Goal: Task Accomplishment & Management: Use online tool/utility

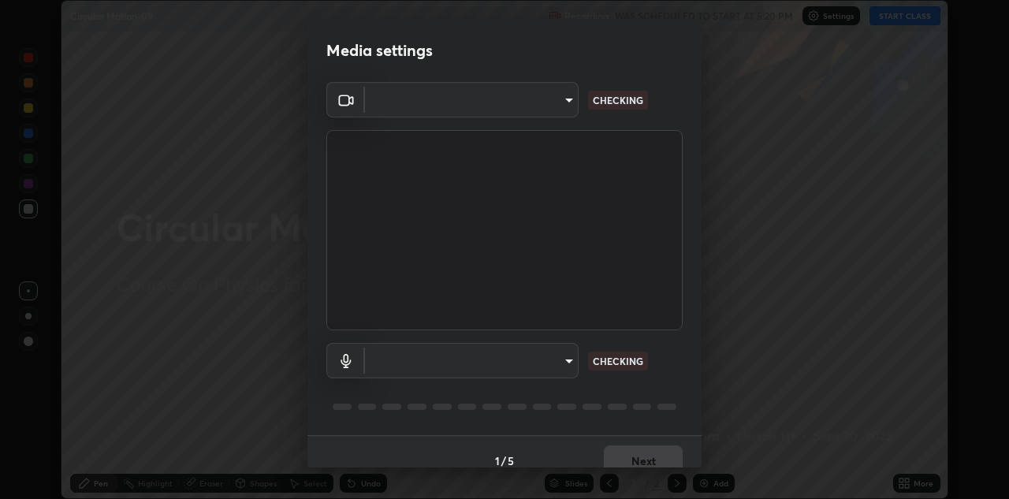
scroll to position [18, 0]
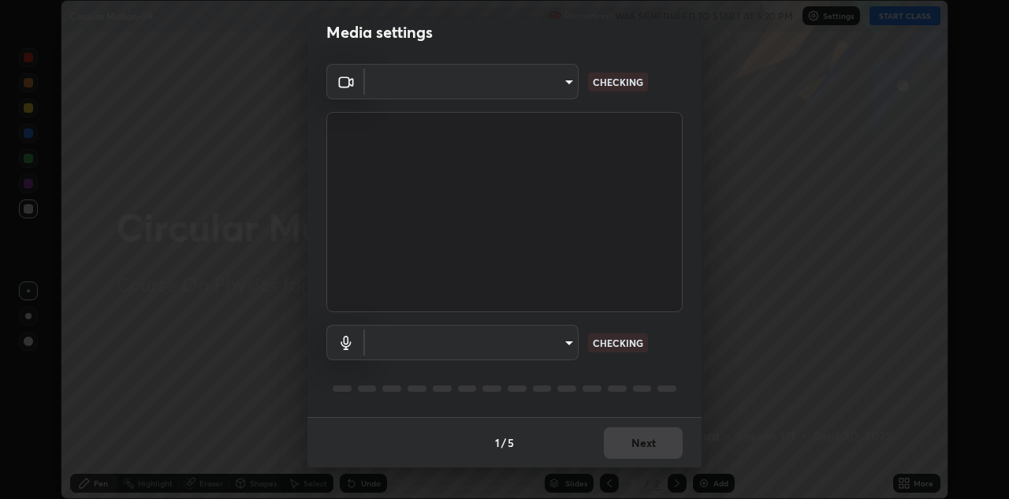
type input "6dd7f26dd43dc758996b1cf006e2949f7a02bee9d132d5f3f41e5eef0e7c266f"
type input "communications"
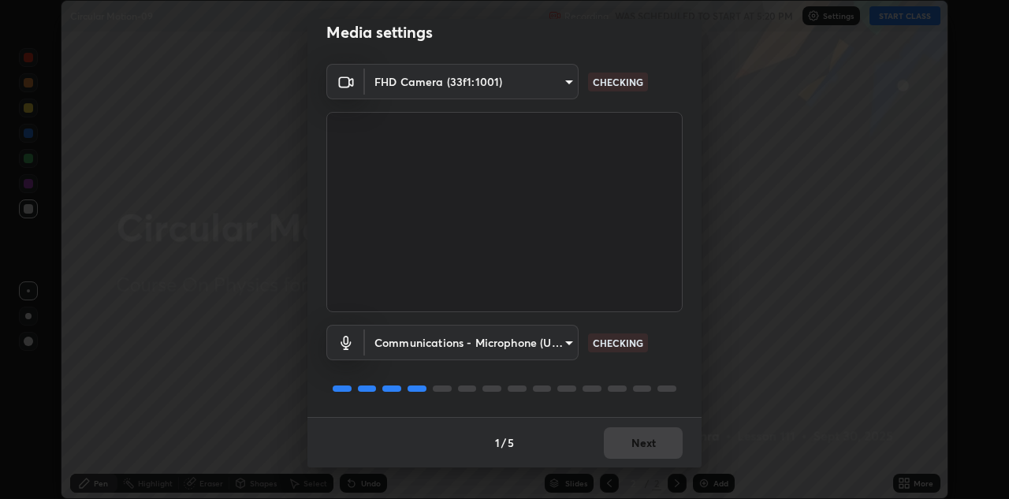
click at [640, 446] on div "1 / 5 Next" at bounding box center [504, 442] width 394 height 50
click at [646, 444] on div "1 / 5 Next" at bounding box center [504, 442] width 394 height 50
click at [644, 445] on div "1 / 5 Next" at bounding box center [504, 442] width 394 height 50
click at [649, 448] on div "1 / 5 Next" at bounding box center [504, 442] width 394 height 50
click at [646, 449] on div "1 / 5 Next" at bounding box center [504, 442] width 394 height 50
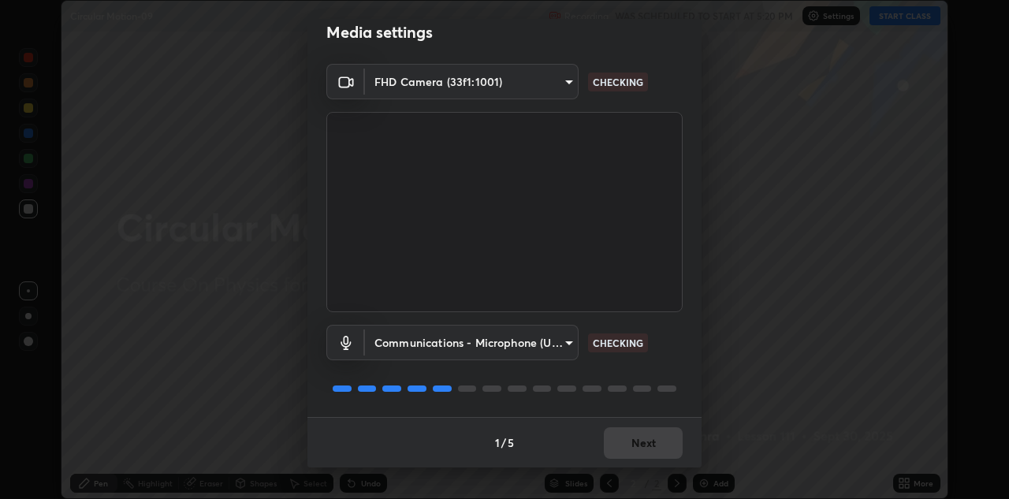
click at [646, 449] on div "1 / 5 Next" at bounding box center [504, 442] width 394 height 50
click at [654, 449] on div "1 / 5 Next" at bounding box center [504, 442] width 394 height 50
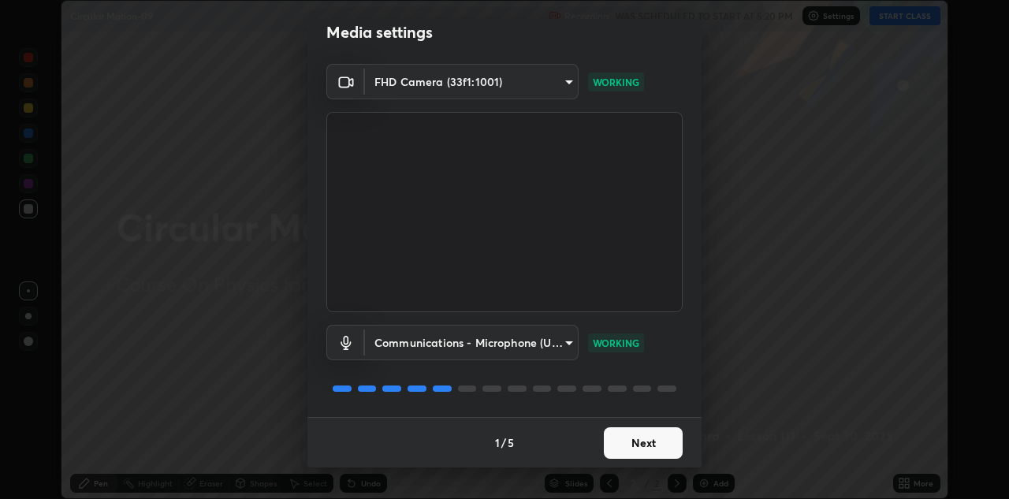
click at [640, 447] on button "Next" at bounding box center [643, 443] width 79 height 32
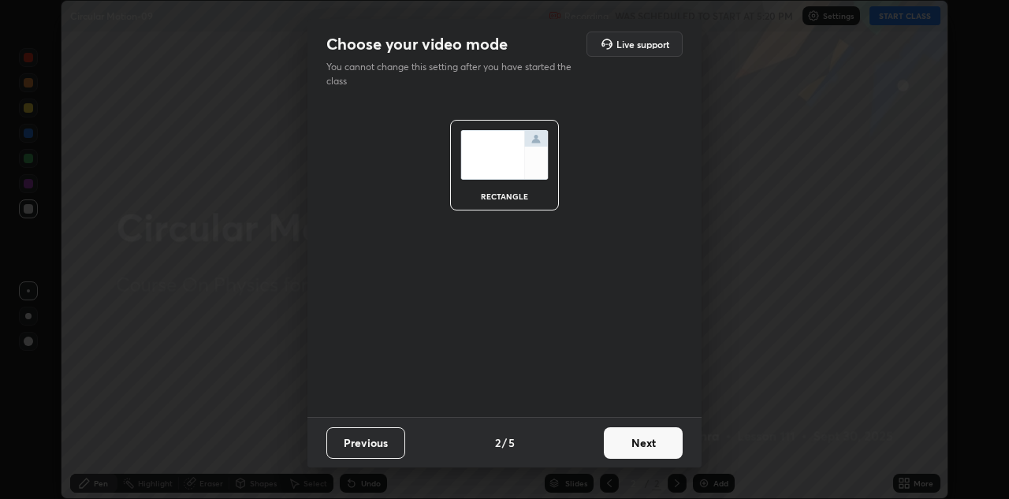
click at [656, 454] on button "Next" at bounding box center [643, 443] width 79 height 32
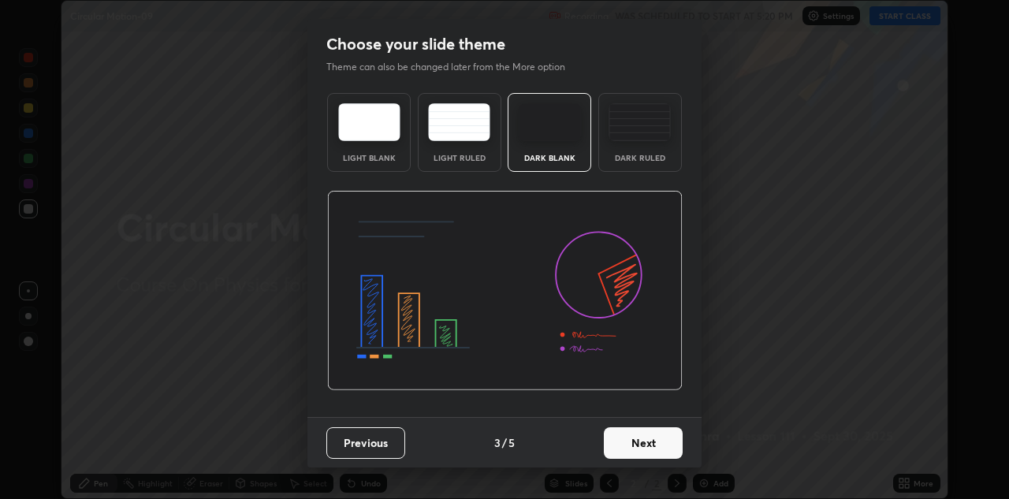
click at [649, 443] on button "Next" at bounding box center [643, 443] width 79 height 32
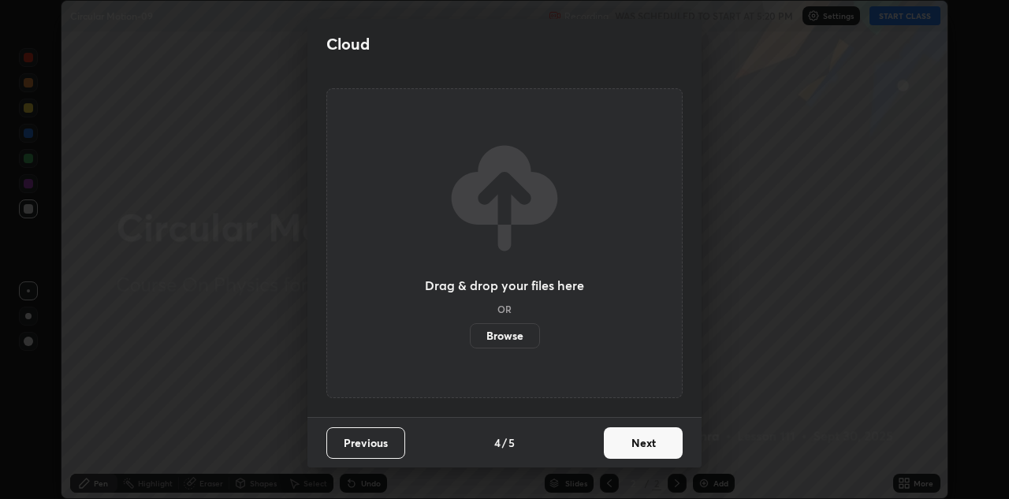
click at [643, 452] on button "Next" at bounding box center [643, 443] width 79 height 32
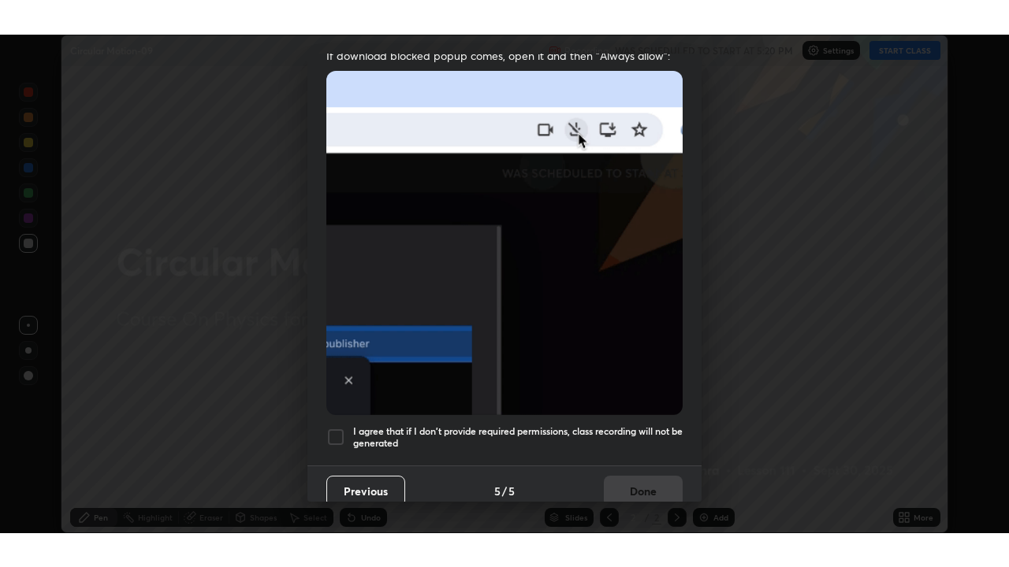
scroll to position [334, 0]
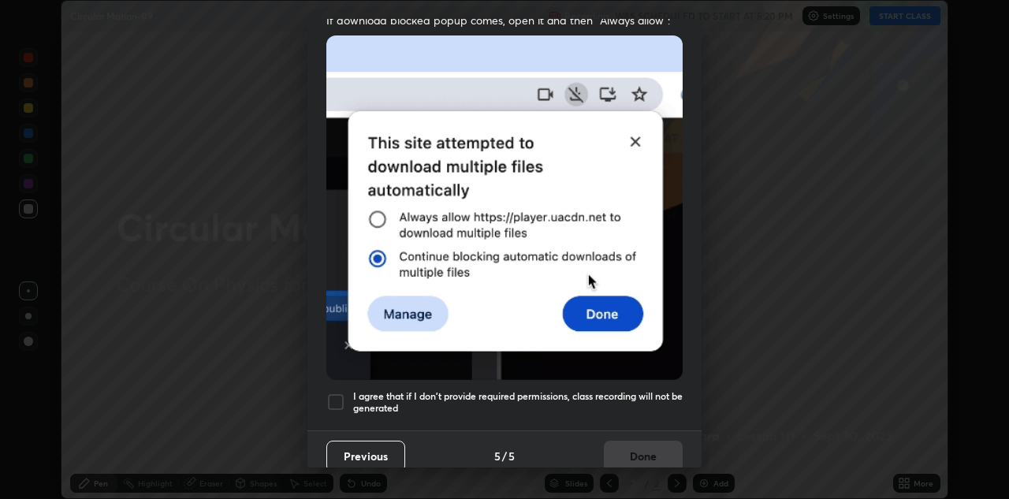
click at [335, 393] on div at bounding box center [335, 402] width 19 height 19
click at [621, 453] on button "Done" at bounding box center [643, 457] width 79 height 32
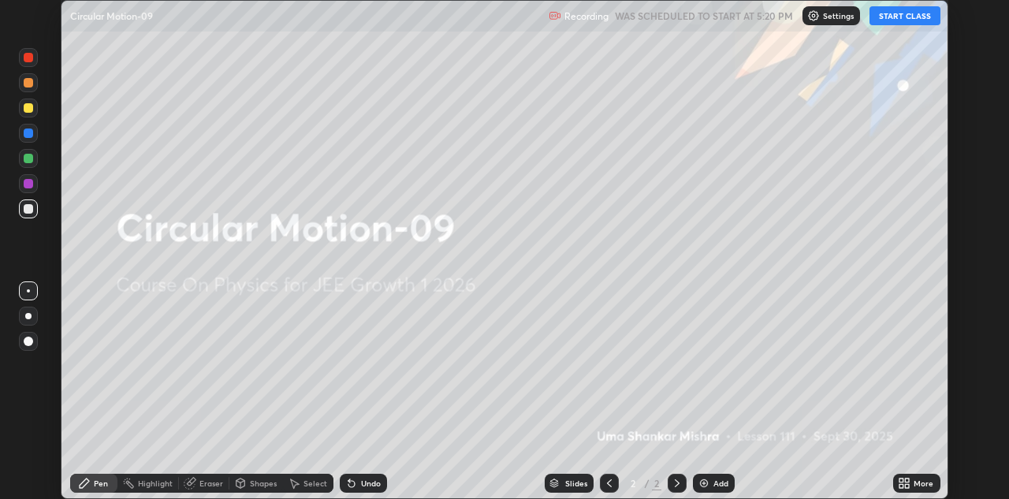
click at [903, 14] on button "START CLASS" at bounding box center [904, 15] width 71 height 19
click at [902, 489] on div "More" at bounding box center [916, 483] width 47 height 19
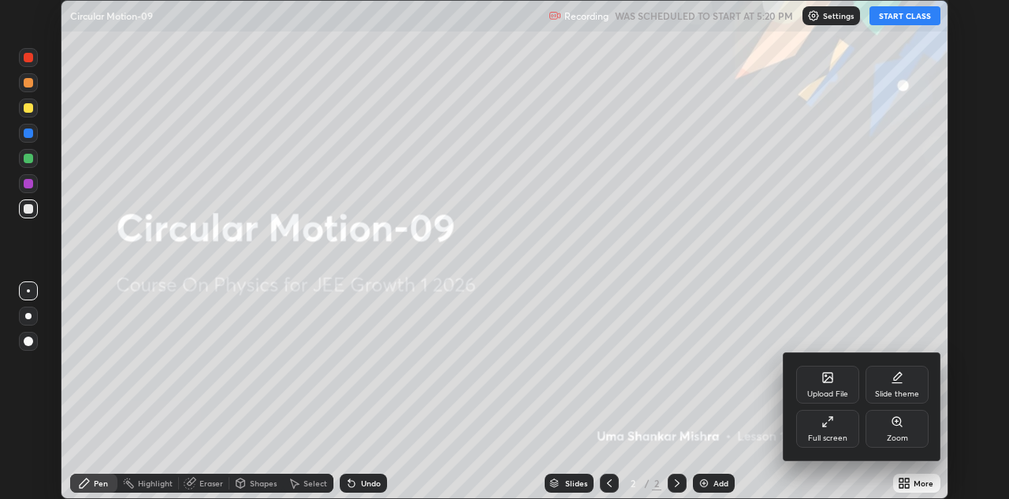
click at [840, 445] on div "Full screen" at bounding box center [827, 429] width 63 height 38
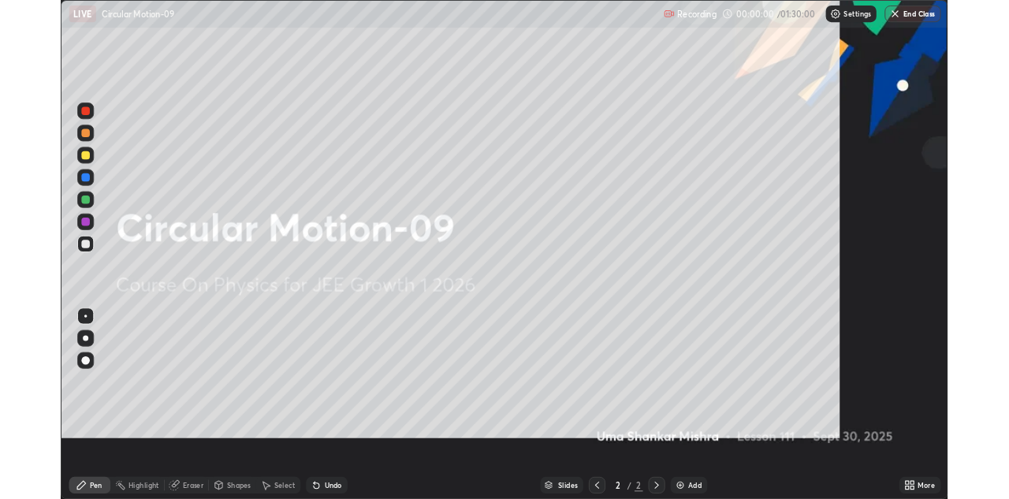
scroll to position [567, 1009]
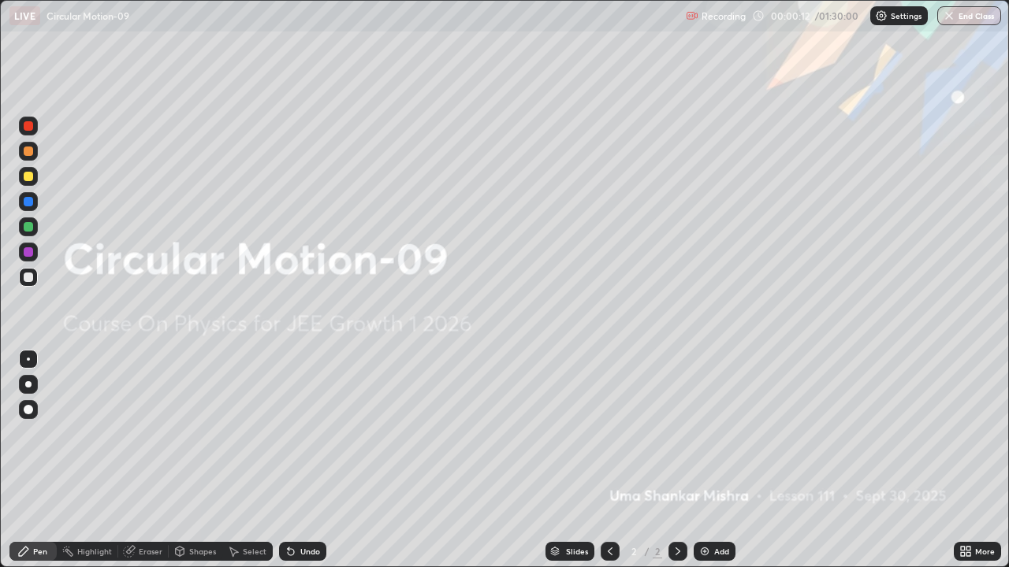
click at [607, 498] on icon at bounding box center [610, 551] width 13 height 13
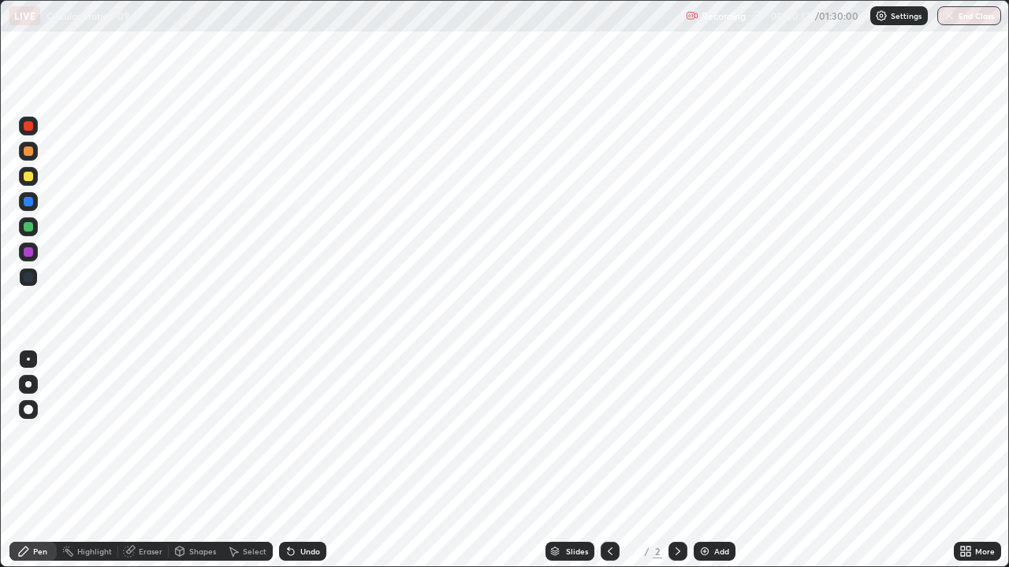
click at [679, 498] on icon at bounding box center [678, 551] width 13 height 13
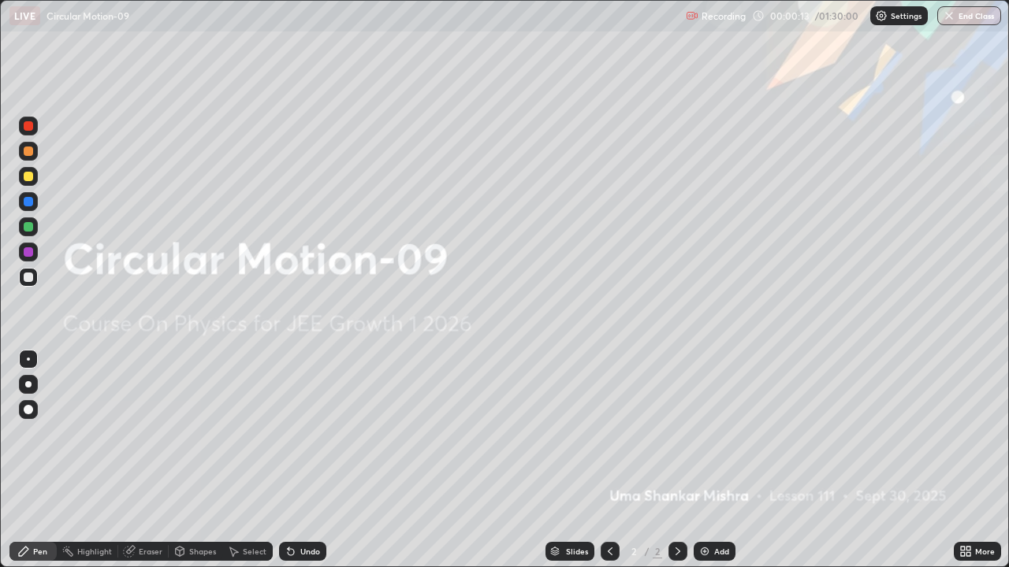
click at [699, 498] on img at bounding box center [704, 551] width 13 height 13
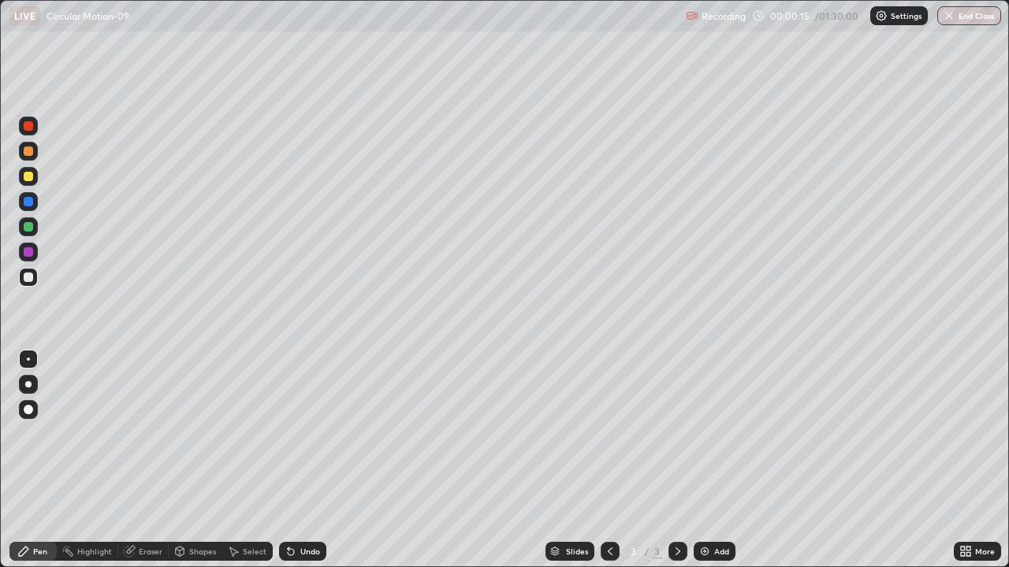
click at [30, 285] on div at bounding box center [28, 277] width 19 height 19
click at [32, 255] on div at bounding box center [28, 251] width 9 height 9
click at [155, 498] on div "Eraser" at bounding box center [151, 552] width 24 height 8
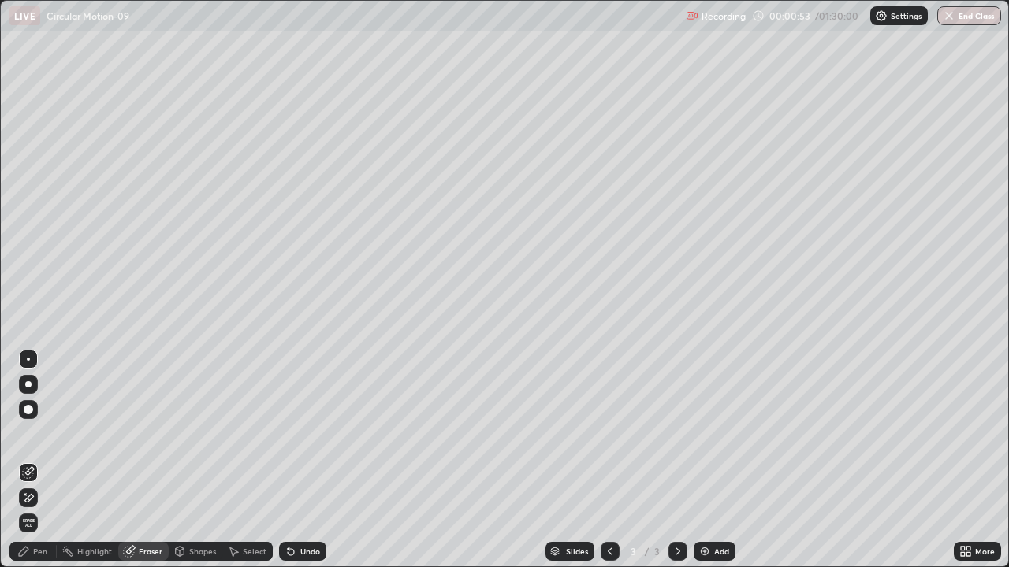
click at [31, 498] on div "Pen" at bounding box center [32, 551] width 47 height 19
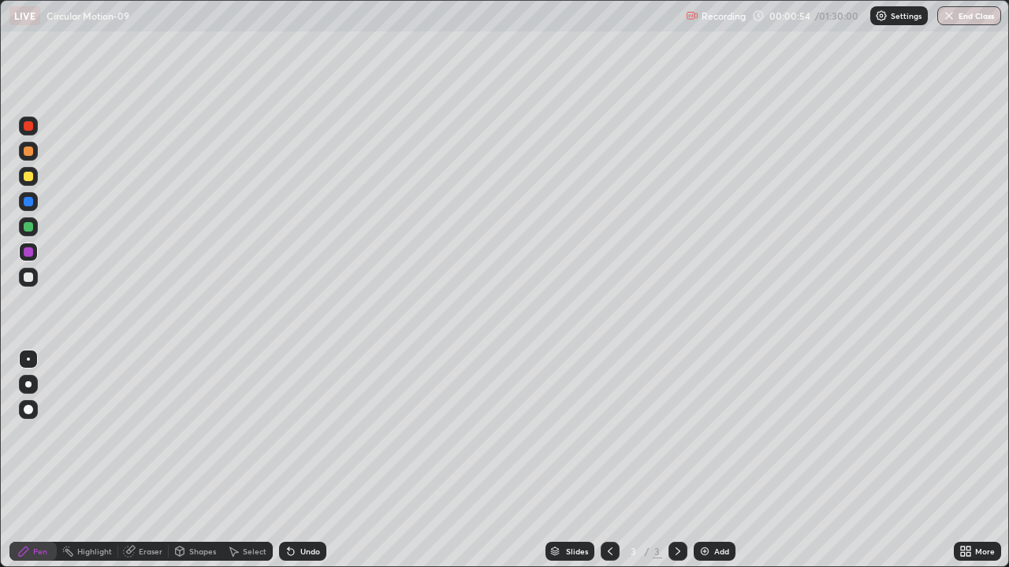
click at [28, 281] on div at bounding box center [28, 277] width 9 height 9
click at [157, 498] on div "Eraser" at bounding box center [151, 552] width 24 height 8
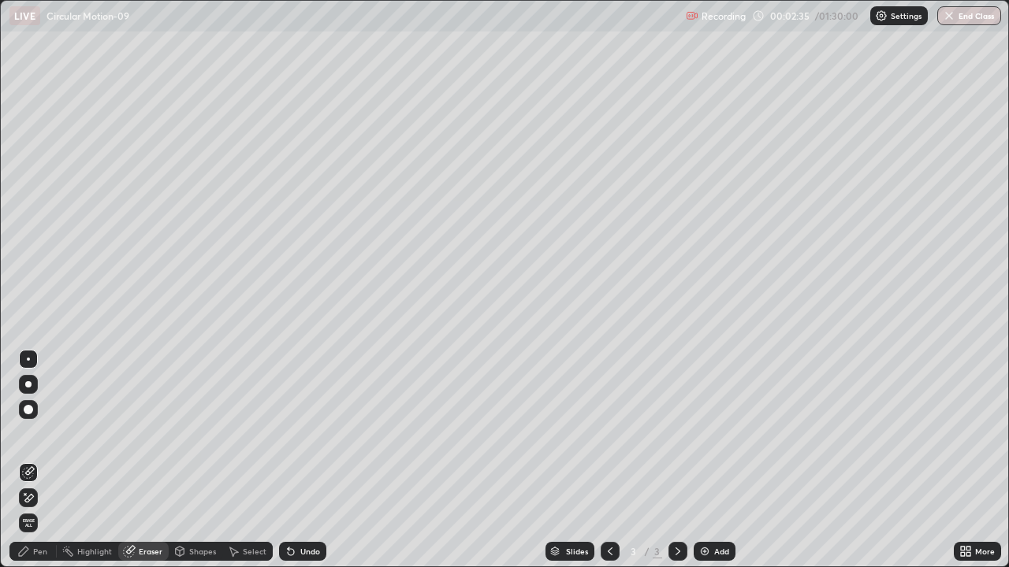
click at [45, 498] on div "Pen" at bounding box center [32, 551] width 47 height 19
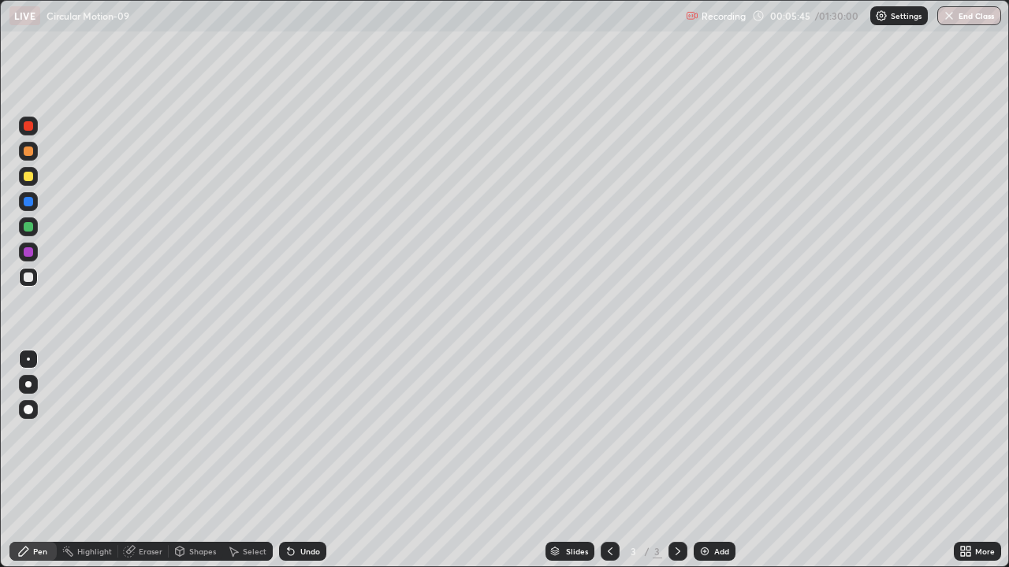
click at [28, 277] on div at bounding box center [28, 277] width 9 height 9
click at [30, 183] on div at bounding box center [28, 176] width 19 height 19
click at [152, 498] on div "Eraser" at bounding box center [151, 552] width 24 height 8
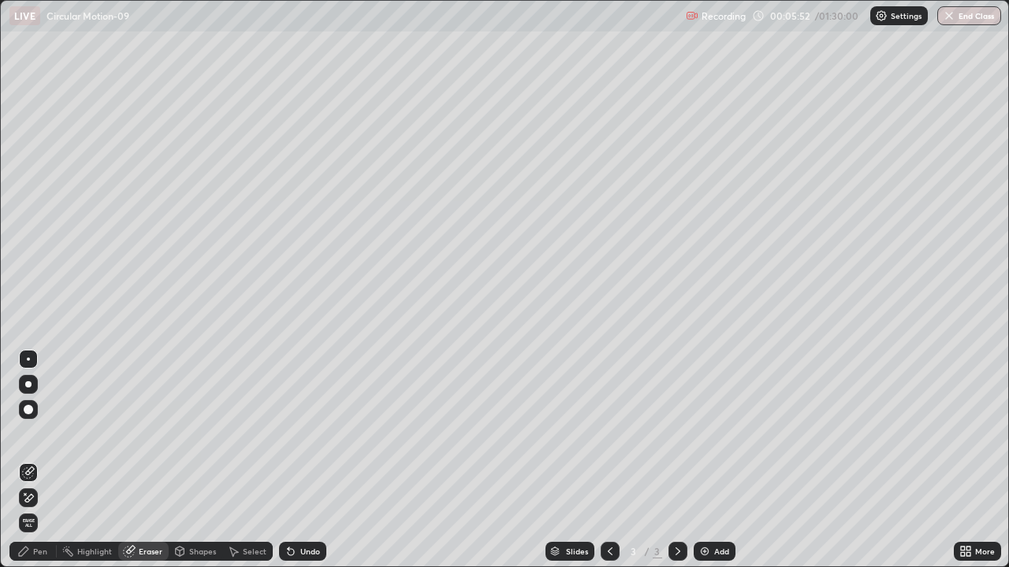
click at [46, 498] on div "Pen" at bounding box center [32, 551] width 47 height 19
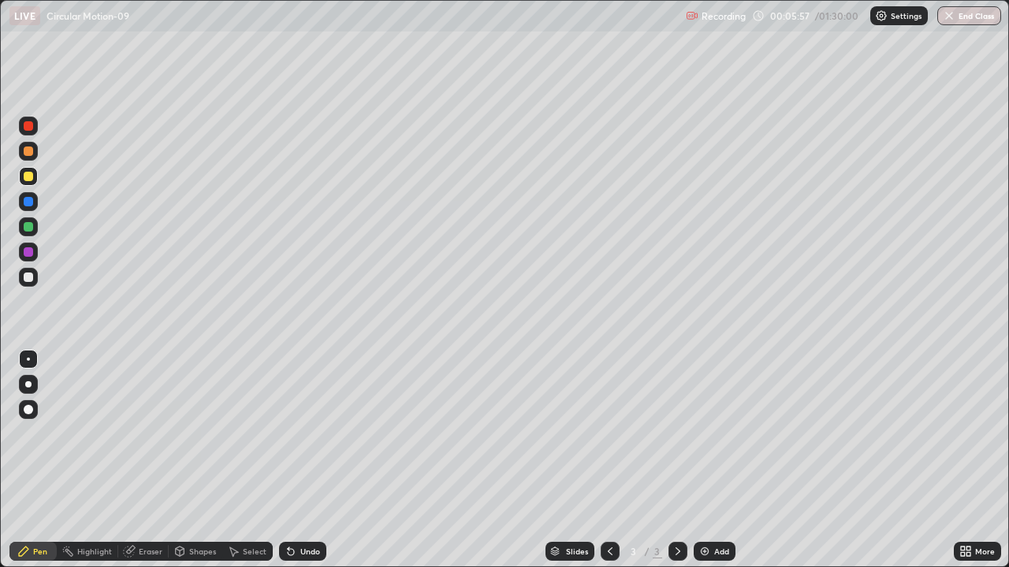
click at [30, 182] on div at bounding box center [28, 176] width 19 height 19
click at [28, 182] on div at bounding box center [28, 176] width 19 height 19
click at [28, 278] on div at bounding box center [28, 277] width 9 height 9
click at [24, 129] on div at bounding box center [28, 125] width 9 height 9
click at [151, 498] on div "Eraser" at bounding box center [151, 552] width 24 height 8
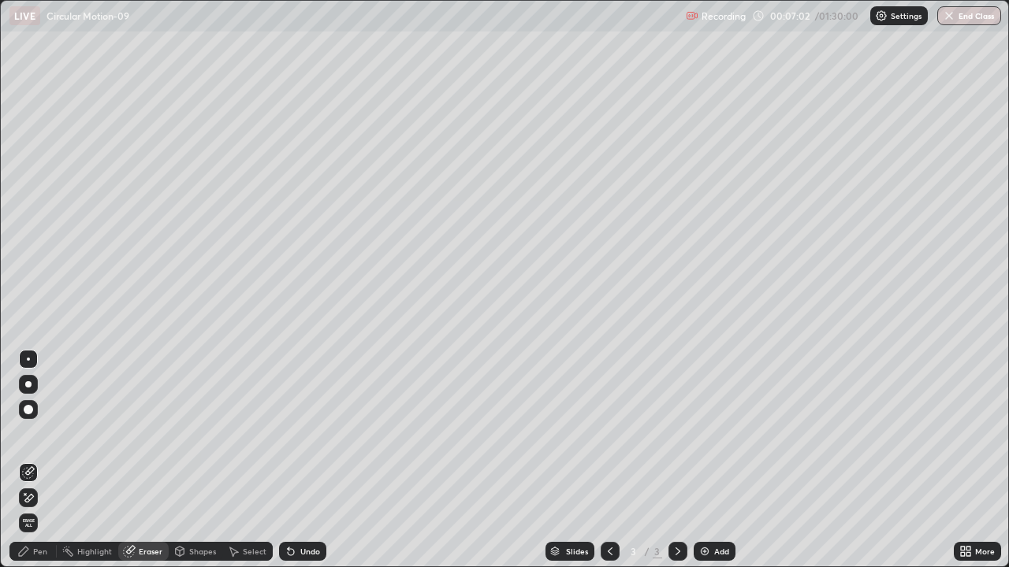
click at [194, 498] on div "Shapes" at bounding box center [202, 552] width 27 height 8
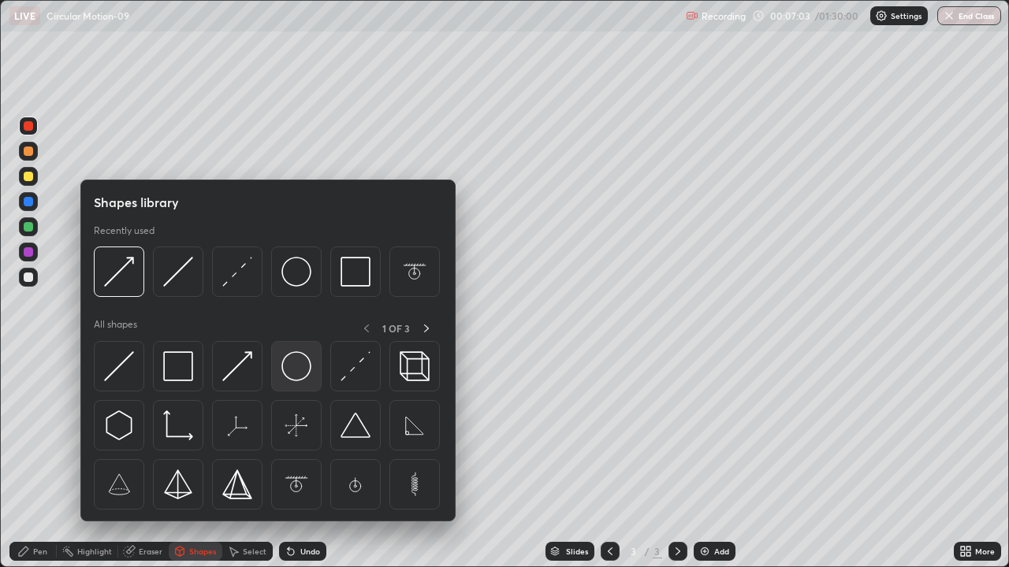
click at [288, 370] on img at bounding box center [296, 367] width 30 height 30
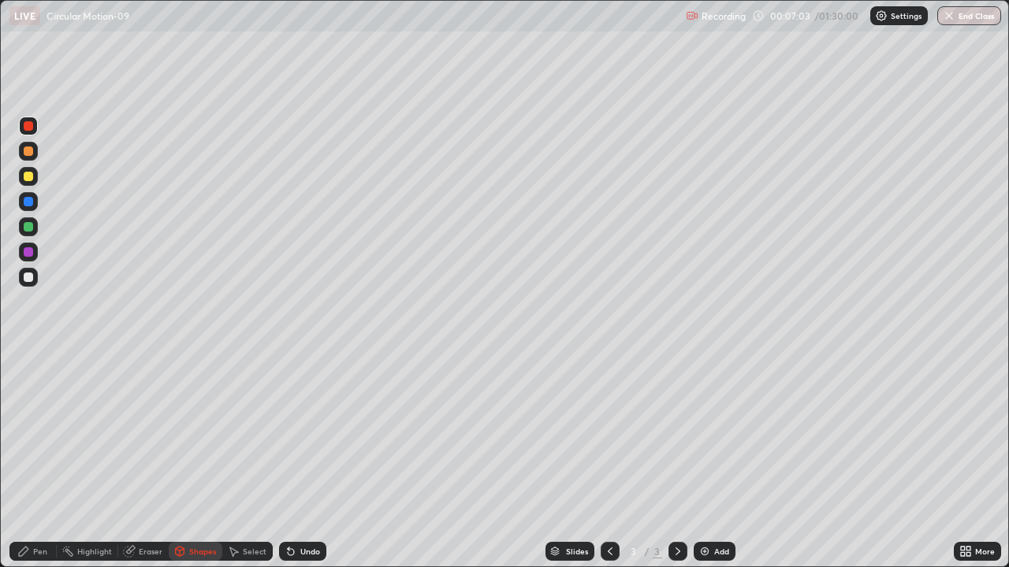
click at [28, 278] on div at bounding box center [28, 277] width 9 height 9
click at [28, 253] on div at bounding box center [28, 251] width 9 height 9
click at [31, 498] on div "Pen" at bounding box center [32, 551] width 47 height 19
click at [30, 178] on div at bounding box center [28, 176] width 9 height 9
click at [156, 498] on div "Eraser" at bounding box center [151, 552] width 24 height 8
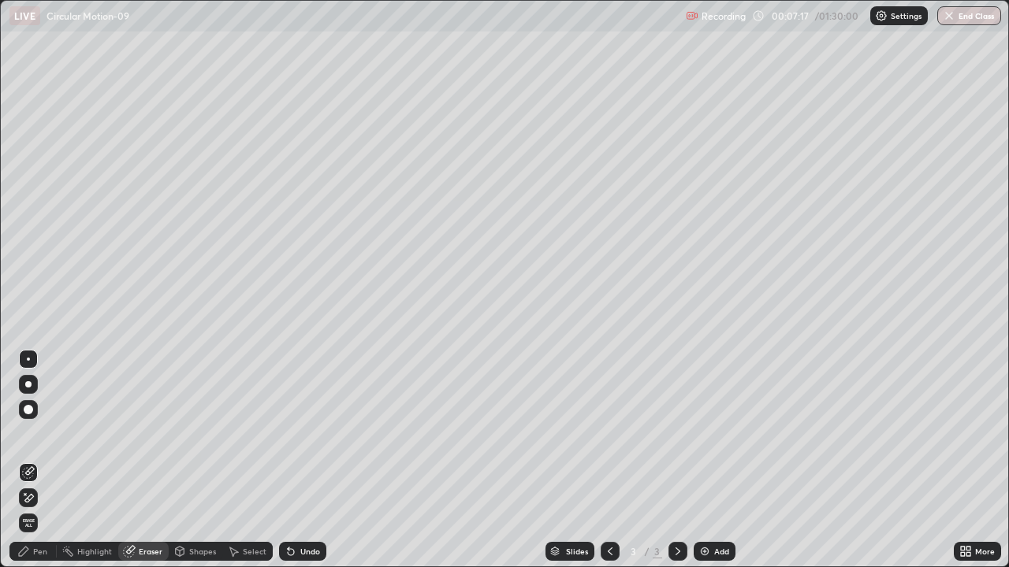
click at [288, 498] on icon at bounding box center [291, 552] width 6 height 6
click at [39, 498] on div "Pen" at bounding box center [40, 552] width 14 height 8
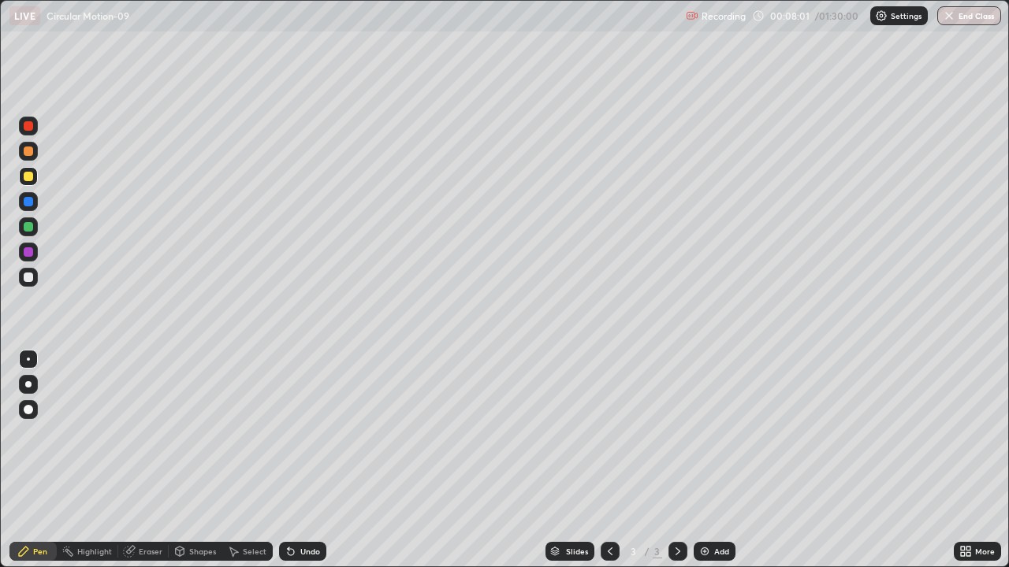
click at [28, 278] on div at bounding box center [28, 277] width 9 height 9
click at [28, 253] on div at bounding box center [28, 251] width 9 height 9
click at [28, 280] on div at bounding box center [28, 277] width 9 height 9
click at [27, 177] on div at bounding box center [28, 176] width 9 height 9
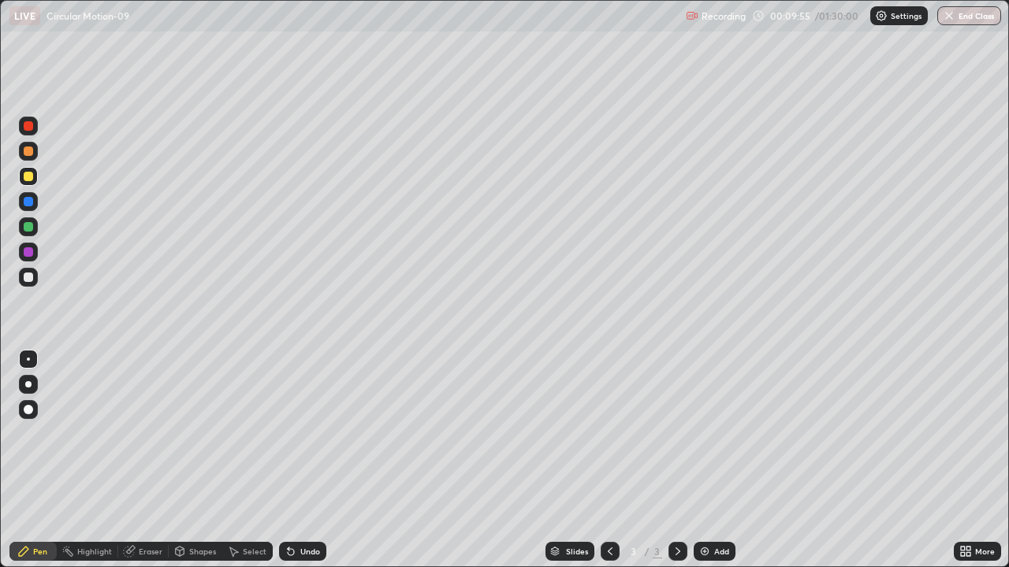
click at [28, 126] on div at bounding box center [28, 125] width 9 height 9
click at [144, 498] on div "Eraser" at bounding box center [151, 552] width 24 height 8
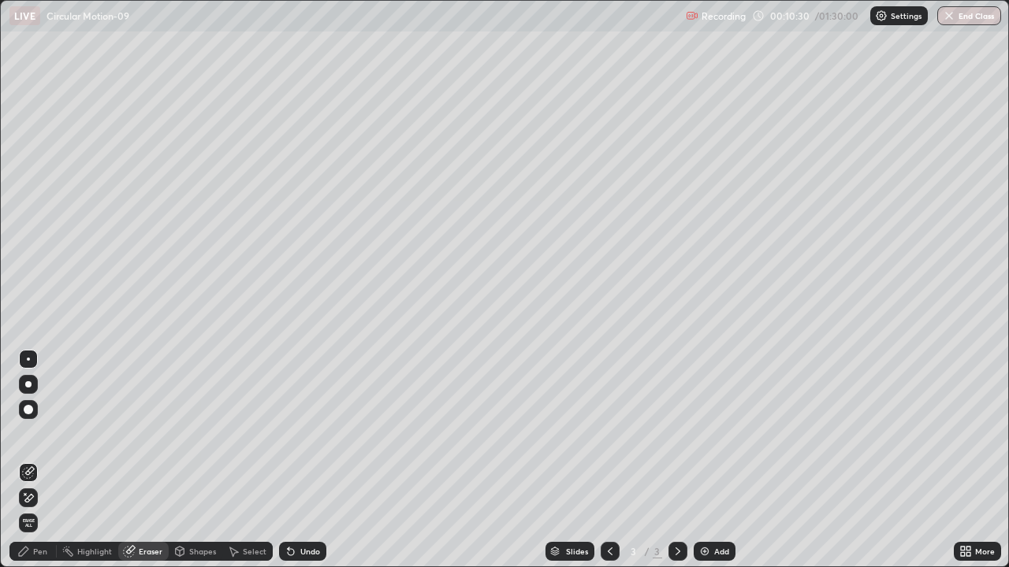
click at [41, 498] on div "Pen" at bounding box center [32, 551] width 47 height 19
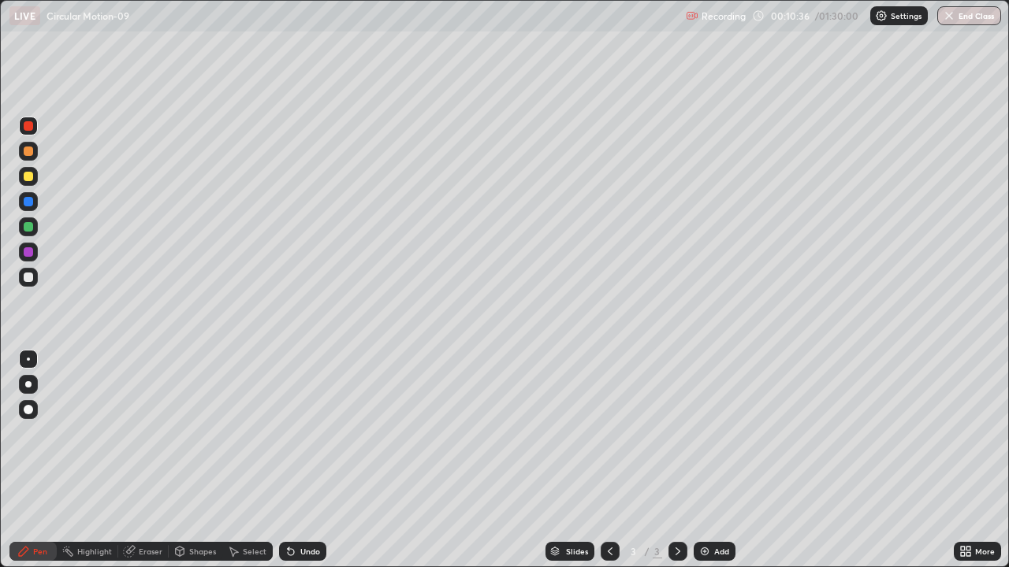
click at [31, 280] on div at bounding box center [28, 277] width 9 height 9
click at [28, 180] on div at bounding box center [28, 176] width 9 height 9
click at [28, 278] on div at bounding box center [28, 277] width 9 height 9
click at [28, 177] on div at bounding box center [28, 176] width 9 height 9
click at [32, 279] on div at bounding box center [28, 277] width 9 height 9
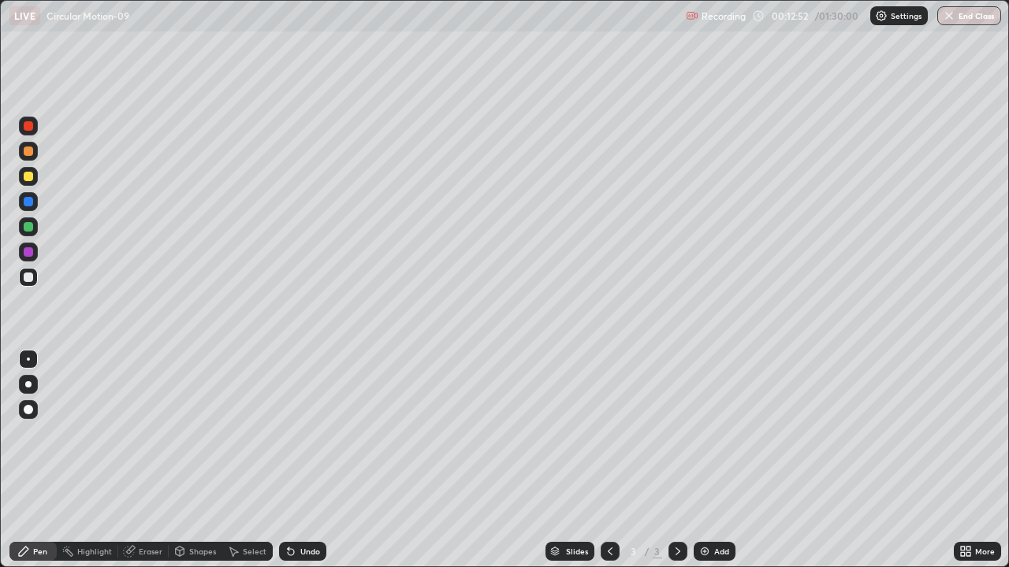
click at [28, 278] on div at bounding box center [28, 277] width 9 height 9
click at [29, 254] on div at bounding box center [28, 251] width 9 height 9
click at [28, 278] on div at bounding box center [28, 277] width 9 height 9
click at [35, 179] on div at bounding box center [28, 176] width 19 height 19
click at [28, 253] on div at bounding box center [28, 251] width 9 height 9
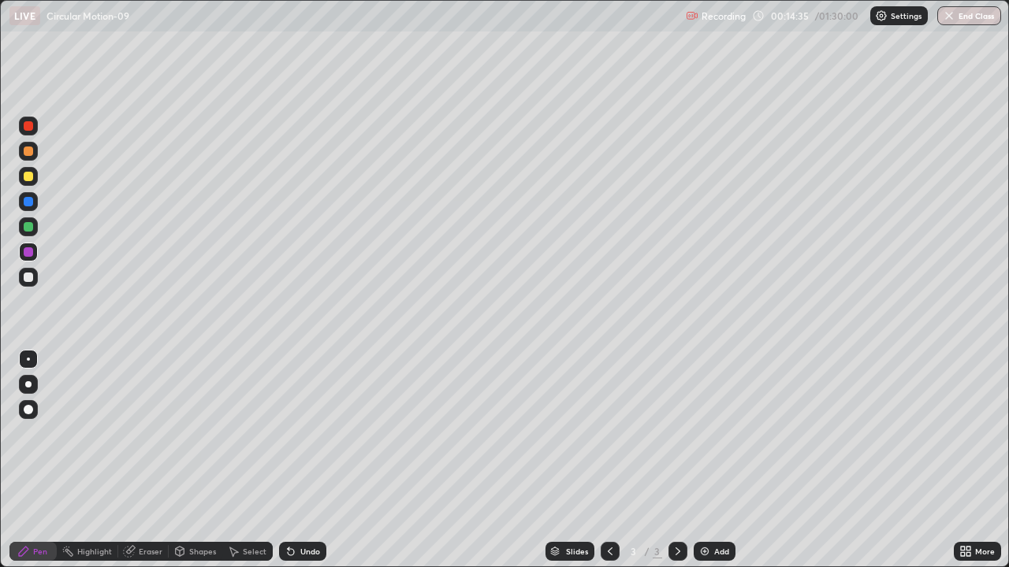
click at [28, 281] on div at bounding box center [28, 277] width 9 height 9
click at [30, 179] on div at bounding box center [28, 176] width 9 height 9
click at [29, 127] on div at bounding box center [28, 125] width 9 height 9
click at [33, 283] on div at bounding box center [28, 277] width 19 height 19
click at [32, 281] on div at bounding box center [28, 277] width 19 height 19
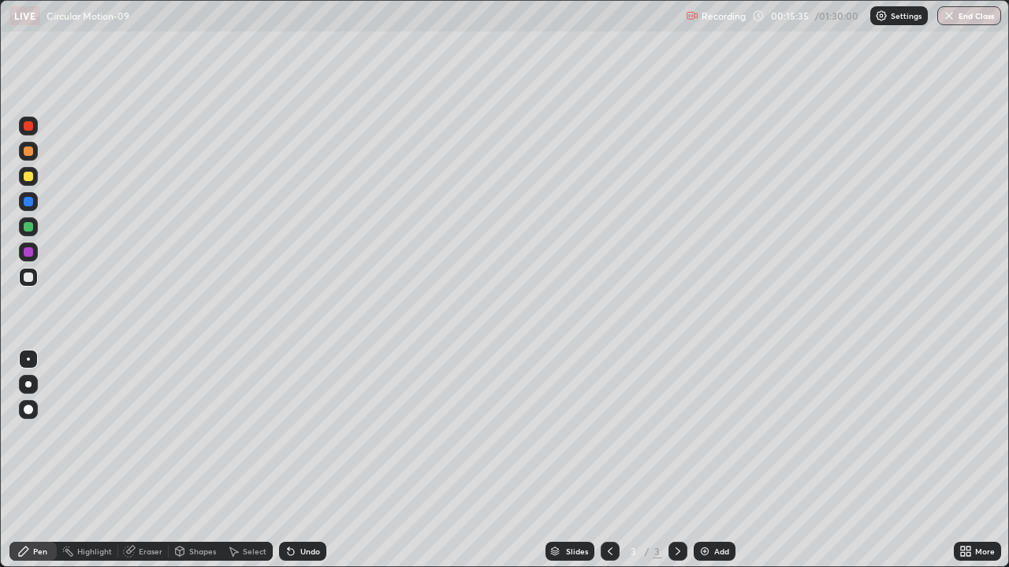
click at [32, 184] on div at bounding box center [28, 176] width 19 height 19
click at [30, 180] on div at bounding box center [28, 176] width 9 height 9
click at [31, 128] on div at bounding box center [28, 125] width 9 height 9
click at [144, 498] on div "Eraser" at bounding box center [151, 552] width 24 height 8
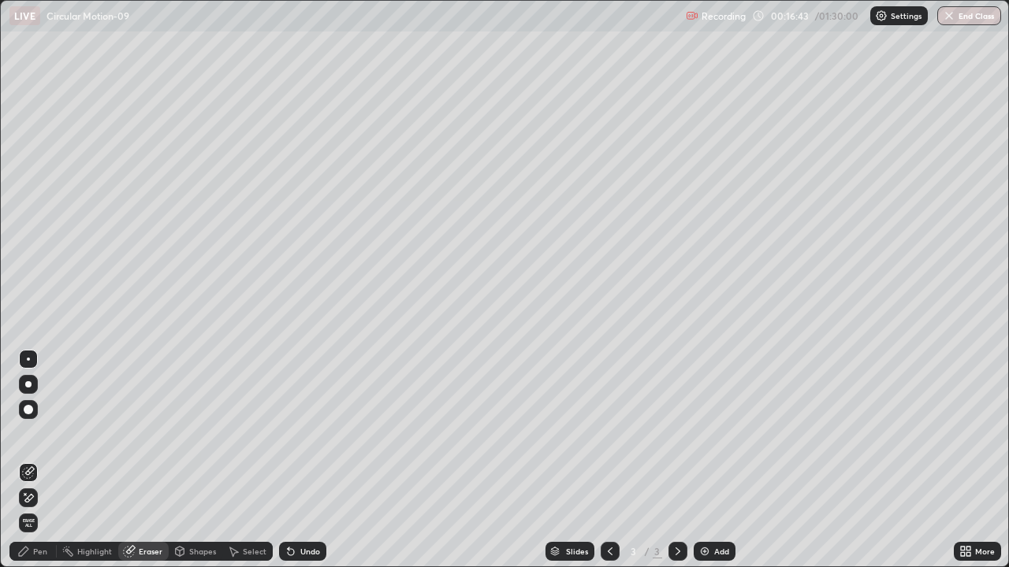
click at [294, 498] on icon at bounding box center [291, 551] width 13 height 13
click at [293, 498] on icon at bounding box center [291, 551] width 13 height 13
click at [290, 498] on icon at bounding box center [291, 552] width 6 height 6
click at [286, 498] on div "Undo" at bounding box center [302, 551] width 47 height 19
click at [34, 498] on div "Pen" at bounding box center [40, 552] width 14 height 8
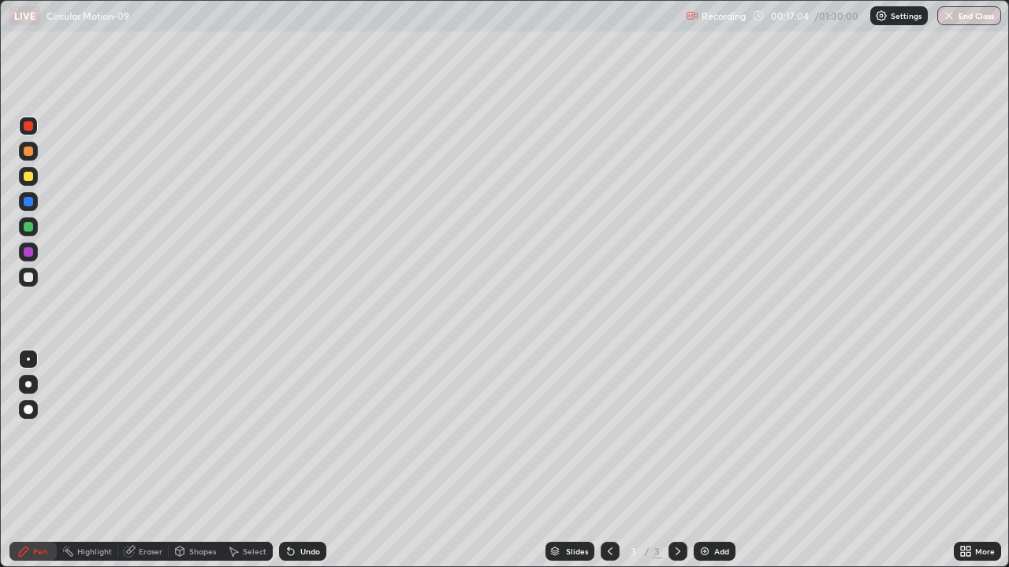
click at [24, 180] on div at bounding box center [28, 176] width 9 height 9
click at [152, 498] on div "Eraser" at bounding box center [151, 552] width 24 height 8
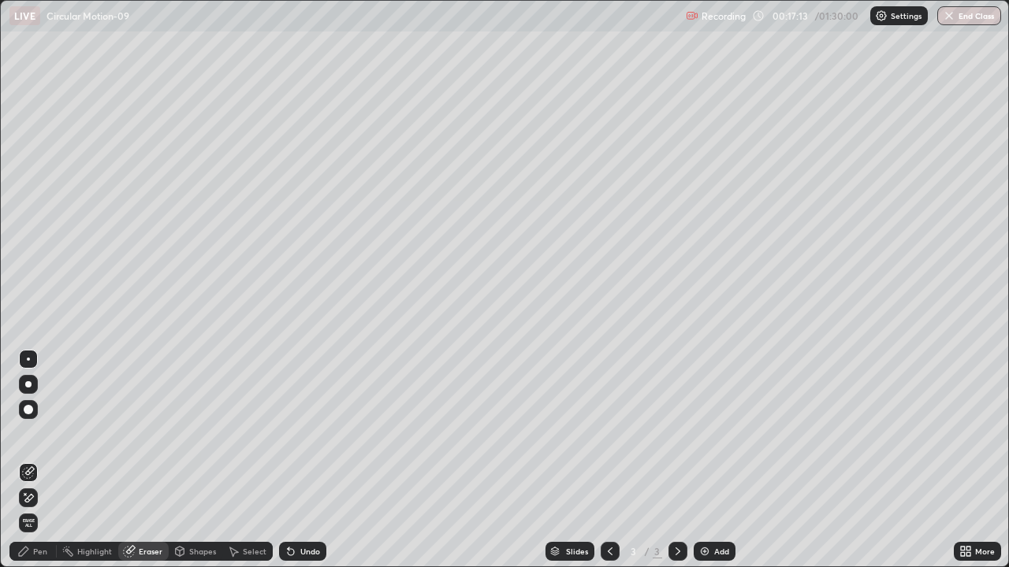
click at [39, 498] on div "Pen" at bounding box center [40, 552] width 14 height 8
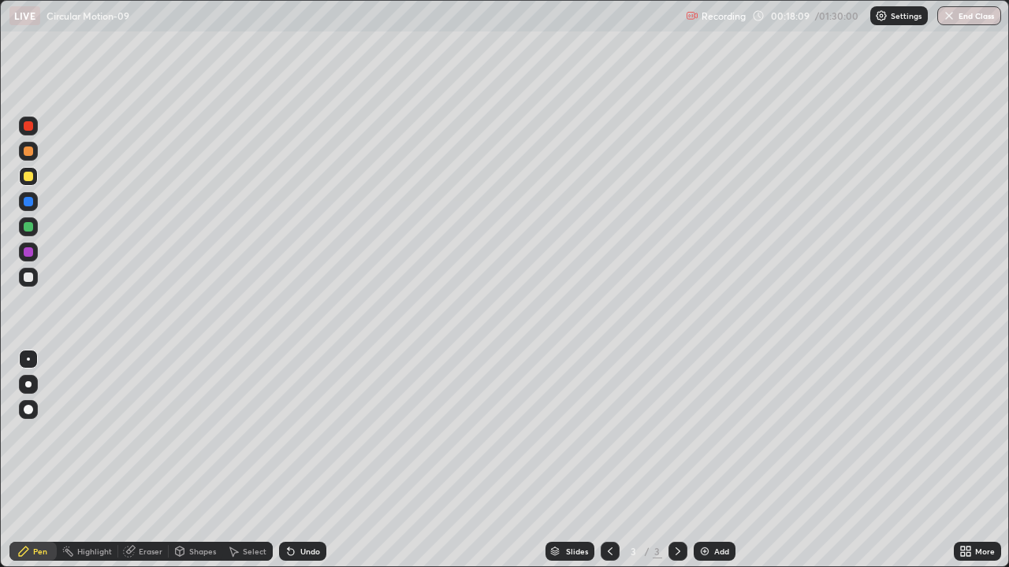
click at [31, 180] on div at bounding box center [28, 176] width 9 height 9
click at [31, 203] on div at bounding box center [28, 201] width 9 height 9
click at [702, 498] on img at bounding box center [704, 551] width 13 height 13
click at [608, 498] on icon at bounding box center [610, 551] width 13 height 13
click at [675, 498] on icon at bounding box center [677, 552] width 5 height 8
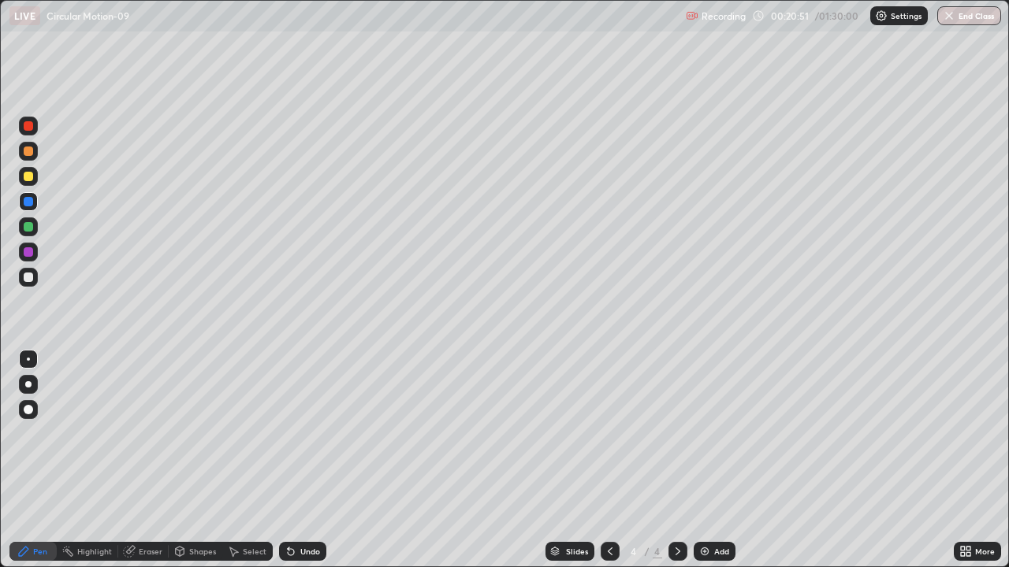
click at [30, 230] on div at bounding box center [28, 226] width 9 height 9
click at [203, 498] on div "Shapes" at bounding box center [202, 552] width 27 height 8
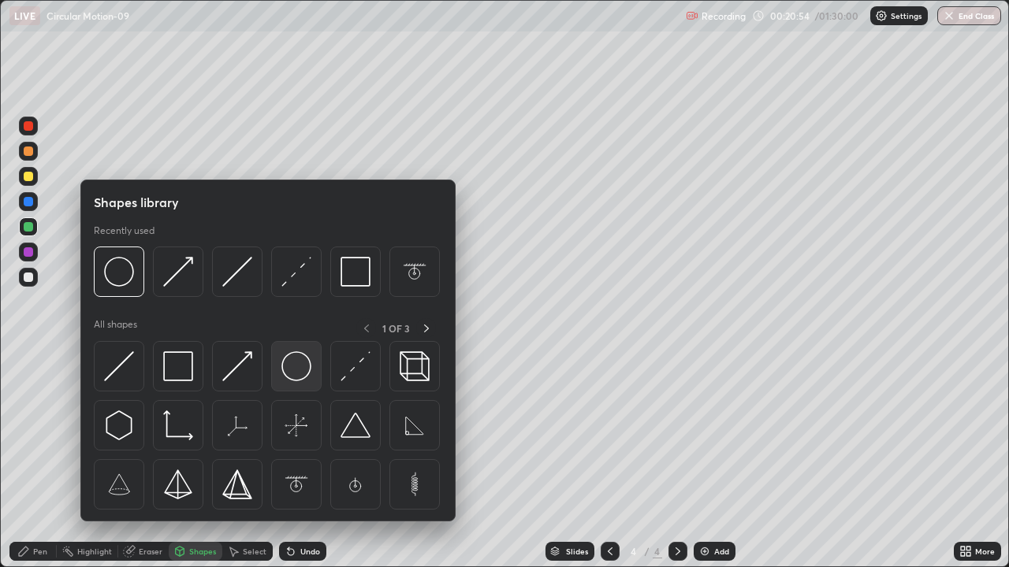
click at [295, 372] on img at bounding box center [296, 367] width 30 height 30
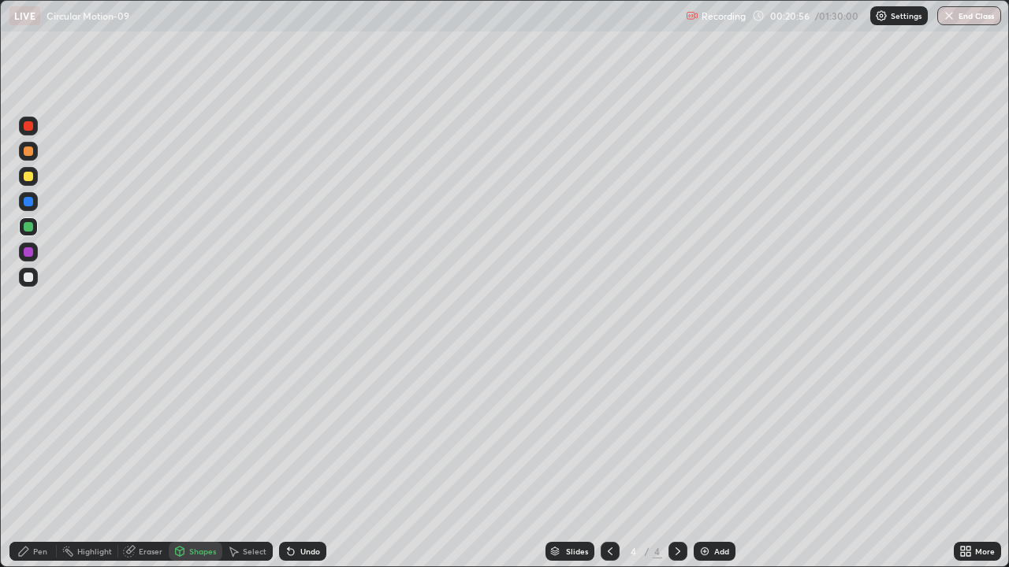
click at [20, 283] on div at bounding box center [28, 277] width 19 height 19
click at [29, 177] on div at bounding box center [28, 176] width 9 height 9
click at [288, 498] on icon at bounding box center [291, 552] width 6 height 6
click at [31, 229] on div at bounding box center [28, 226] width 9 height 9
click at [288, 498] on icon at bounding box center [291, 552] width 6 height 6
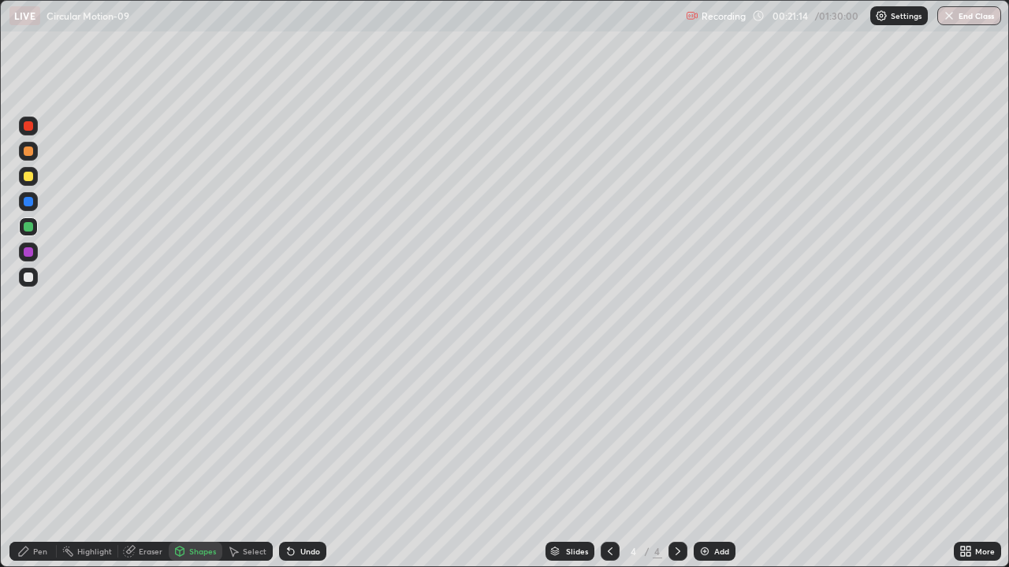
click at [292, 498] on icon at bounding box center [291, 551] width 13 height 13
click at [289, 498] on icon at bounding box center [291, 552] width 6 height 6
click at [42, 498] on div "Pen" at bounding box center [40, 552] width 14 height 8
click at [27, 182] on div at bounding box center [28, 176] width 19 height 19
click at [28, 231] on div at bounding box center [28, 226] width 9 height 9
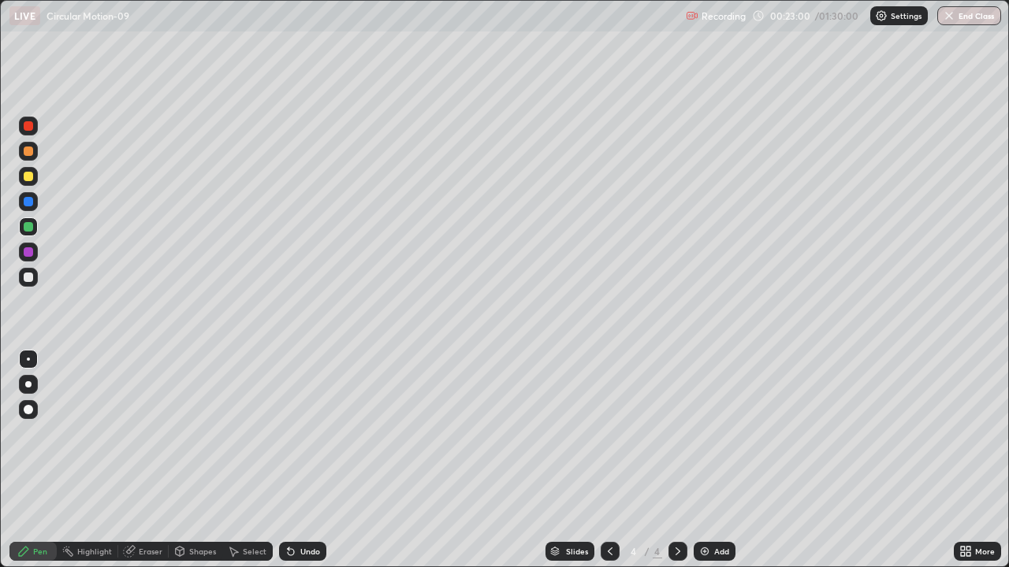
click at [28, 278] on div at bounding box center [28, 277] width 9 height 9
click at [29, 277] on div at bounding box center [28, 277] width 9 height 9
click at [29, 255] on div at bounding box center [28, 251] width 9 height 9
click at [28, 253] on div at bounding box center [28, 251] width 9 height 9
click at [288, 498] on icon at bounding box center [291, 552] width 6 height 6
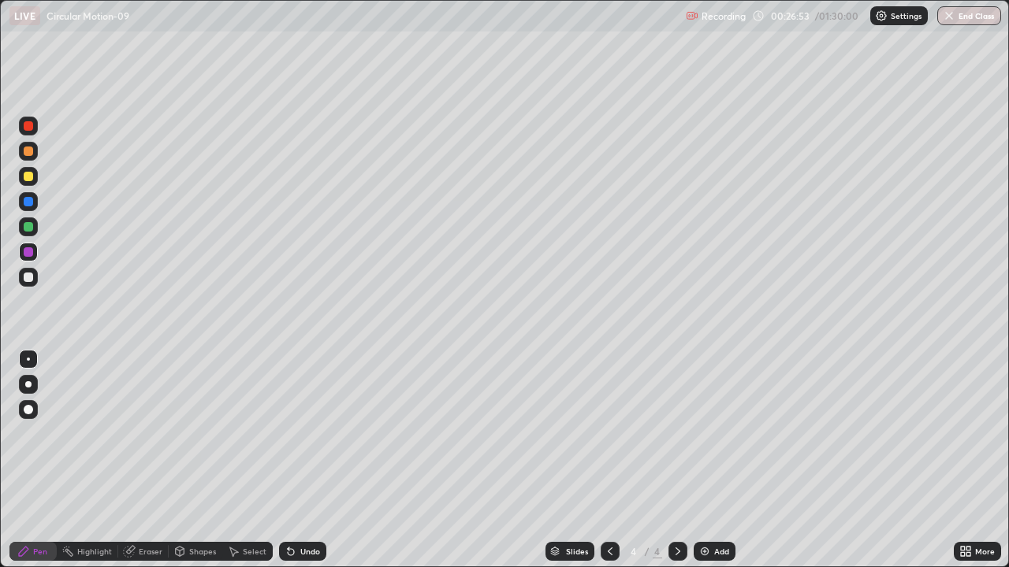
click at [293, 498] on icon at bounding box center [291, 551] width 13 height 13
click at [288, 498] on icon at bounding box center [291, 552] width 6 height 6
click at [294, 498] on icon at bounding box center [291, 551] width 13 height 13
click at [35, 498] on div "Pen" at bounding box center [40, 552] width 14 height 8
click at [28, 278] on div at bounding box center [28, 277] width 9 height 9
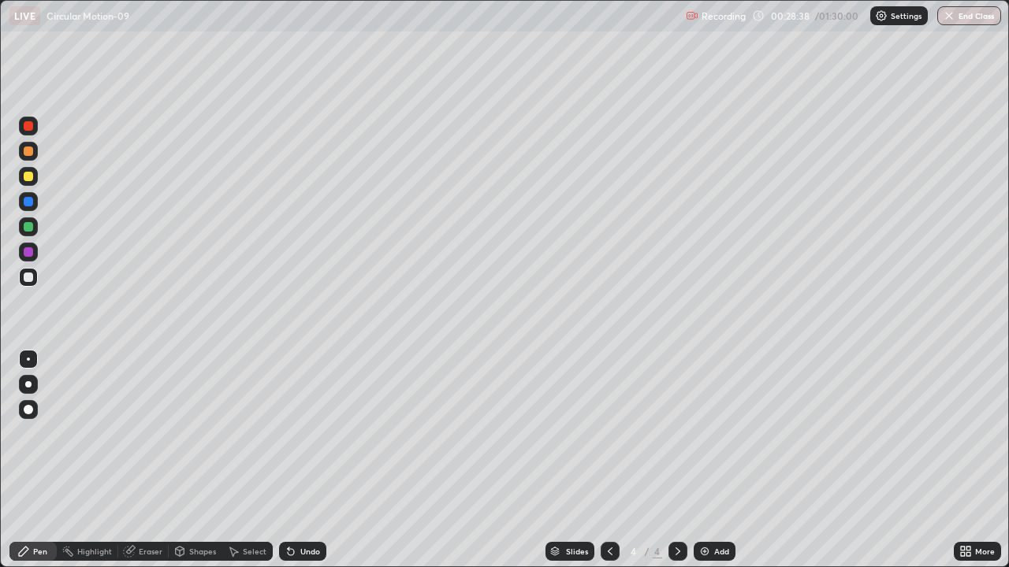
click at [26, 281] on div at bounding box center [28, 277] width 9 height 9
click at [28, 180] on div at bounding box center [28, 176] width 9 height 9
click at [288, 498] on icon at bounding box center [291, 552] width 6 height 6
click at [28, 182] on div at bounding box center [28, 176] width 19 height 19
click at [147, 498] on div "Eraser" at bounding box center [151, 552] width 24 height 8
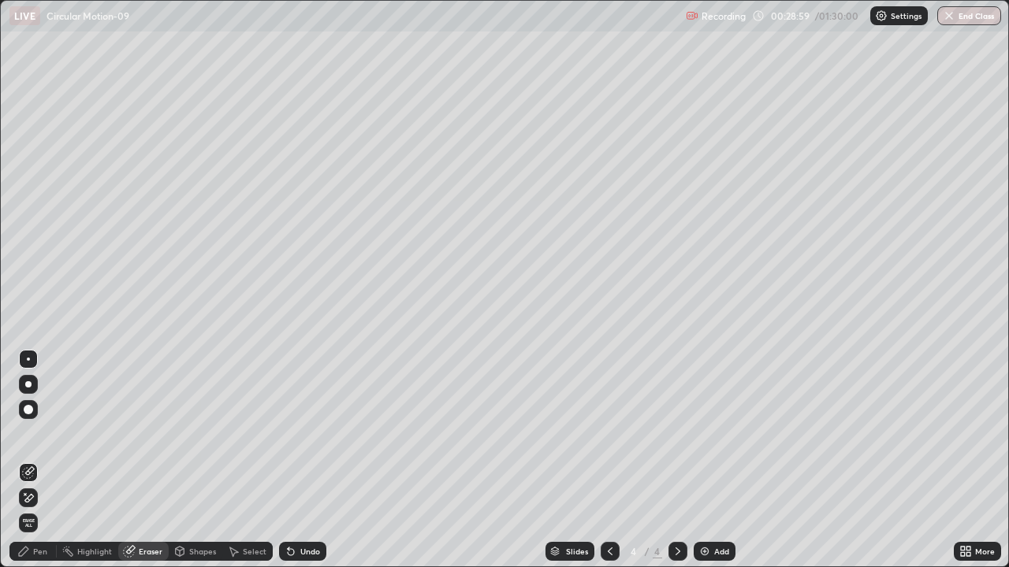
click at [40, 498] on div "Pen" at bounding box center [40, 552] width 14 height 8
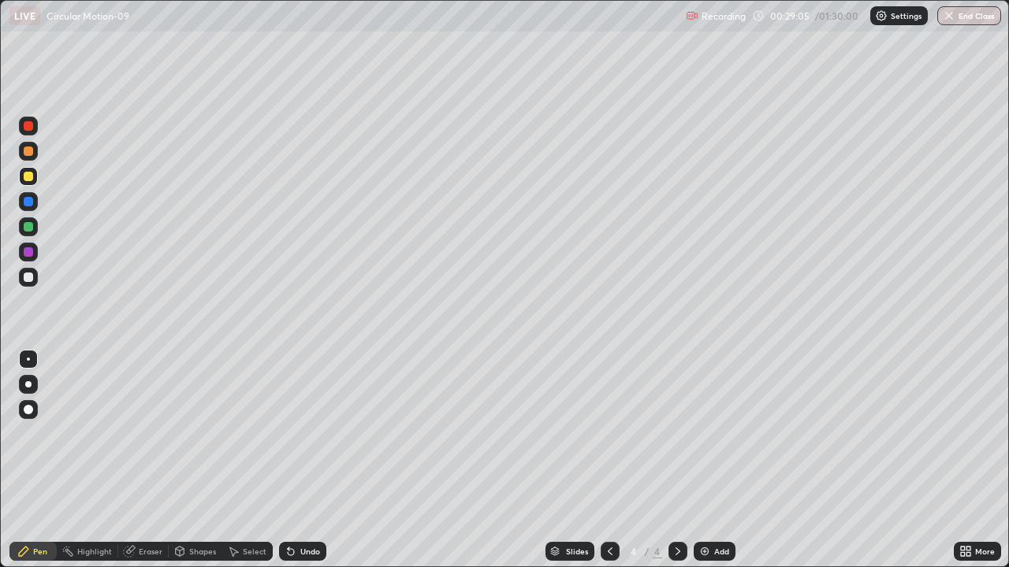
click at [27, 279] on div at bounding box center [28, 277] width 9 height 9
click at [26, 225] on div at bounding box center [28, 226] width 9 height 9
click at [143, 498] on div "Eraser" at bounding box center [151, 552] width 24 height 8
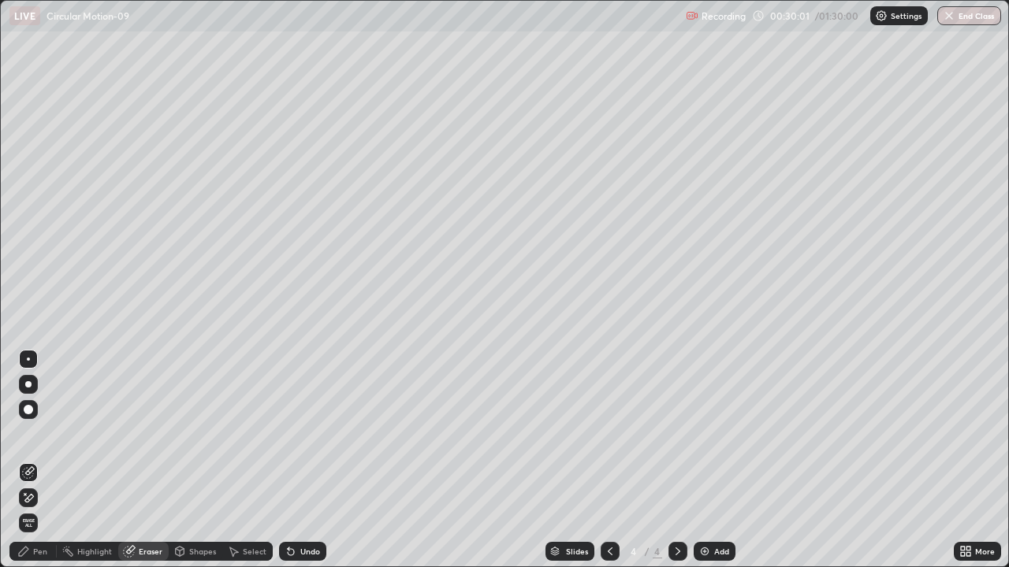
click at [42, 498] on div "Pen" at bounding box center [32, 551] width 47 height 19
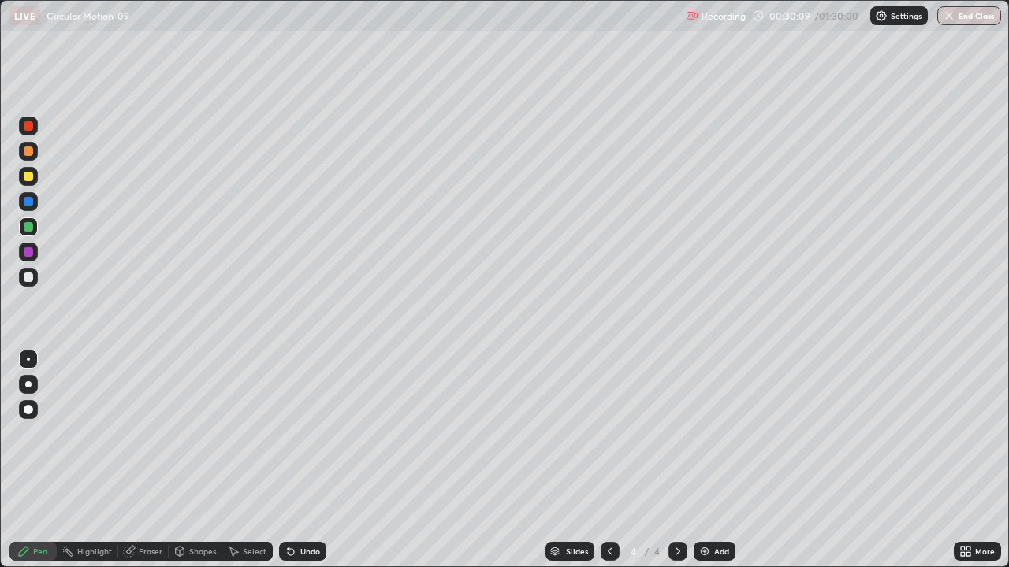
click at [148, 498] on div "Eraser" at bounding box center [143, 551] width 50 height 19
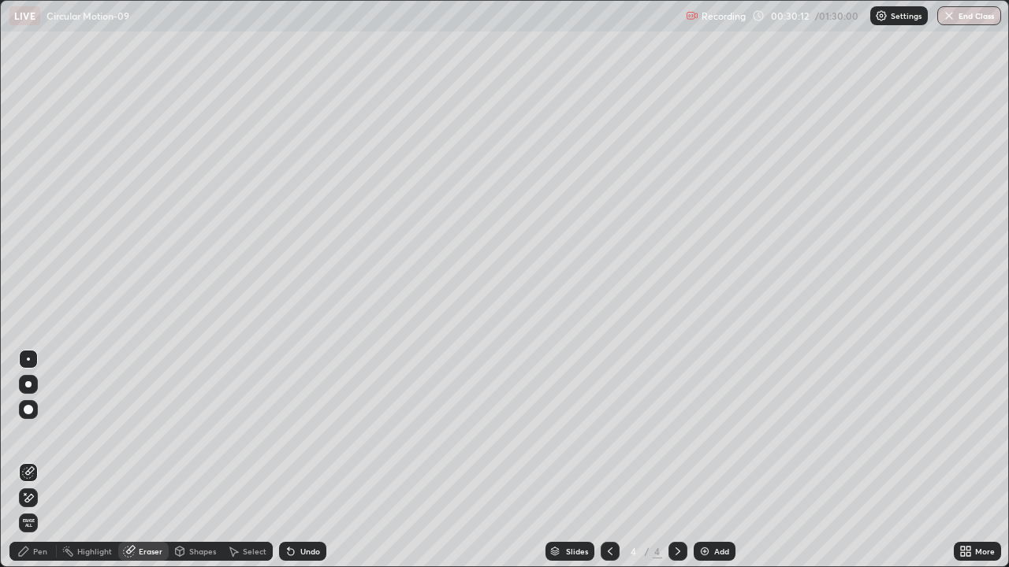
click at [34, 498] on div "Pen" at bounding box center [40, 552] width 14 height 8
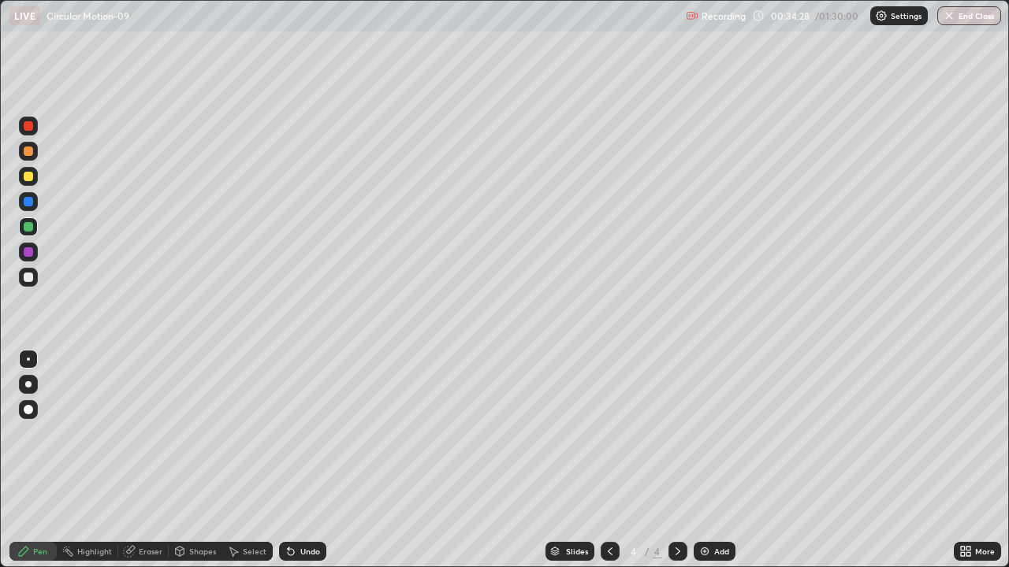
click at [149, 498] on div "Eraser" at bounding box center [151, 552] width 24 height 8
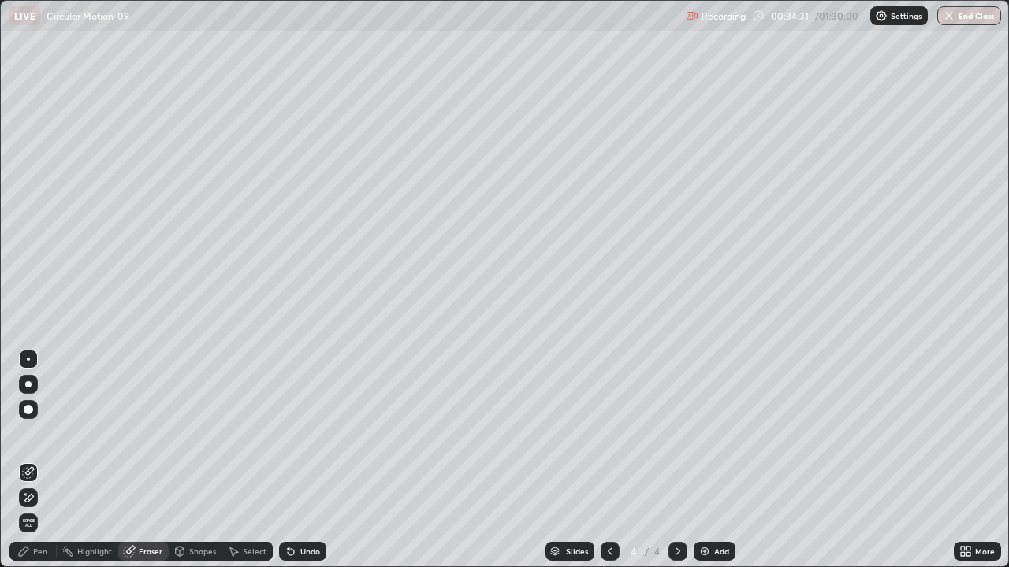
click at [40, 498] on div "Pen" at bounding box center [40, 552] width 14 height 8
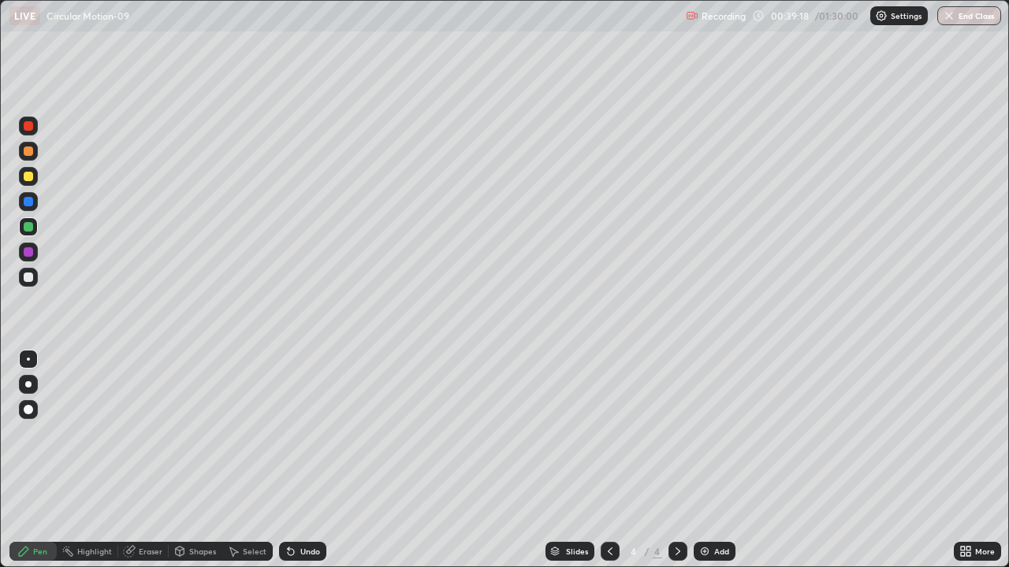
click at [702, 498] on img at bounding box center [704, 551] width 13 height 13
click at [35, 285] on div at bounding box center [28, 277] width 19 height 19
click at [32, 177] on div at bounding box center [28, 176] width 9 height 9
click at [288, 498] on icon at bounding box center [291, 552] width 6 height 6
click at [29, 279] on div at bounding box center [28, 277] width 9 height 9
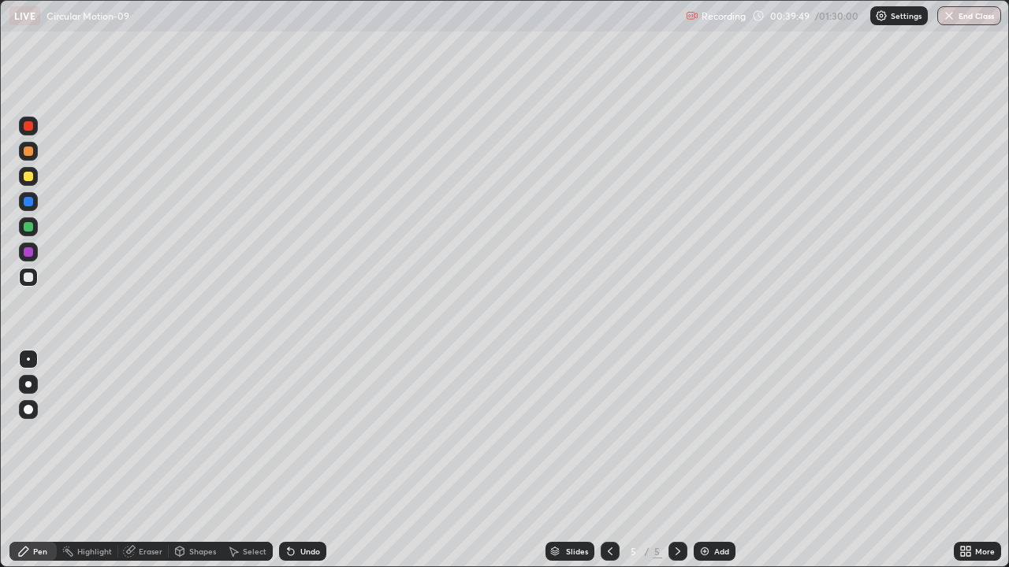
click at [32, 178] on div at bounding box center [28, 176] width 9 height 9
click at [32, 228] on div at bounding box center [28, 226] width 9 height 9
click at [31, 254] on div at bounding box center [28, 251] width 9 height 9
click at [29, 277] on div at bounding box center [28, 277] width 9 height 9
click at [32, 180] on div at bounding box center [28, 176] width 19 height 19
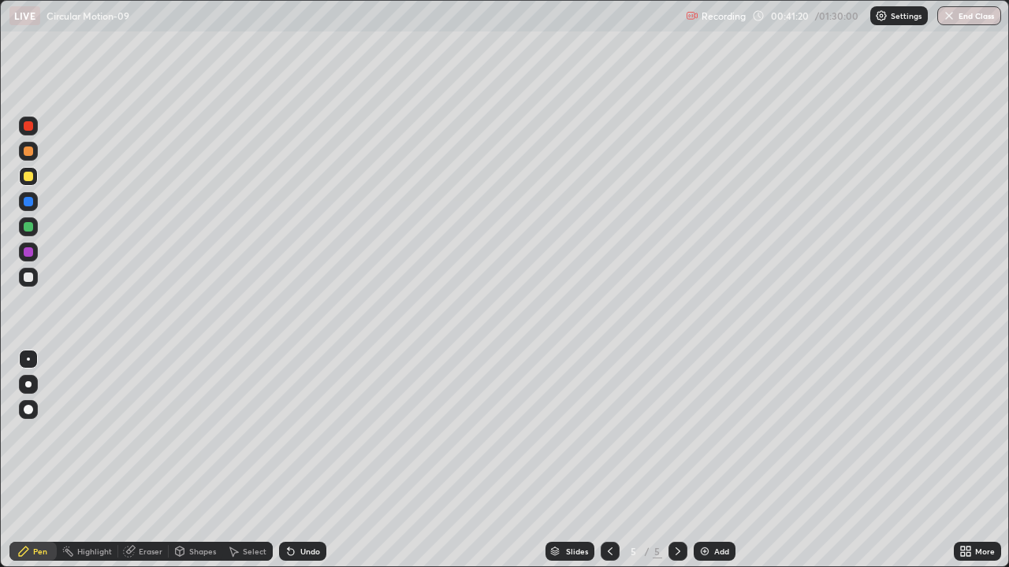
click at [29, 135] on div at bounding box center [28, 126] width 19 height 19
click at [30, 284] on div at bounding box center [28, 277] width 19 height 19
click at [35, 184] on div at bounding box center [28, 176] width 19 height 19
click at [186, 498] on div "Shapes" at bounding box center [196, 551] width 54 height 19
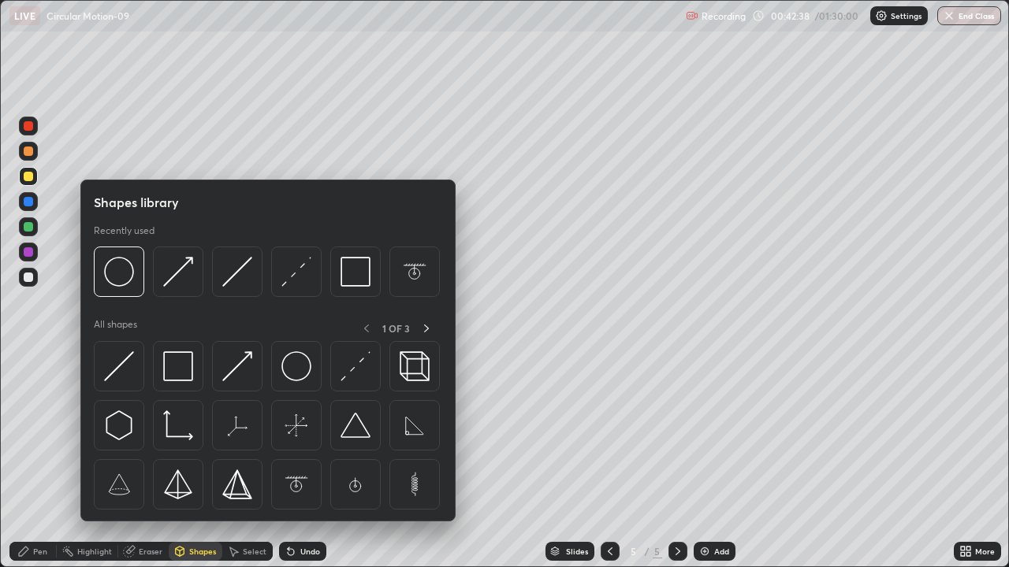
click at [148, 498] on div "Eraser" at bounding box center [151, 552] width 24 height 8
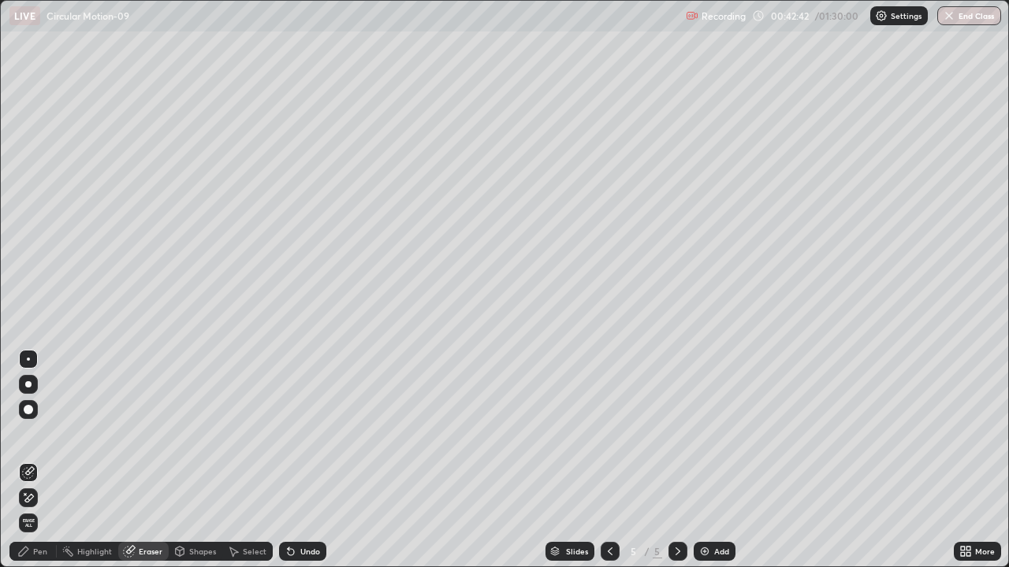
click at [39, 498] on div "Pen" at bounding box center [40, 552] width 14 height 8
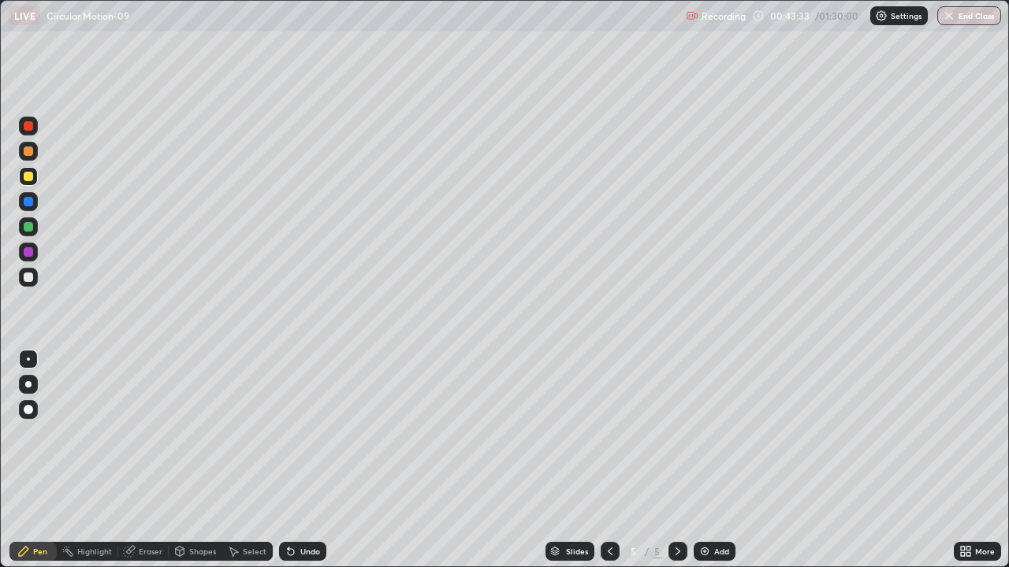
click at [29, 277] on div at bounding box center [28, 277] width 9 height 9
click at [28, 132] on div at bounding box center [28, 126] width 19 height 19
click at [31, 280] on div at bounding box center [28, 277] width 9 height 9
click at [30, 256] on div at bounding box center [28, 251] width 9 height 9
click at [698, 498] on img at bounding box center [704, 551] width 13 height 13
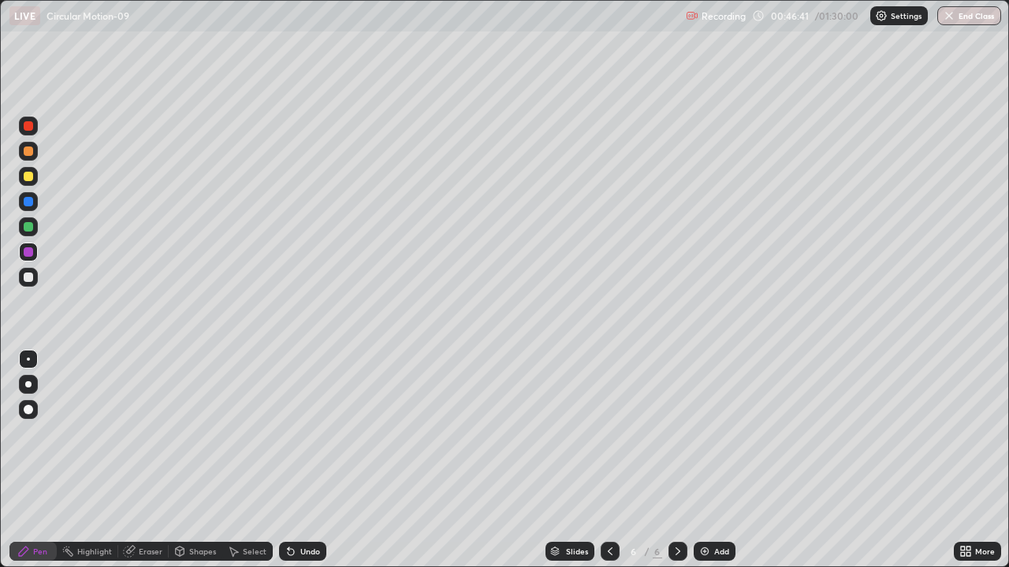
click at [30, 281] on div at bounding box center [28, 277] width 9 height 9
click at [31, 128] on div at bounding box center [28, 125] width 9 height 9
click at [30, 279] on div at bounding box center [28, 277] width 9 height 9
click at [32, 206] on div at bounding box center [28, 201] width 19 height 19
click at [148, 498] on div "Eraser" at bounding box center [151, 552] width 24 height 8
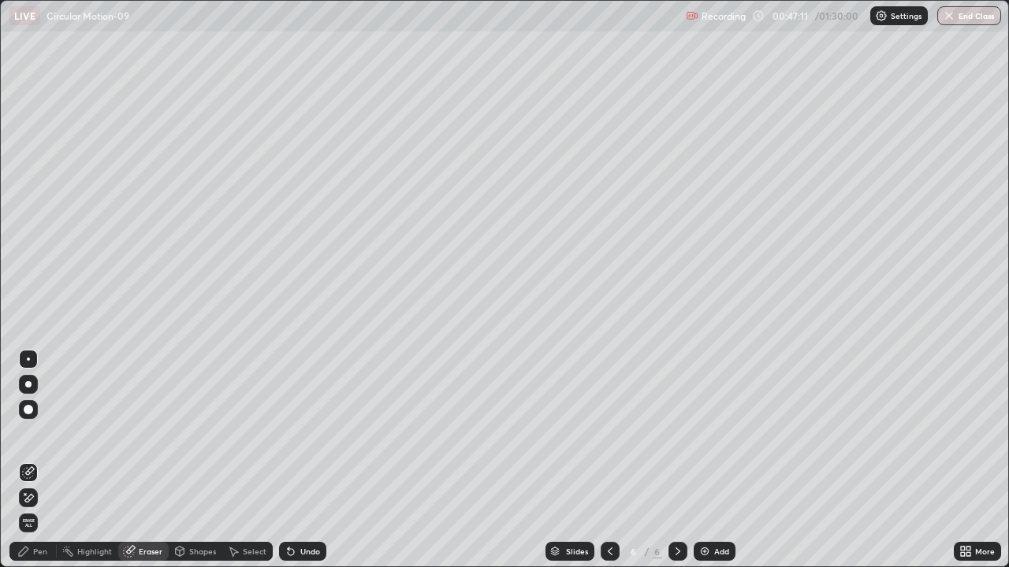
click at [42, 498] on div "Pen" at bounding box center [40, 552] width 14 height 8
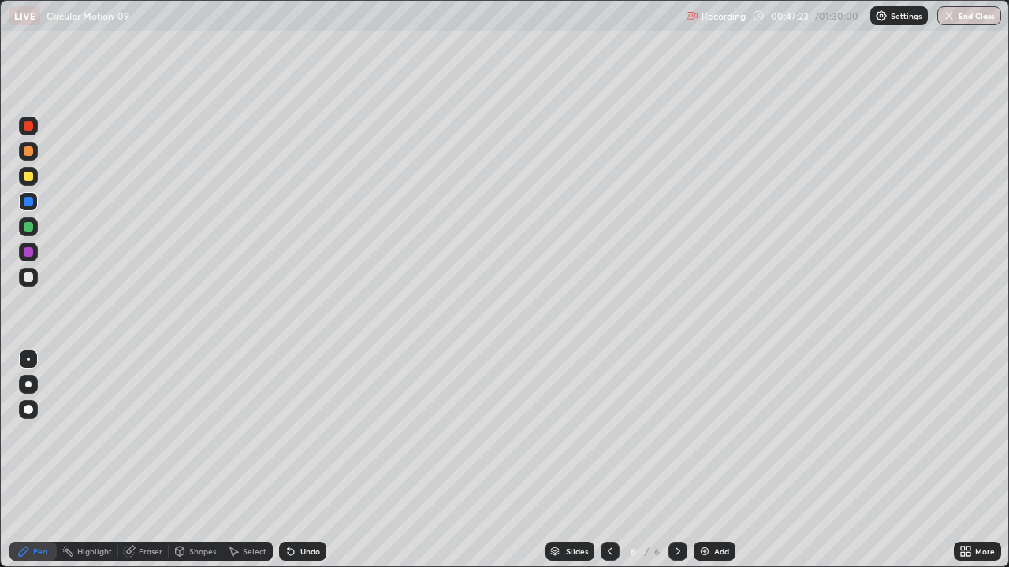
click at [28, 182] on div at bounding box center [28, 176] width 19 height 19
click at [149, 498] on div "Eraser" at bounding box center [151, 552] width 24 height 8
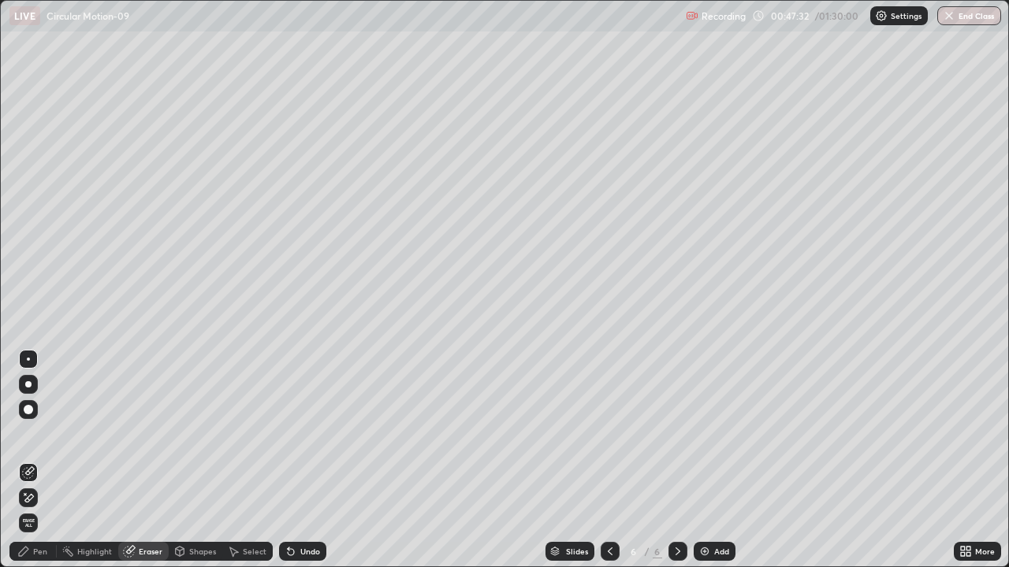
click at [39, 498] on div "Pen" at bounding box center [40, 552] width 14 height 8
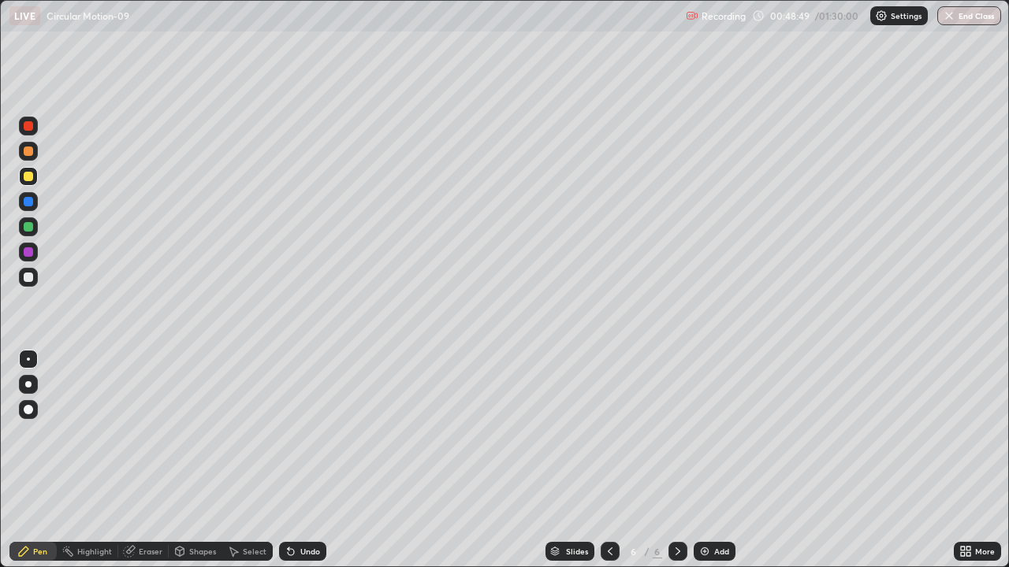
click at [705, 498] on div "Add" at bounding box center [715, 551] width 42 height 19
click at [31, 284] on div at bounding box center [28, 277] width 19 height 19
click at [29, 127] on div at bounding box center [28, 125] width 9 height 9
click at [28, 283] on div at bounding box center [28, 277] width 19 height 19
click at [29, 126] on div at bounding box center [28, 125] width 9 height 9
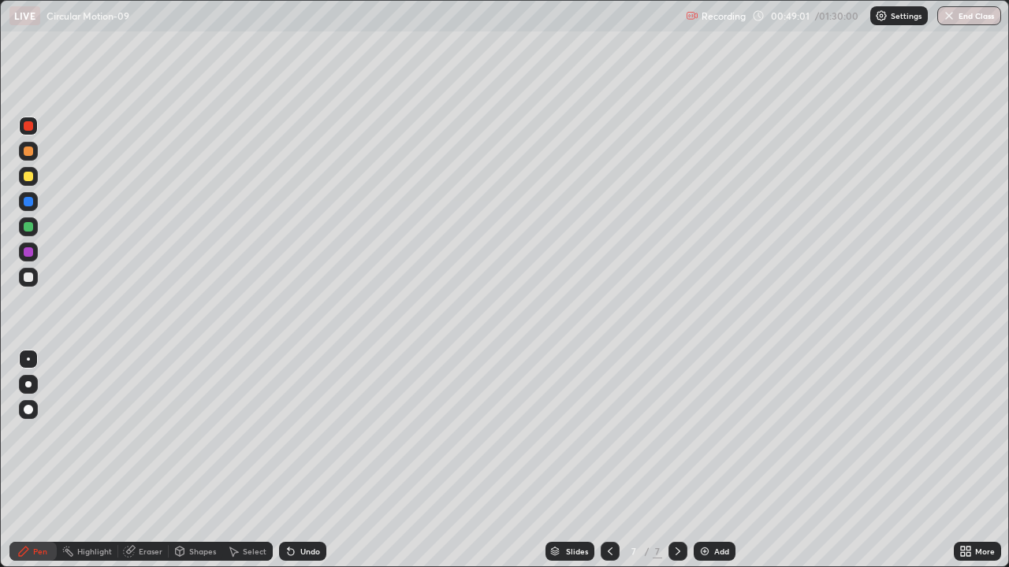
click at [30, 279] on div at bounding box center [28, 277] width 9 height 9
click at [29, 128] on div at bounding box center [28, 125] width 9 height 9
click at [28, 177] on div at bounding box center [28, 176] width 9 height 9
click at [33, 498] on div "Pen" at bounding box center [40, 552] width 14 height 8
click at [27, 278] on div at bounding box center [28, 277] width 9 height 9
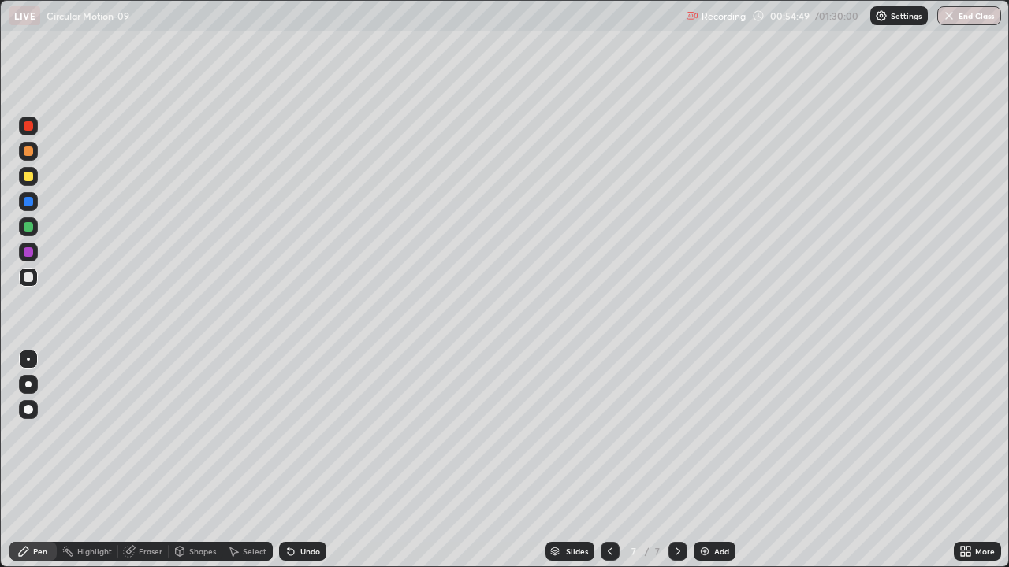
click at [31, 254] on div at bounding box center [28, 251] width 9 height 9
click at [27, 177] on div at bounding box center [28, 176] width 9 height 9
click at [28, 132] on div at bounding box center [28, 126] width 19 height 19
click at [30, 256] on div at bounding box center [28, 251] width 9 height 9
click at [33, 283] on div at bounding box center [28, 277] width 19 height 19
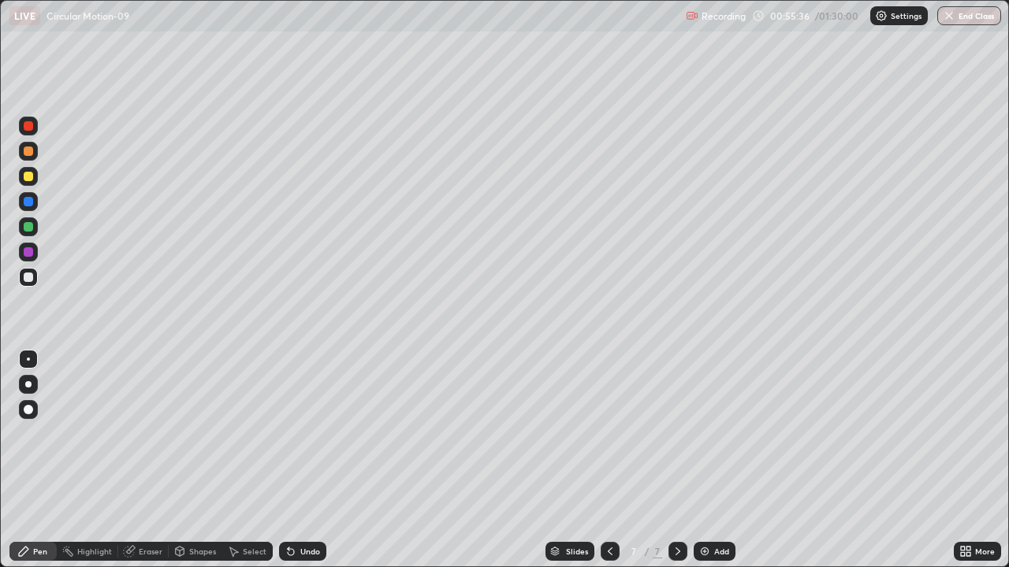
click at [30, 150] on div at bounding box center [28, 151] width 9 height 9
click at [30, 128] on div at bounding box center [28, 125] width 9 height 9
click at [32, 279] on div at bounding box center [28, 277] width 9 height 9
click at [31, 180] on div at bounding box center [28, 176] width 9 height 9
click at [25, 125] on div at bounding box center [28, 125] width 9 height 9
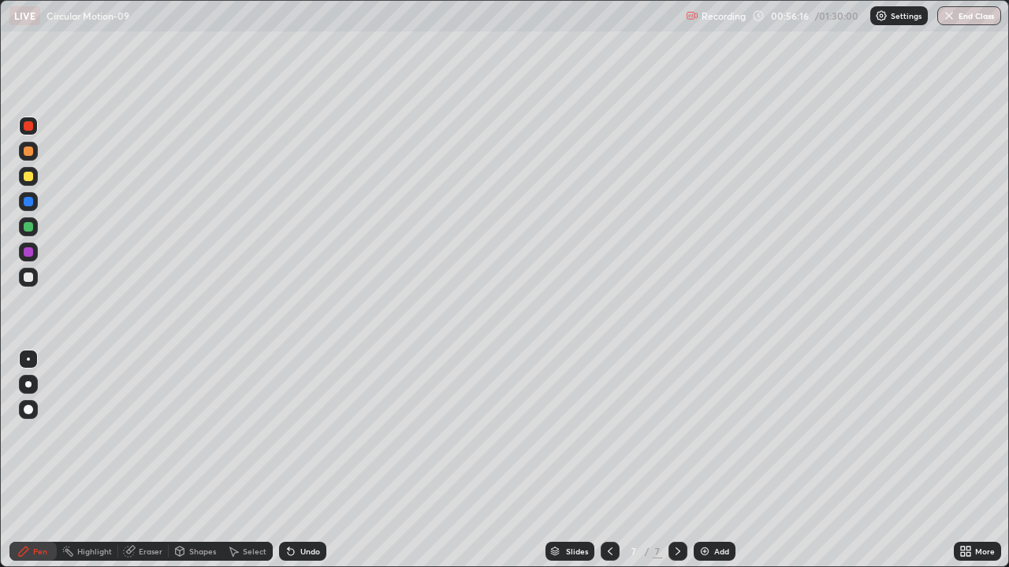
click at [192, 498] on div "Shapes" at bounding box center [202, 552] width 27 height 8
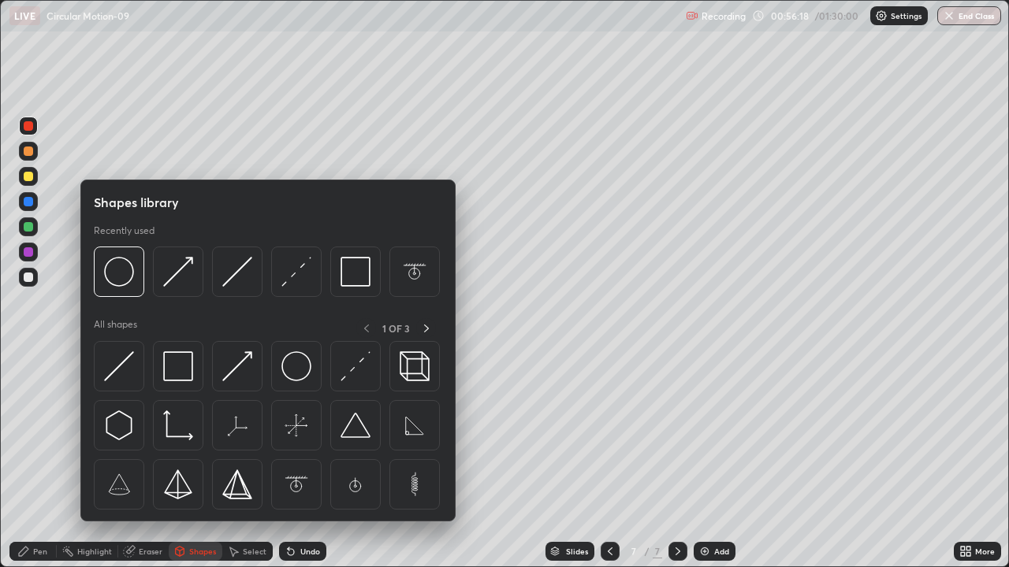
click at [29, 277] on div at bounding box center [28, 277] width 9 height 9
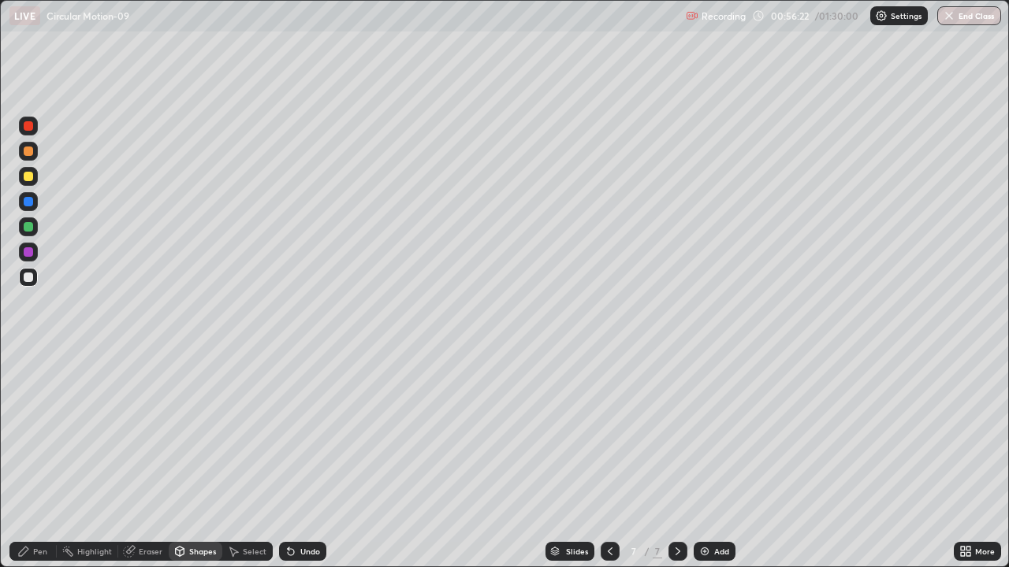
click at [291, 498] on icon at bounding box center [291, 551] width 13 height 13
click at [38, 498] on div "Pen" at bounding box center [40, 552] width 14 height 8
click at [197, 498] on div "Shapes" at bounding box center [202, 552] width 27 height 8
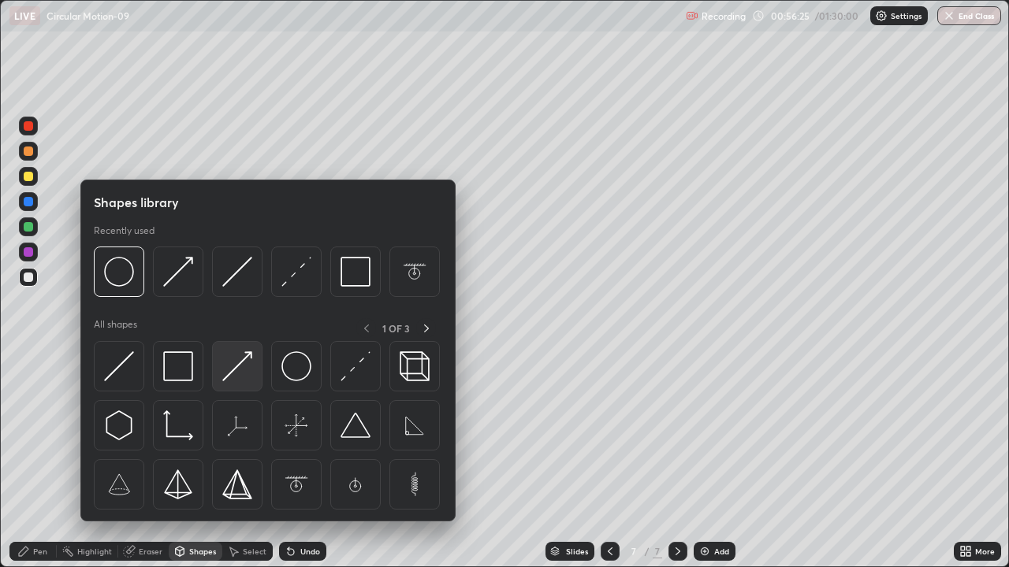
click at [236, 367] on img at bounding box center [237, 367] width 30 height 30
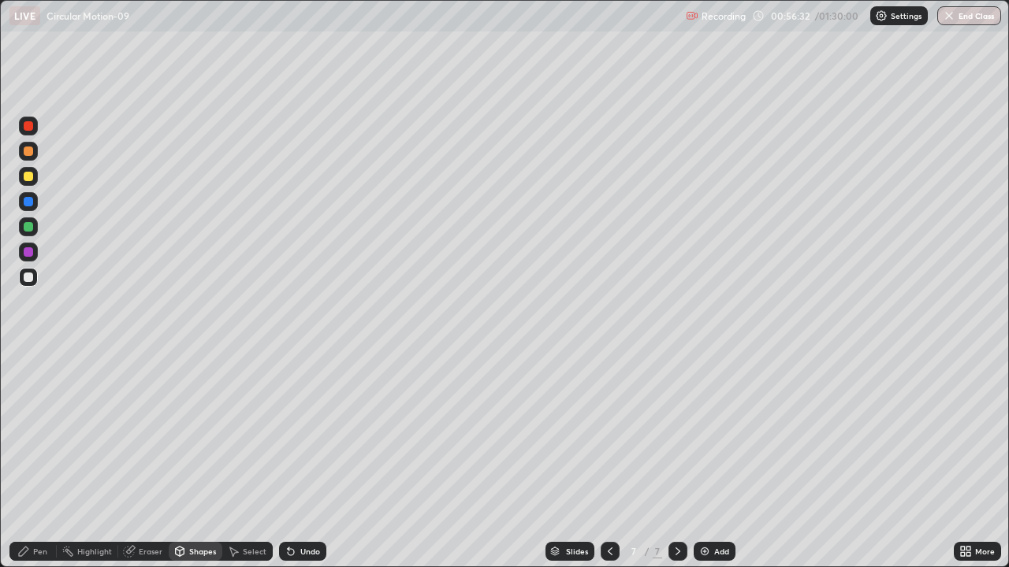
click at [40, 498] on div "Pen" at bounding box center [40, 552] width 14 height 8
click at [30, 174] on div at bounding box center [28, 176] width 9 height 9
click at [34, 277] on div at bounding box center [28, 277] width 19 height 19
click at [29, 277] on div at bounding box center [28, 277] width 9 height 9
click at [144, 498] on div "Eraser" at bounding box center [151, 552] width 24 height 8
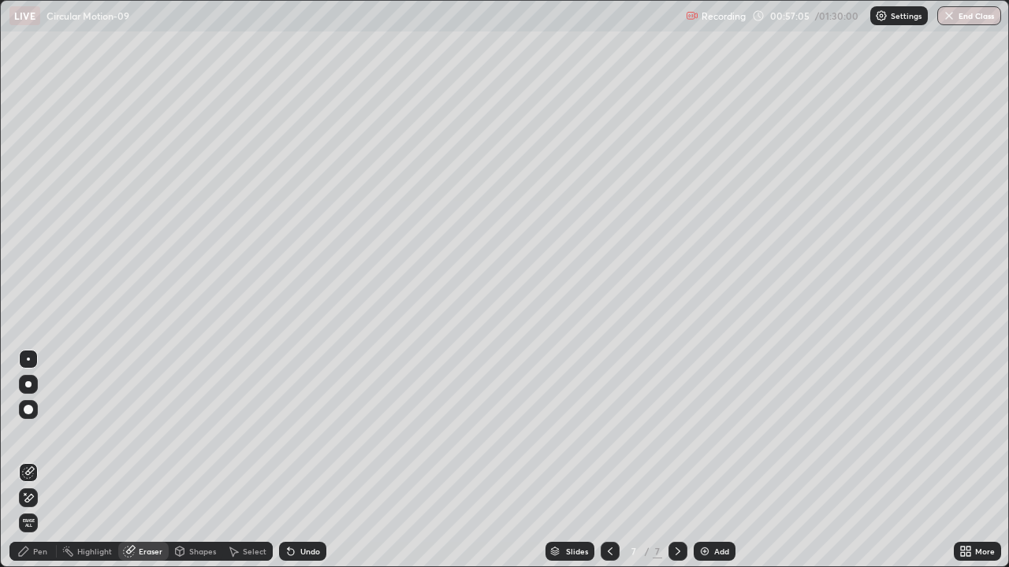
click at [32, 498] on div "Pen" at bounding box center [32, 551] width 47 height 19
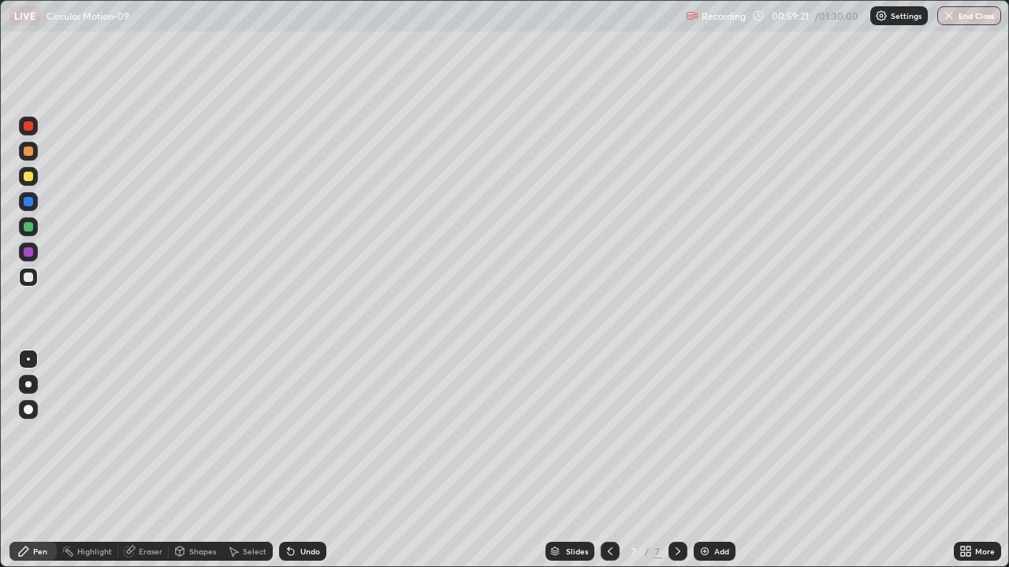
click at [30, 180] on div at bounding box center [28, 176] width 9 height 9
click at [283, 498] on div "Undo" at bounding box center [302, 551] width 47 height 19
click at [288, 498] on icon at bounding box center [291, 552] width 6 height 6
click at [289, 498] on icon at bounding box center [291, 552] width 6 height 6
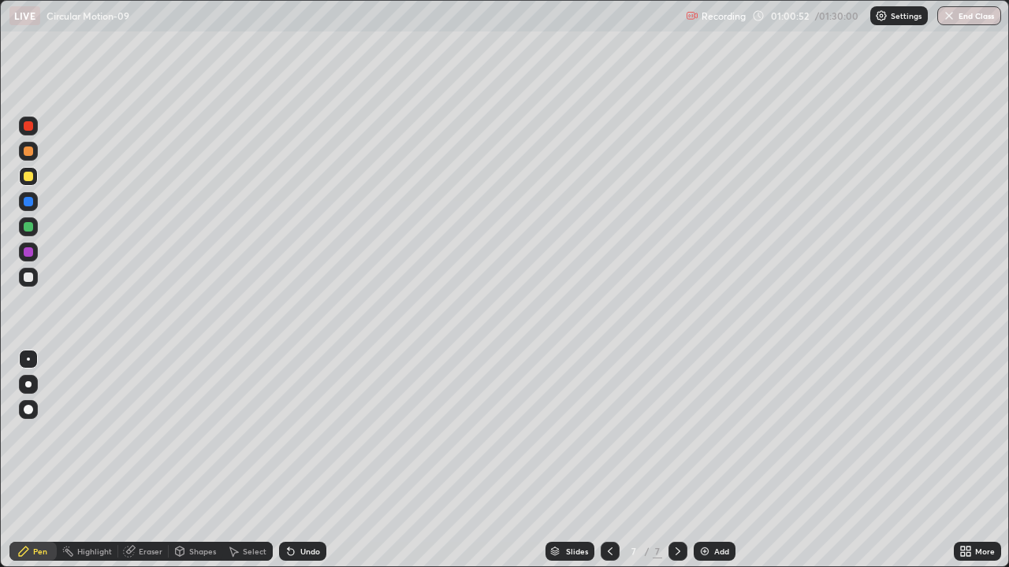
click at [288, 498] on icon at bounding box center [291, 552] width 6 height 6
click at [705, 498] on img at bounding box center [704, 551] width 13 height 13
click at [608, 498] on icon at bounding box center [610, 551] width 13 height 13
click at [676, 498] on icon at bounding box center [678, 551] width 13 height 13
click at [28, 285] on div at bounding box center [28, 277] width 19 height 19
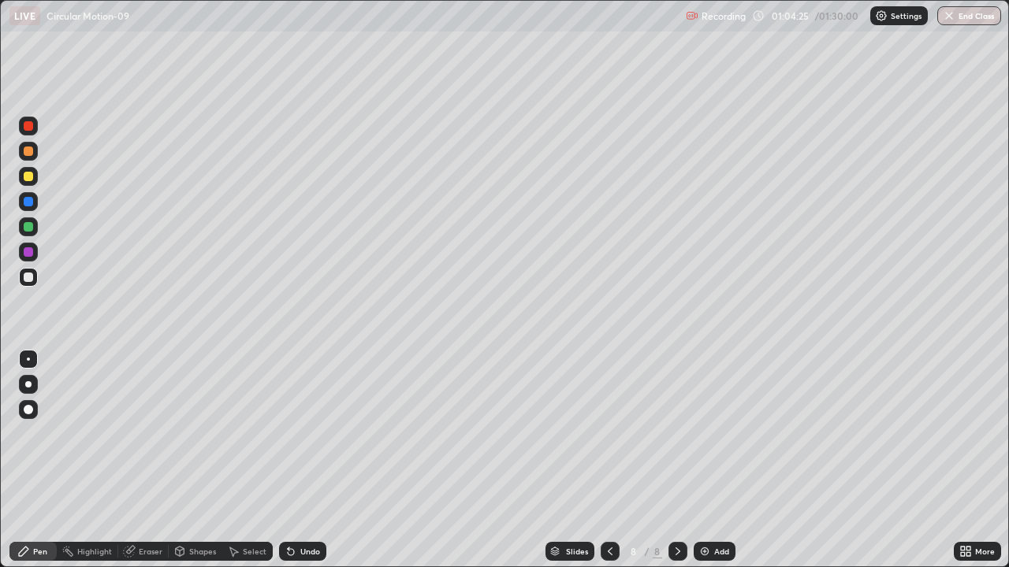
click at [28, 127] on div at bounding box center [28, 125] width 9 height 9
click at [28, 177] on div at bounding box center [28, 176] width 9 height 9
click at [28, 230] on div at bounding box center [28, 226] width 9 height 9
click at [27, 279] on div at bounding box center [28, 277] width 9 height 9
click at [28, 278] on div at bounding box center [28, 277] width 9 height 9
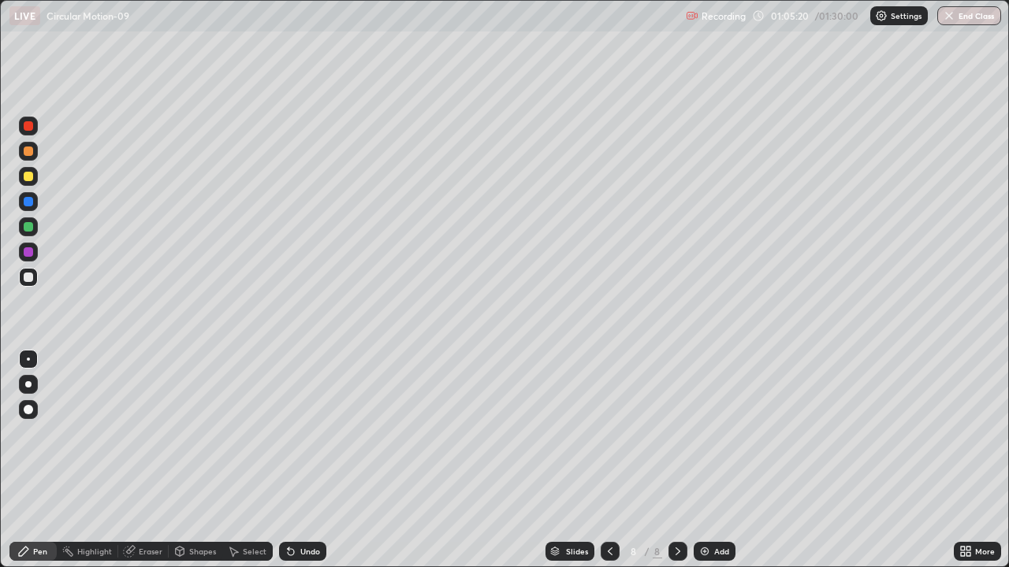
click at [28, 228] on div at bounding box center [28, 226] width 9 height 9
click at [151, 498] on div "Eraser" at bounding box center [151, 552] width 24 height 8
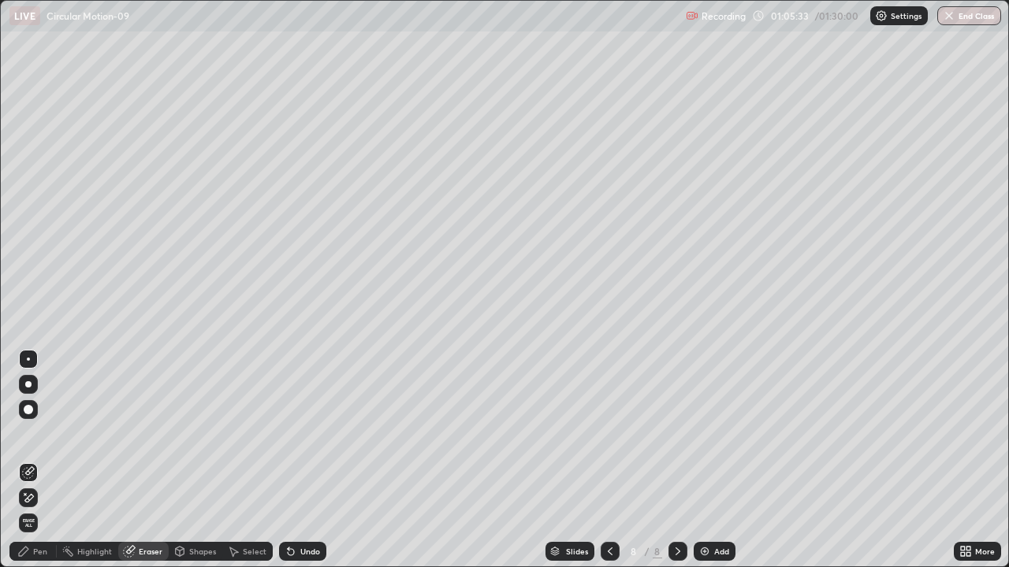
click at [296, 498] on div "Undo" at bounding box center [302, 551] width 47 height 19
click at [292, 498] on icon at bounding box center [291, 551] width 13 height 13
click at [297, 498] on div "Undo" at bounding box center [302, 551] width 47 height 19
click at [295, 498] on div "Undo" at bounding box center [302, 551] width 47 height 19
click at [293, 498] on div "Undo" at bounding box center [302, 551] width 47 height 19
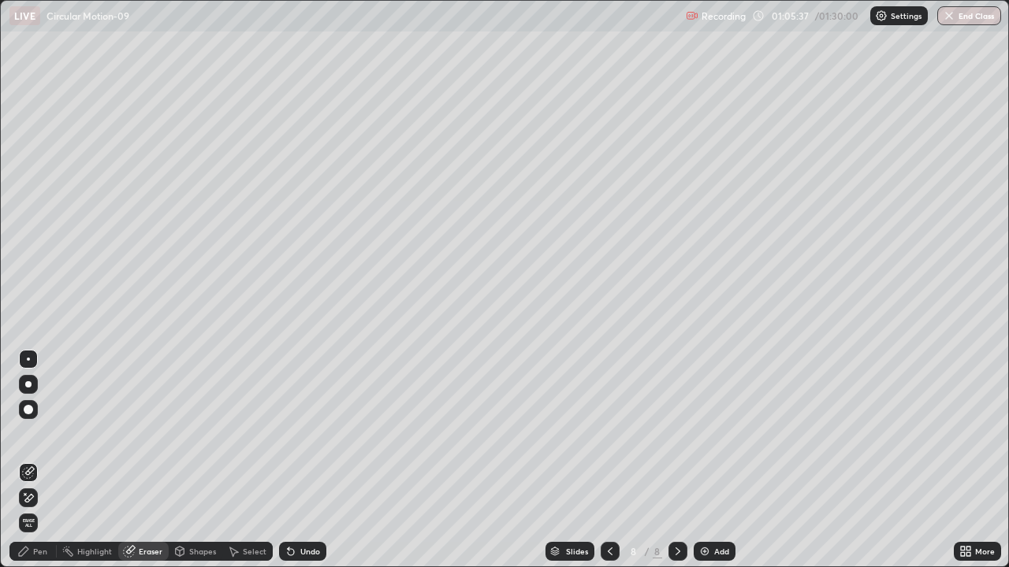
click at [38, 498] on div "Pen" at bounding box center [32, 551] width 47 height 19
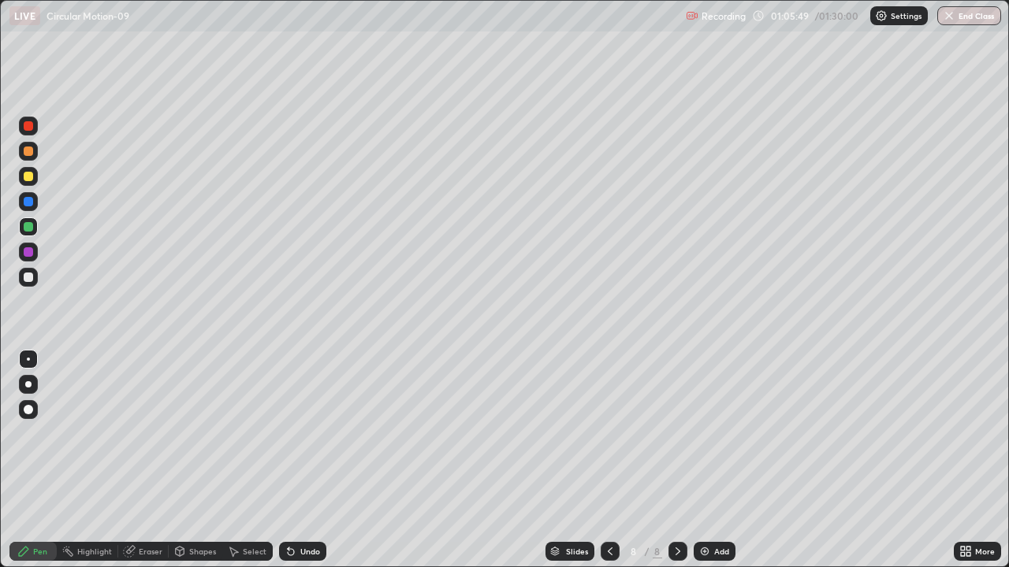
click at [28, 253] on div at bounding box center [28, 251] width 9 height 9
click at [29, 277] on div at bounding box center [28, 277] width 9 height 9
click at [28, 182] on div at bounding box center [28, 176] width 19 height 19
click at [29, 277] on div at bounding box center [28, 277] width 9 height 9
click at [26, 258] on div at bounding box center [28, 252] width 19 height 19
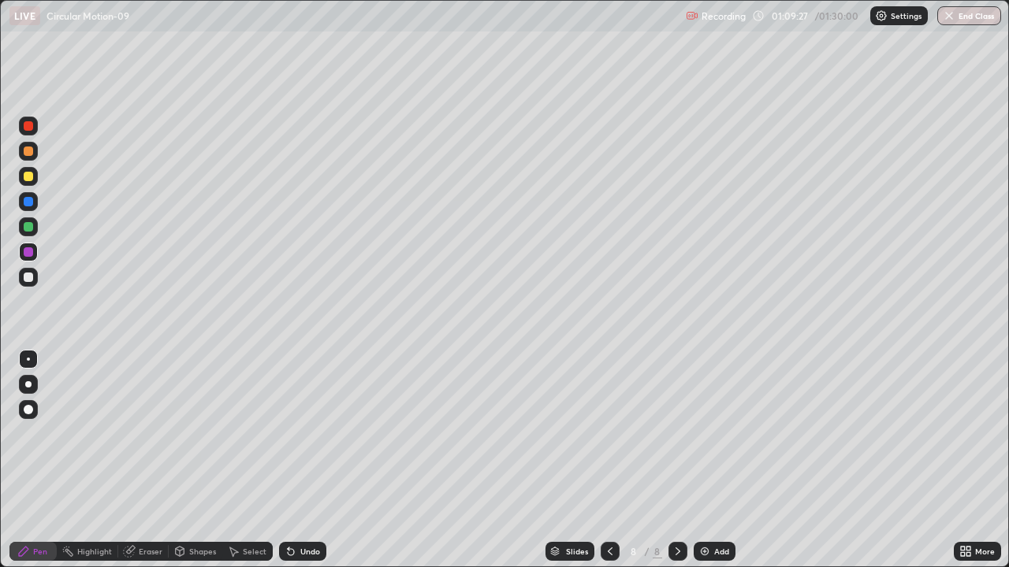
click at [26, 281] on div at bounding box center [28, 277] width 9 height 9
click at [293, 498] on icon at bounding box center [291, 551] width 13 height 13
click at [25, 281] on div at bounding box center [28, 277] width 9 height 9
click at [29, 177] on div at bounding box center [28, 176] width 9 height 9
click at [30, 277] on div at bounding box center [28, 277] width 9 height 9
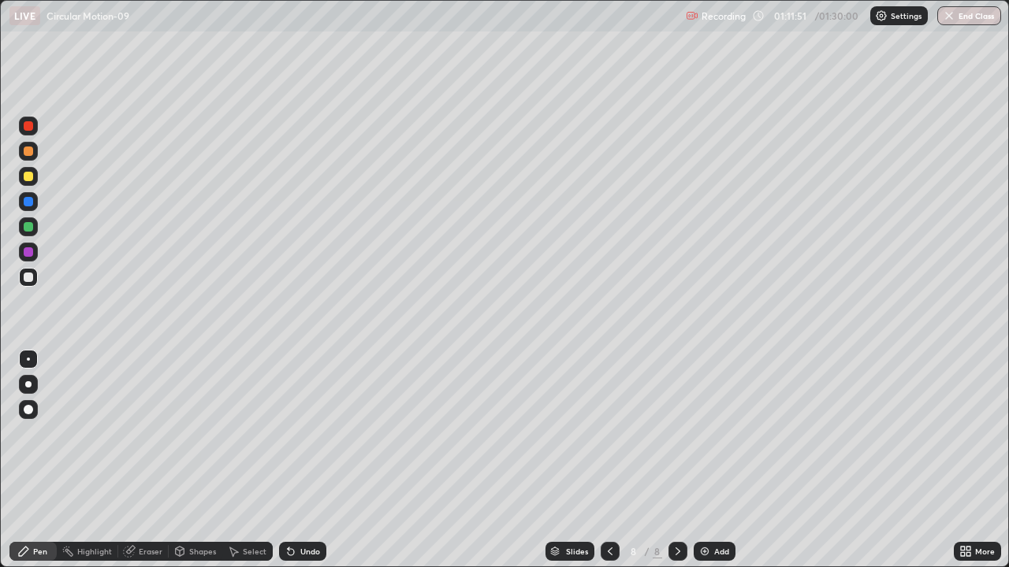
click at [152, 498] on div "Eraser" at bounding box center [151, 552] width 24 height 8
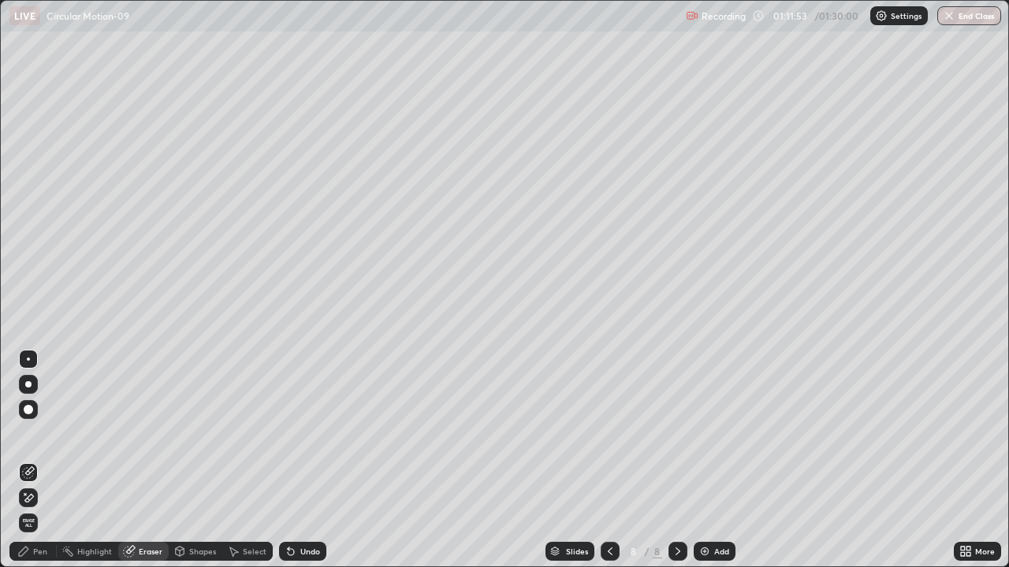
click at [38, 498] on div "Pen" at bounding box center [32, 551] width 47 height 19
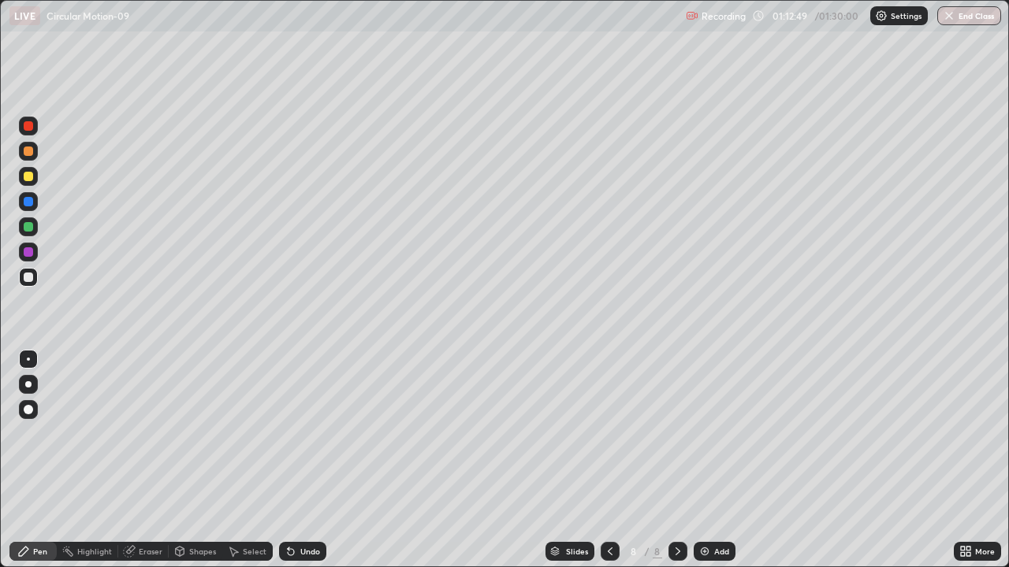
click at [288, 498] on icon at bounding box center [291, 552] width 6 height 6
click at [608, 498] on icon at bounding box center [610, 551] width 13 height 13
click at [678, 498] on icon at bounding box center [678, 551] width 13 height 13
click at [29, 253] on div at bounding box center [28, 251] width 9 height 9
click at [678, 498] on icon at bounding box center [678, 551] width 13 height 13
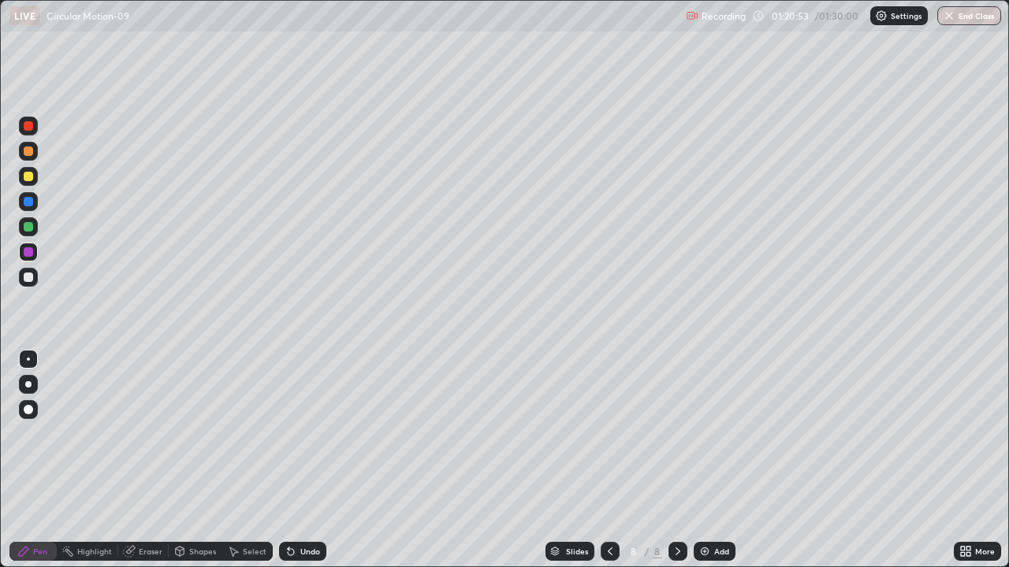
click at [147, 498] on div "Eraser" at bounding box center [151, 552] width 24 height 8
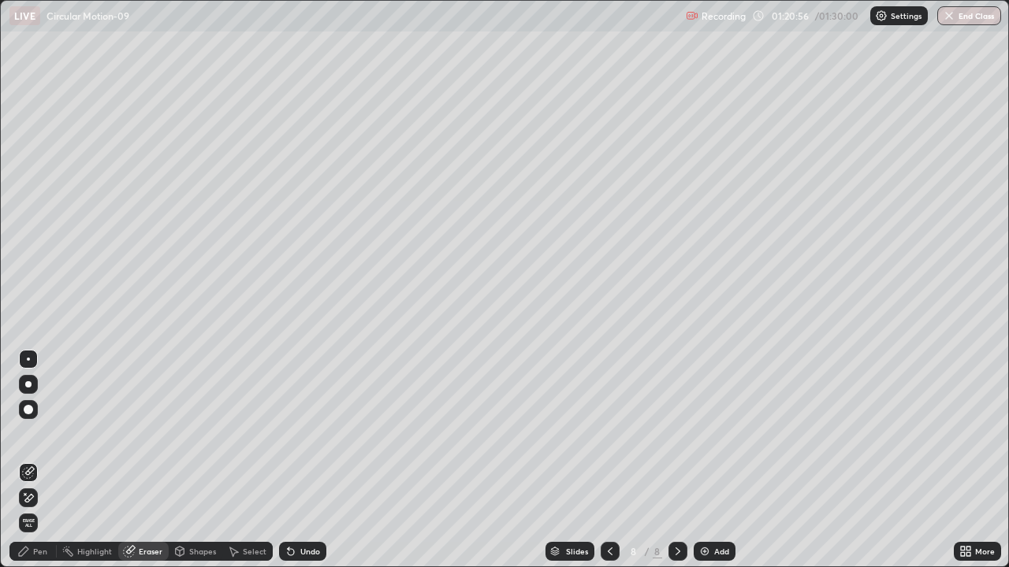
click at [35, 498] on div "Pen" at bounding box center [40, 552] width 14 height 8
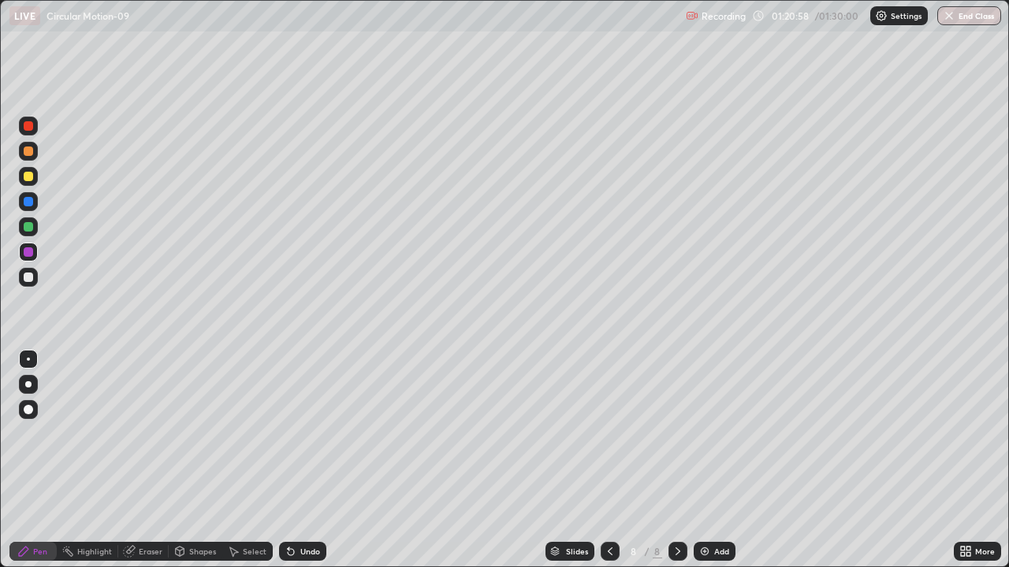
click at [28, 230] on div at bounding box center [28, 226] width 9 height 9
click at [675, 498] on icon at bounding box center [678, 551] width 13 height 13
click at [706, 498] on img at bounding box center [704, 551] width 13 height 13
click at [30, 177] on div at bounding box center [28, 176] width 9 height 9
click at [27, 281] on div at bounding box center [28, 277] width 9 height 9
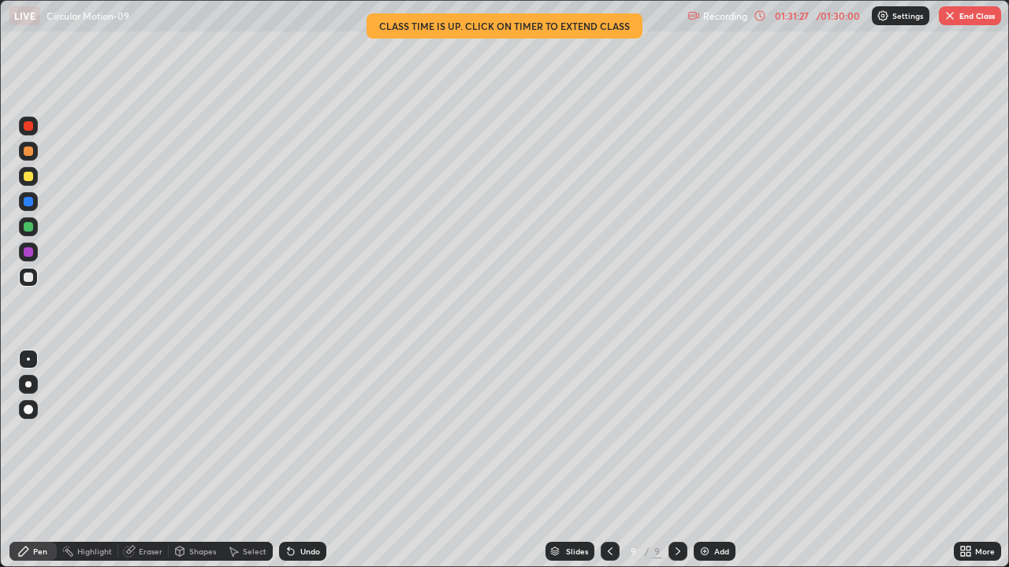
click at [972, 20] on button "End Class" at bounding box center [970, 15] width 62 height 19
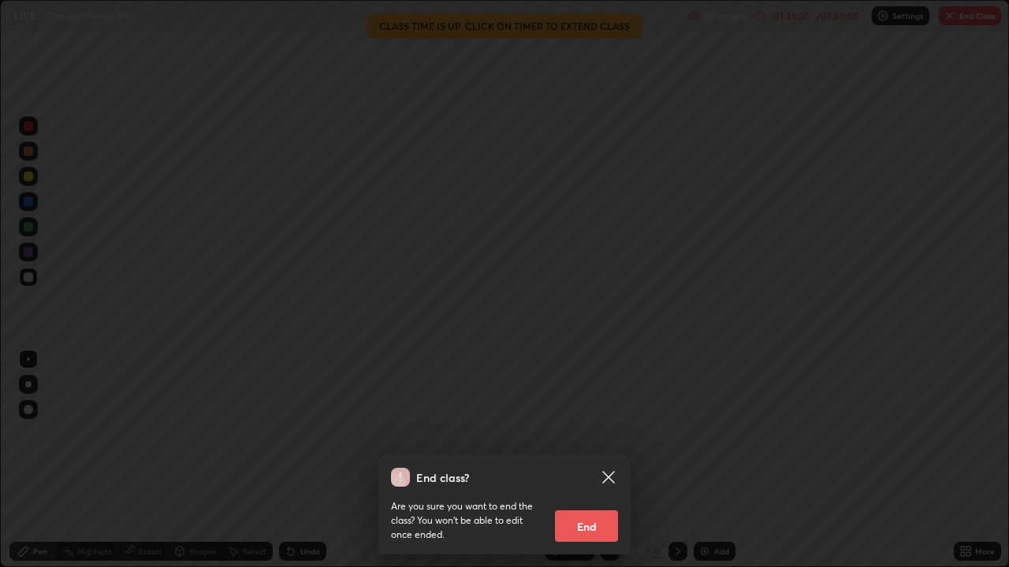
click at [583, 498] on button "End" at bounding box center [586, 527] width 63 height 32
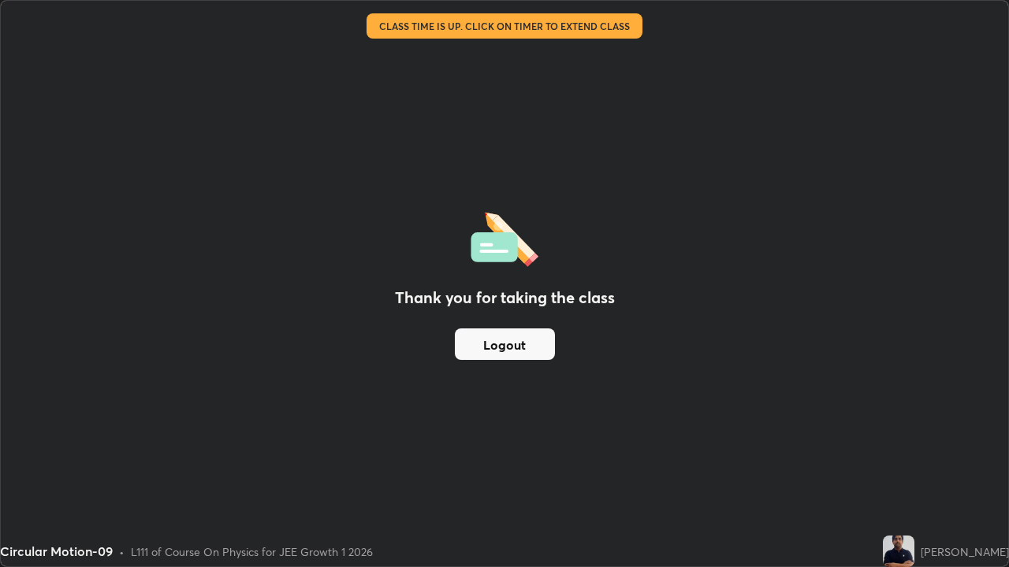
click at [512, 341] on button "Logout" at bounding box center [505, 345] width 100 height 32
click at [504, 347] on button "Logout" at bounding box center [505, 345] width 100 height 32
click at [497, 348] on button "Logout" at bounding box center [505, 345] width 100 height 32
click at [497, 349] on button "Logout" at bounding box center [505, 345] width 100 height 32
click at [493, 352] on button "Logout" at bounding box center [505, 345] width 100 height 32
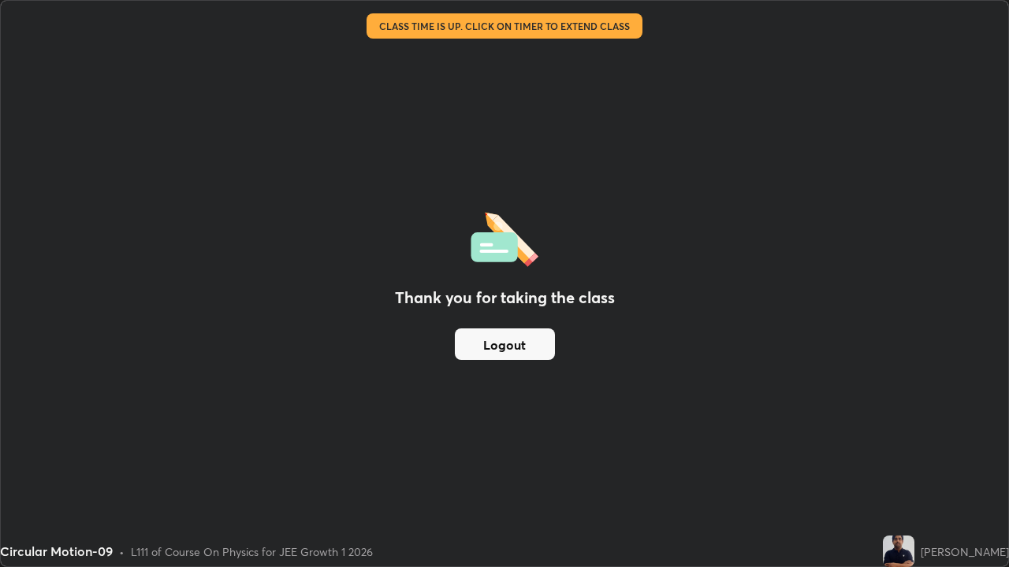
click at [494, 350] on button "Logout" at bounding box center [505, 345] width 100 height 32
click at [495, 351] on button "Logout" at bounding box center [505, 345] width 100 height 32
click at [496, 351] on button "Logout" at bounding box center [505, 345] width 100 height 32
click at [497, 350] on button "Logout" at bounding box center [505, 345] width 100 height 32
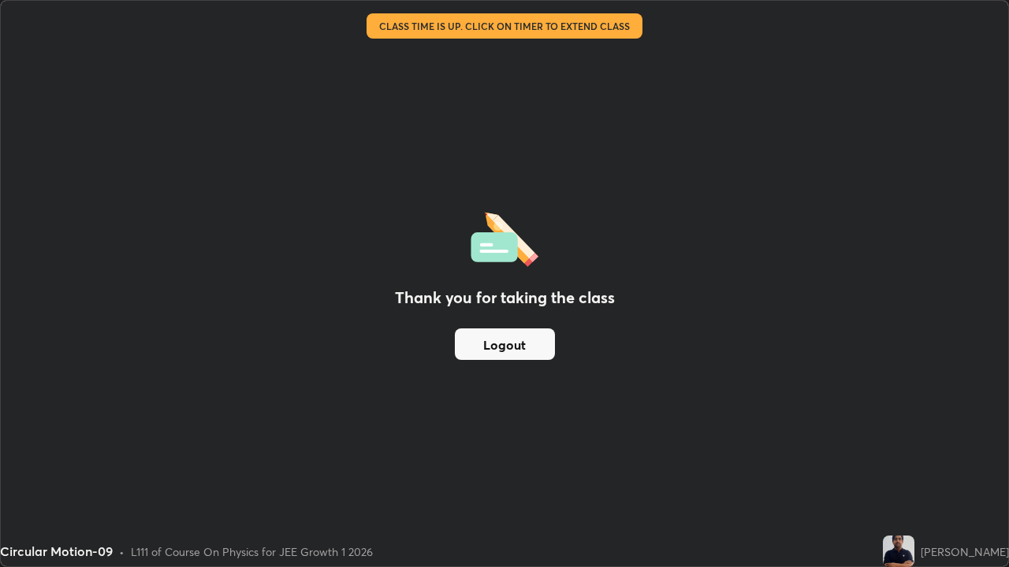
click at [497, 349] on button "Logout" at bounding box center [505, 345] width 100 height 32
click at [499, 349] on button "Logout" at bounding box center [505, 345] width 100 height 32
click at [502, 346] on button "Logout" at bounding box center [505, 345] width 100 height 32
click at [504, 348] on button "Logout" at bounding box center [505, 345] width 100 height 32
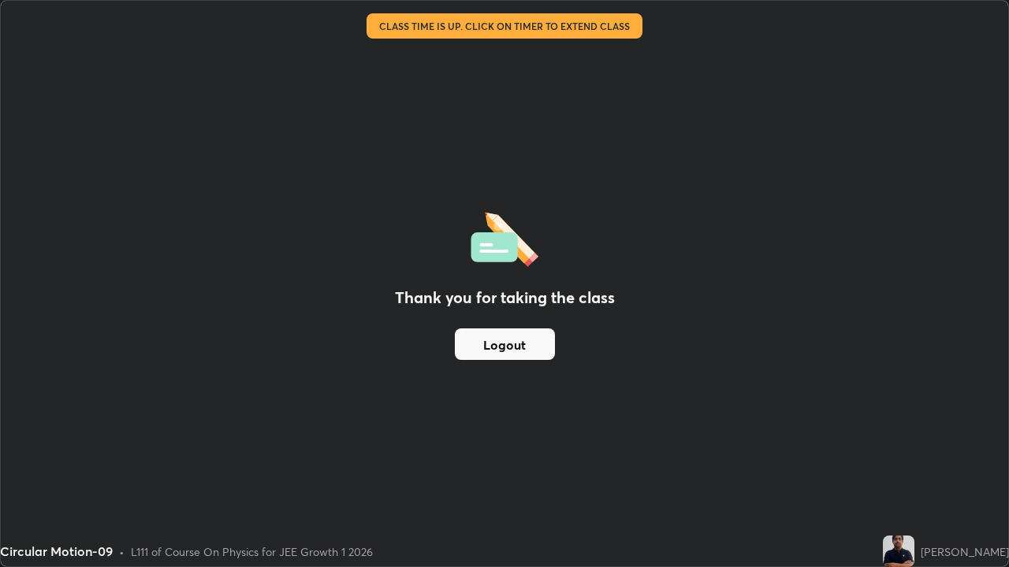
click at [503, 346] on button "Logout" at bounding box center [505, 345] width 100 height 32
click at [482, 344] on button "Logout" at bounding box center [505, 345] width 100 height 32
click at [484, 347] on button "Logout" at bounding box center [505, 345] width 100 height 32
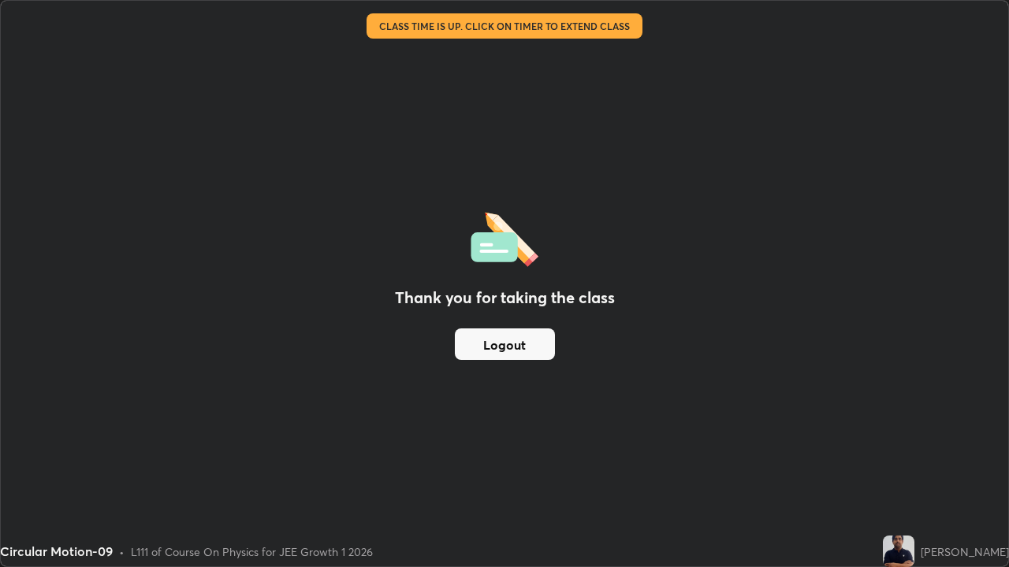
click at [484, 347] on button "Logout" at bounding box center [505, 345] width 100 height 32
click at [482, 347] on button "Logout" at bounding box center [505, 345] width 100 height 32
click at [482, 344] on button "Logout" at bounding box center [505, 345] width 100 height 32
click at [486, 345] on button "Logout" at bounding box center [505, 345] width 100 height 32
click at [487, 348] on button "Logout" at bounding box center [505, 345] width 100 height 32
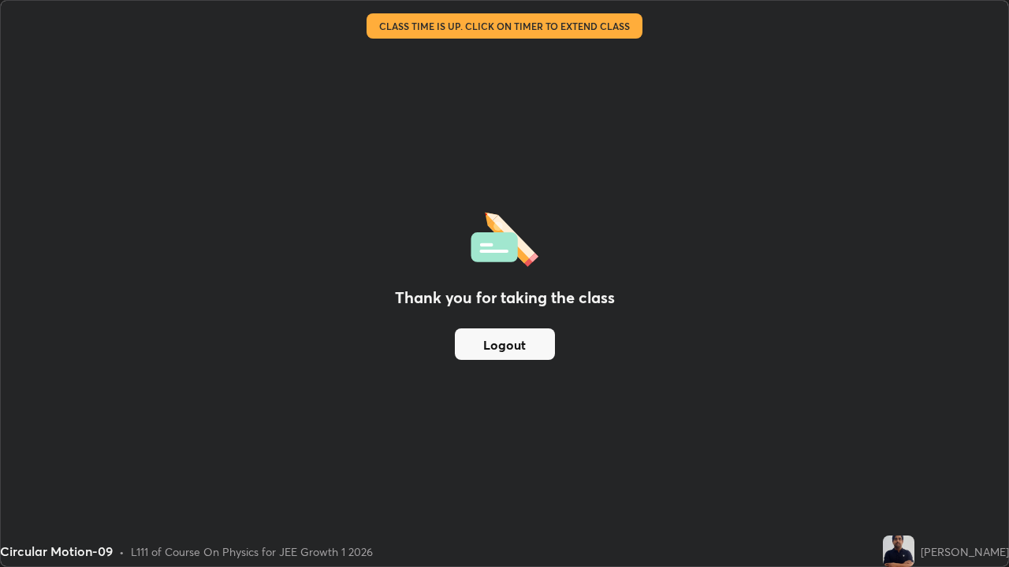
click at [487, 351] on button "Logout" at bounding box center [505, 345] width 100 height 32
click at [495, 352] on button "Logout" at bounding box center [505, 345] width 100 height 32
click at [498, 347] on button "Logout" at bounding box center [505, 345] width 100 height 32
click at [500, 349] on button "Logout" at bounding box center [505, 345] width 100 height 32
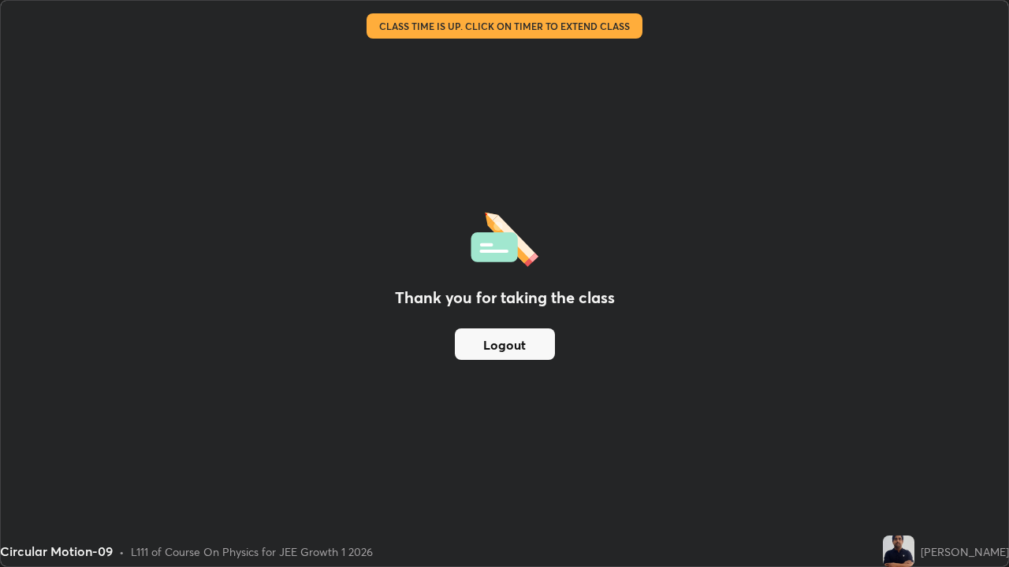
click at [500, 344] on button "Logout" at bounding box center [505, 345] width 100 height 32
click at [500, 348] on button "Logout" at bounding box center [505, 345] width 100 height 32
click at [500, 347] on button "Logout" at bounding box center [505, 345] width 100 height 32
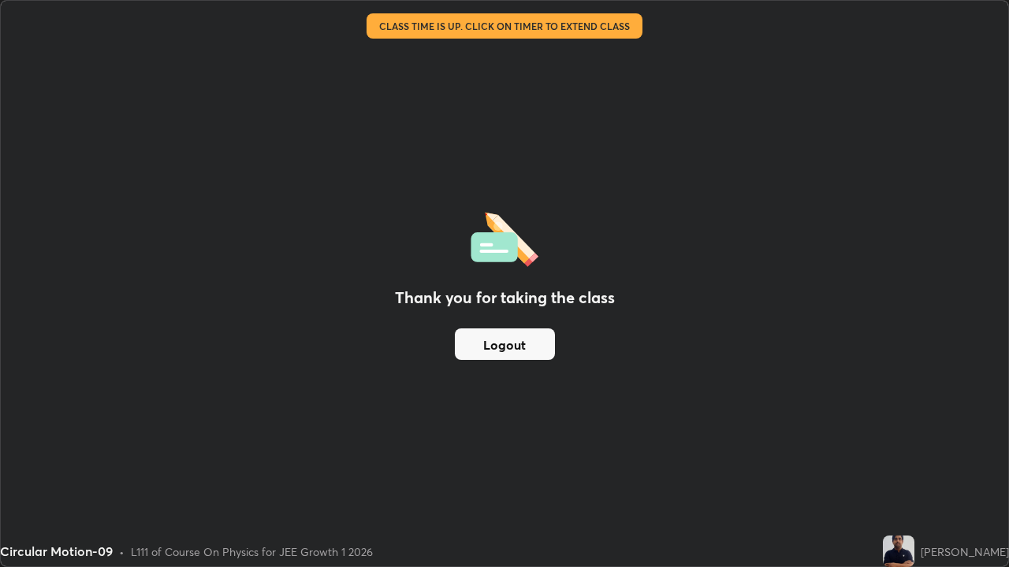
click at [502, 349] on button "Logout" at bounding box center [505, 345] width 100 height 32
click at [501, 348] on button "Logout" at bounding box center [505, 345] width 100 height 32
click at [500, 346] on button "Logout" at bounding box center [505, 345] width 100 height 32
click at [500, 343] on button "Logout" at bounding box center [505, 345] width 100 height 32
click at [500, 347] on button "Logout" at bounding box center [505, 345] width 100 height 32
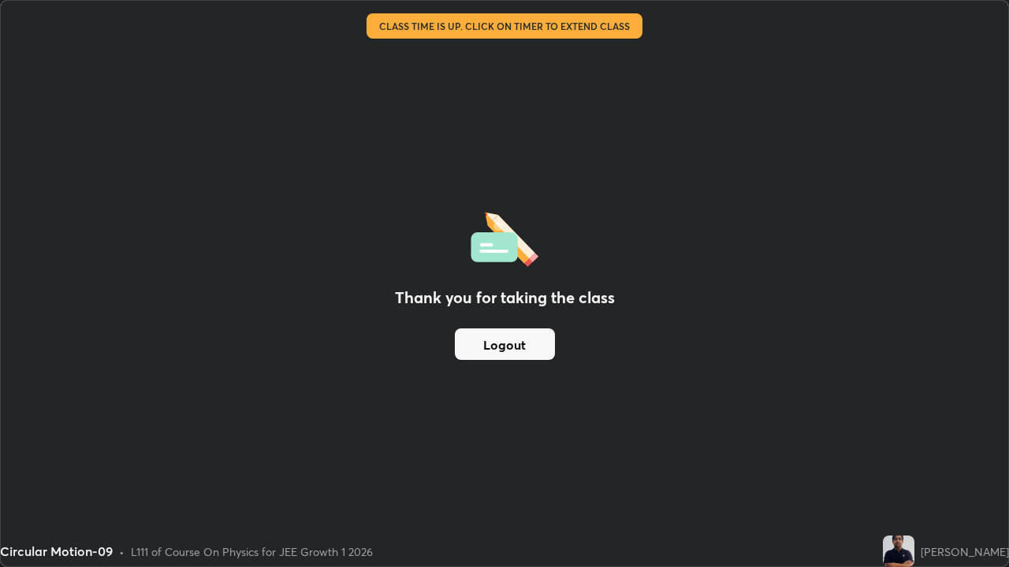
click at [500, 347] on button "Logout" at bounding box center [505, 345] width 100 height 32
click at [505, 345] on button "Logout" at bounding box center [505, 345] width 100 height 32
click at [500, 342] on button "Logout" at bounding box center [505, 345] width 100 height 32
click at [495, 343] on button "Logout" at bounding box center [505, 345] width 100 height 32
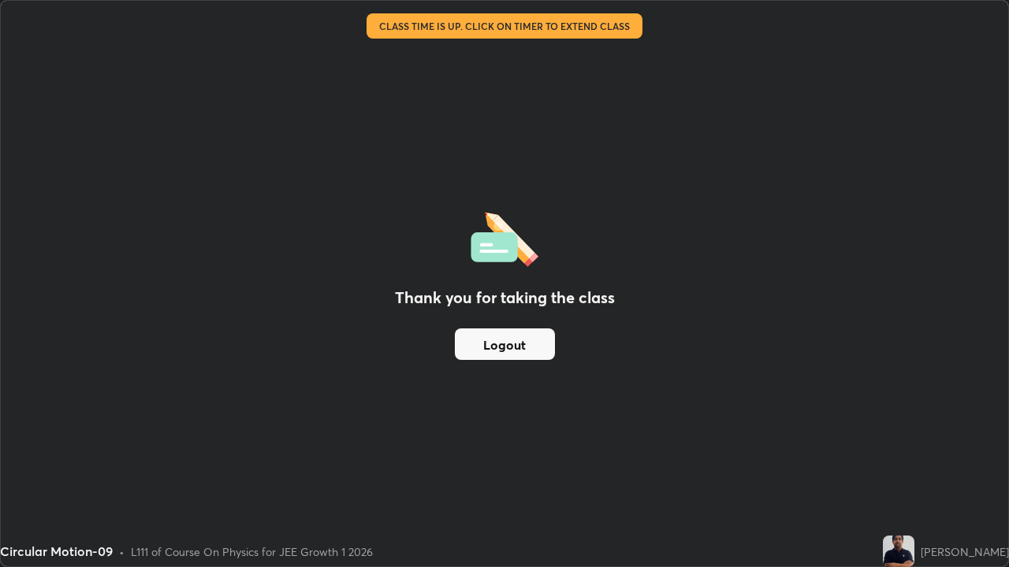
click at [490, 347] on button "Logout" at bounding box center [505, 345] width 100 height 32
click at [486, 345] on button "Logout" at bounding box center [505, 345] width 100 height 32
click at [489, 344] on button "Logout" at bounding box center [505, 345] width 100 height 32
click at [488, 340] on button "Logout" at bounding box center [505, 345] width 100 height 32
click at [489, 336] on button "Logout" at bounding box center [505, 345] width 100 height 32
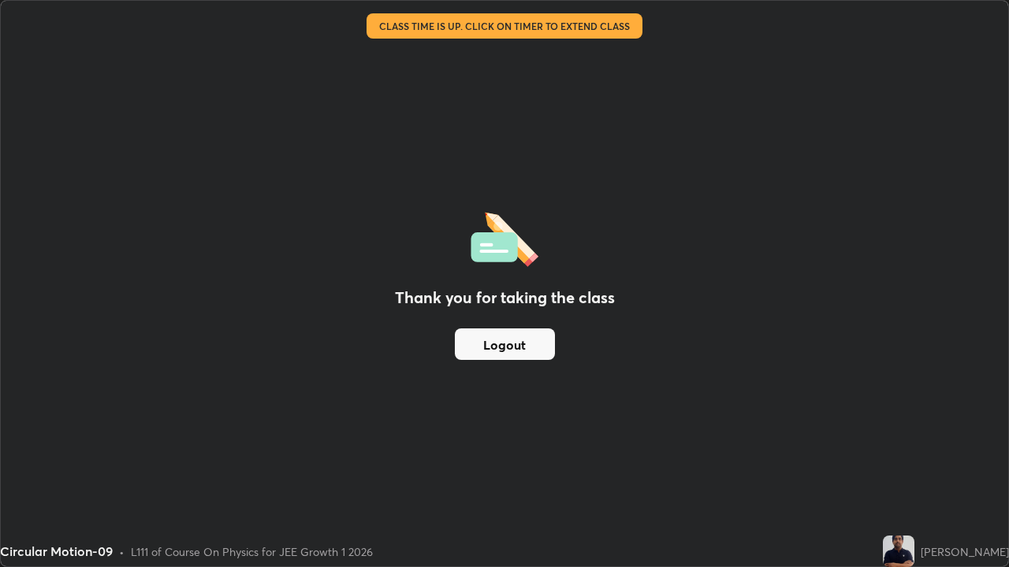
click at [486, 339] on button "Logout" at bounding box center [505, 345] width 100 height 32
click at [484, 337] on button "Logout" at bounding box center [505, 345] width 100 height 32
click at [482, 347] on button "Logout" at bounding box center [505, 345] width 100 height 32
click at [497, 381] on div "Thank you for taking the class Logout" at bounding box center [504, 284] width 1007 height 566
click at [504, 357] on button "Logout" at bounding box center [505, 345] width 100 height 32
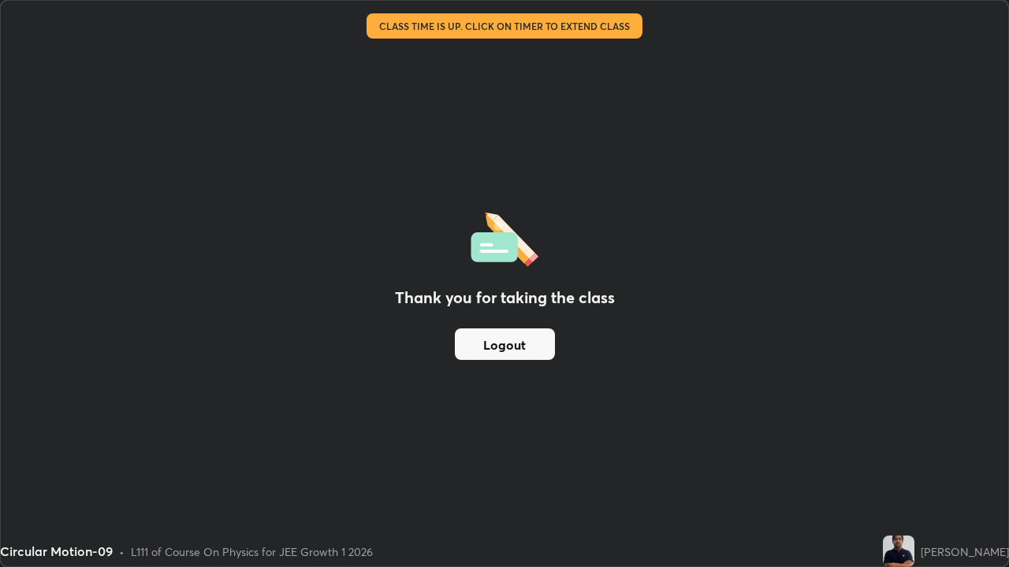
click at [458, 340] on button "Logout" at bounding box center [505, 345] width 100 height 32
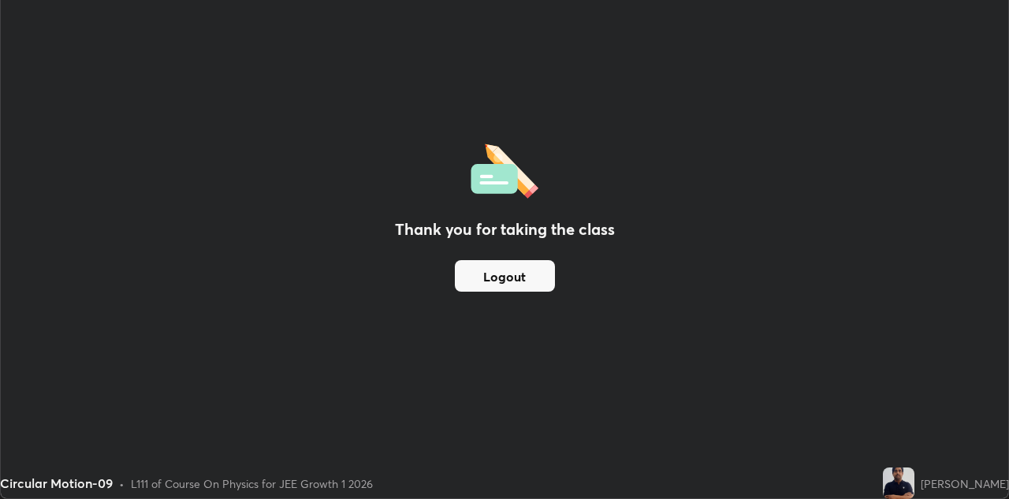
scroll to position [78319, 77809]
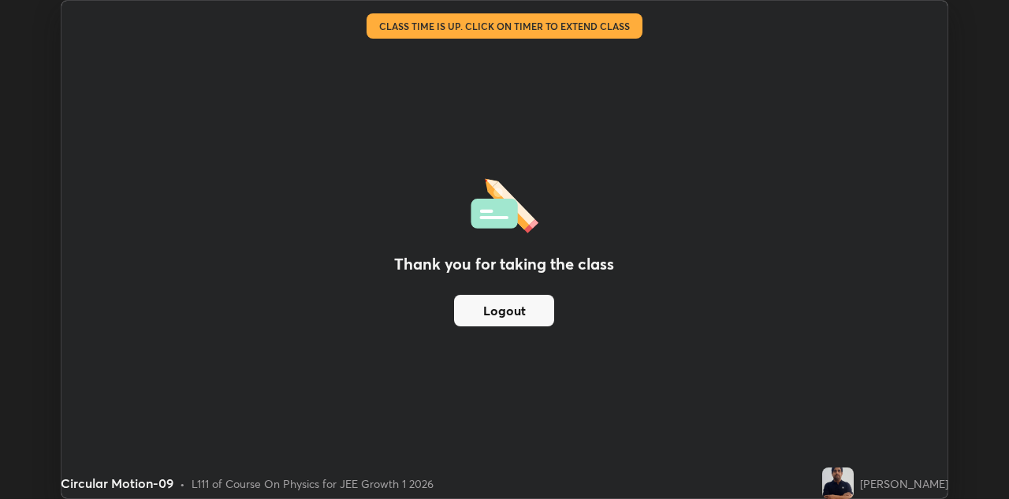
click at [504, 306] on button "Logout" at bounding box center [504, 311] width 100 height 32
click at [508, 303] on button "Logout" at bounding box center [504, 311] width 100 height 32
click at [503, 311] on button "Logout" at bounding box center [504, 311] width 100 height 32
click at [507, 312] on button "Logout" at bounding box center [504, 311] width 100 height 32
click at [506, 318] on button "Logout" at bounding box center [504, 311] width 100 height 32
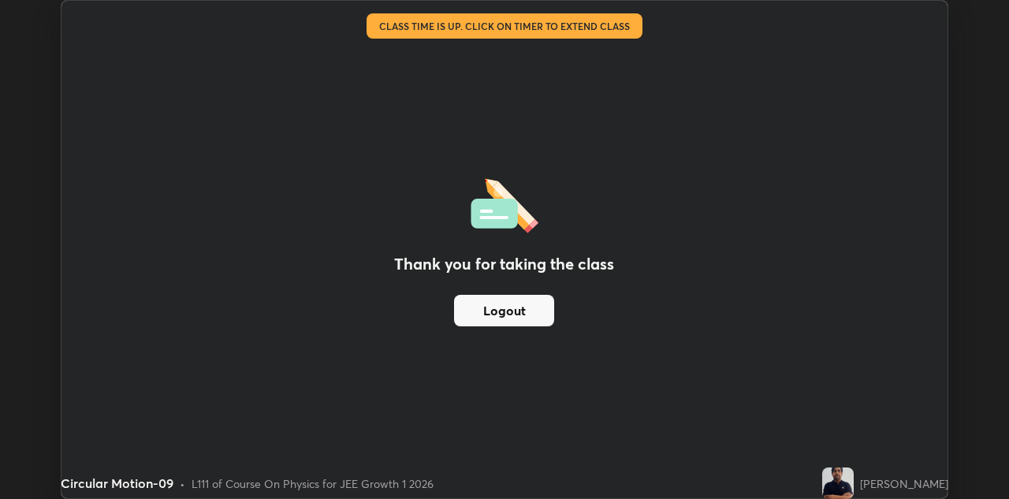
click at [506, 312] on button "Logout" at bounding box center [504, 311] width 100 height 32
click at [502, 316] on button "Logout" at bounding box center [504, 311] width 100 height 32
click at [498, 315] on button "Logout" at bounding box center [504, 311] width 100 height 32
click at [497, 318] on button "Logout" at bounding box center [504, 311] width 100 height 32
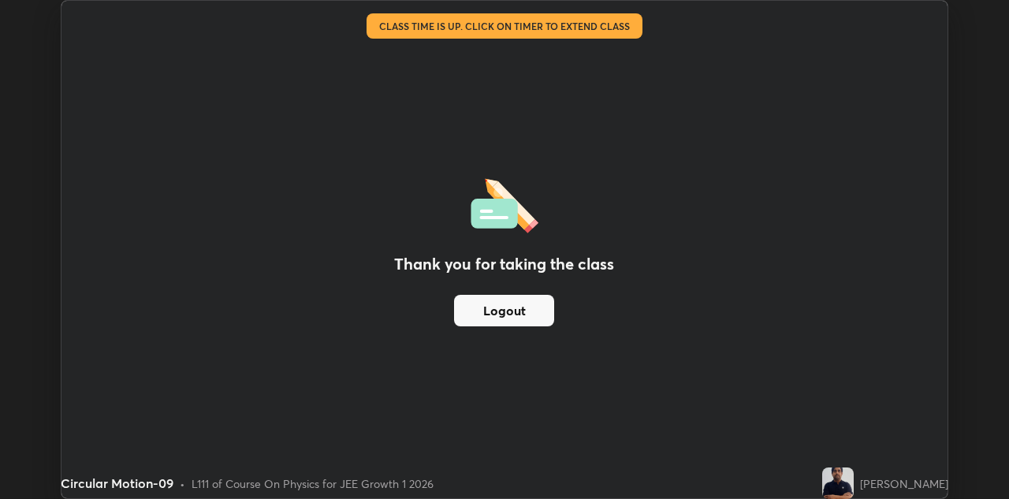
click at [500, 318] on button "Logout" at bounding box center [504, 311] width 100 height 32
click at [501, 322] on button "Logout" at bounding box center [504, 311] width 100 height 32
click at [503, 324] on button "Logout" at bounding box center [504, 311] width 100 height 32
click at [526, 323] on button "Logout" at bounding box center [504, 311] width 100 height 32
click at [523, 323] on button "Logout" at bounding box center [504, 311] width 100 height 32
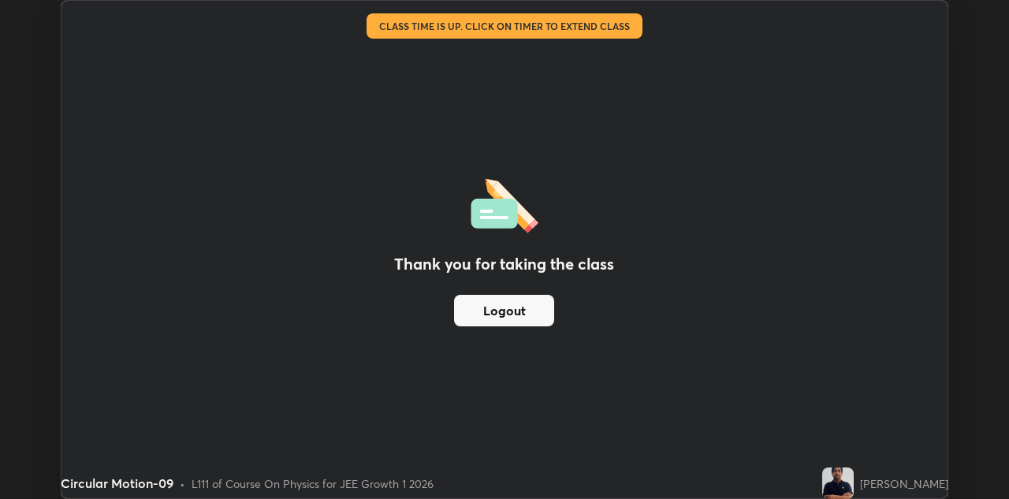
click at [524, 318] on button "Logout" at bounding box center [504, 311] width 100 height 32
click at [527, 319] on button "Logout" at bounding box center [504, 311] width 100 height 32
click at [530, 320] on button "Logout" at bounding box center [504, 311] width 100 height 32
click at [534, 316] on button "Logout" at bounding box center [504, 311] width 100 height 32
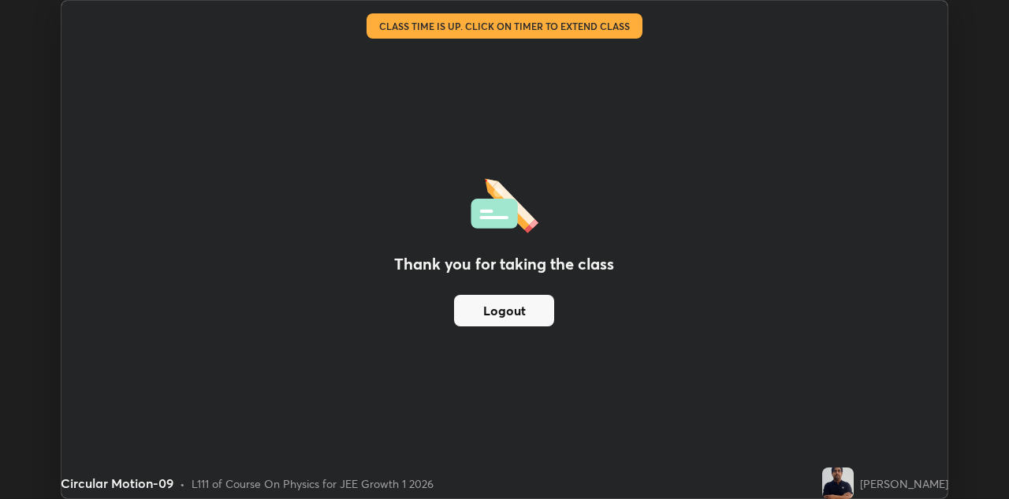
click at [536, 321] on button "Logout" at bounding box center [504, 311] width 100 height 32
click at [536, 320] on button "Logout" at bounding box center [504, 311] width 100 height 32
click at [534, 322] on button "Logout" at bounding box center [504, 311] width 100 height 32
click at [530, 318] on button "Logout" at bounding box center [504, 311] width 100 height 32
click at [527, 316] on button "Logout" at bounding box center [504, 311] width 100 height 32
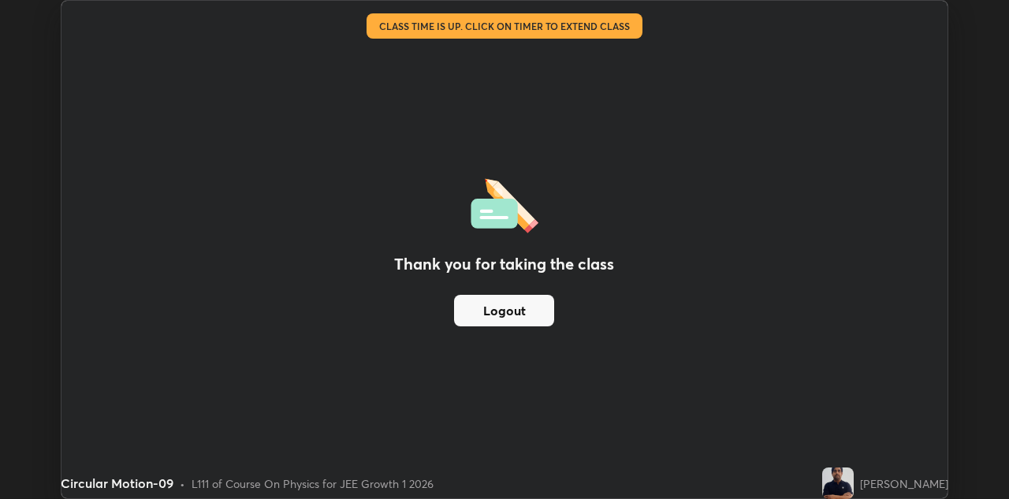
click at [528, 314] on button "Logout" at bounding box center [504, 311] width 100 height 32
click at [533, 314] on button "Logout" at bounding box center [504, 311] width 100 height 32
click at [530, 317] on button "Logout" at bounding box center [504, 311] width 100 height 32
click at [531, 311] on button "Logout" at bounding box center [504, 311] width 100 height 32
click at [533, 311] on button "Logout" at bounding box center [504, 311] width 100 height 32
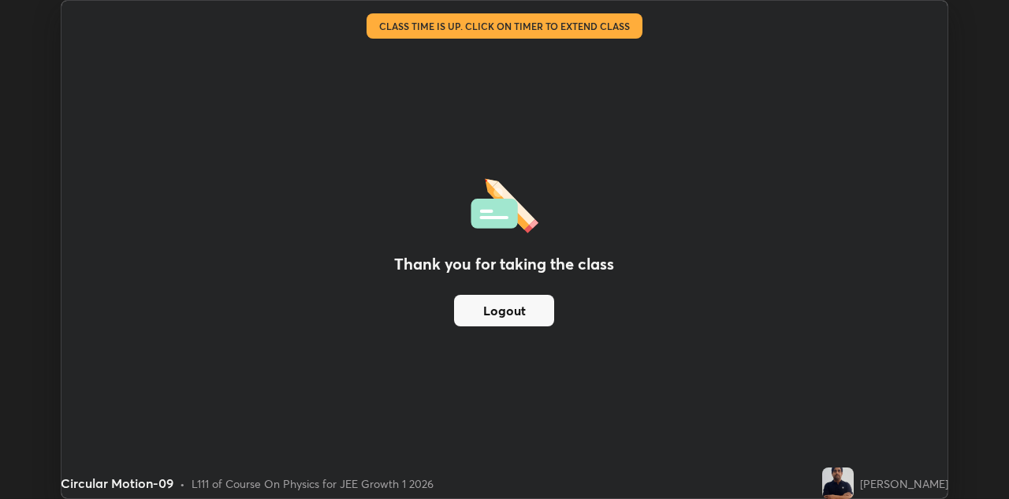
click at [538, 311] on button "Logout" at bounding box center [504, 311] width 100 height 32
click at [543, 322] on button "Logout" at bounding box center [504, 311] width 100 height 32
click at [547, 322] on button "Logout" at bounding box center [504, 311] width 100 height 32
click at [512, 325] on button "Logout" at bounding box center [504, 311] width 100 height 32
click at [509, 315] on button "Logout" at bounding box center [504, 311] width 100 height 32
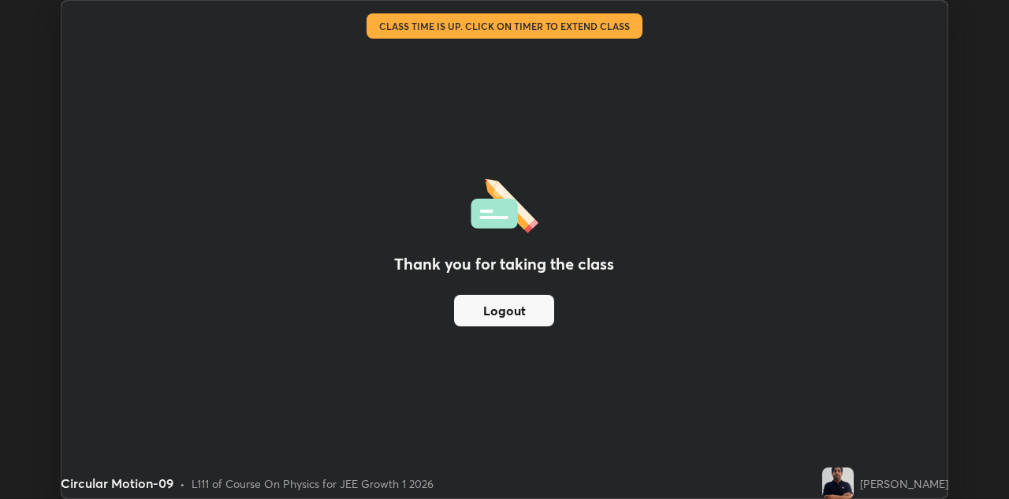
click at [505, 311] on button "Logout" at bounding box center [504, 311] width 100 height 32
click at [500, 311] on button "Logout" at bounding box center [504, 311] width 100 height 32
click at [499, 309] on button "Logout" at bounding box center [504, 311] width 100 height 32
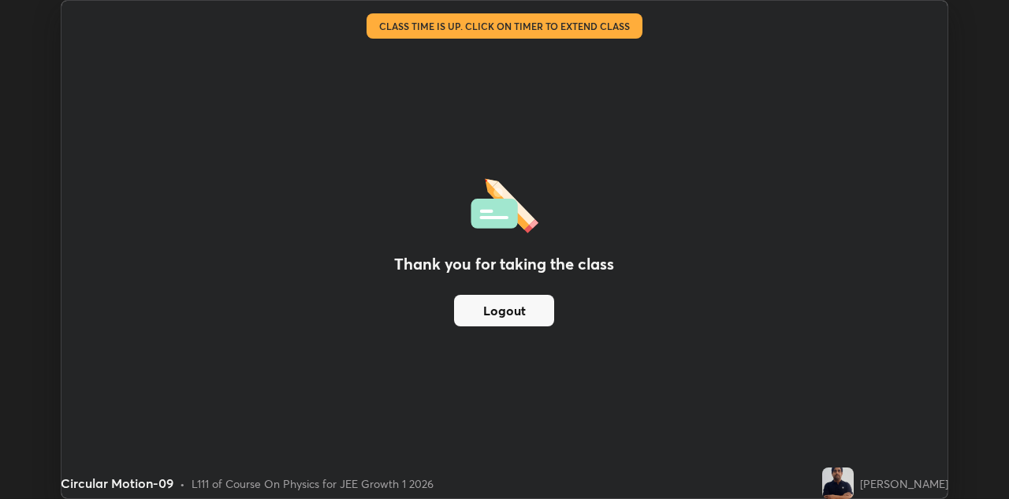
click at [492, 311] on button "Logout" at bounding box center [504, 311] width 100 height 32
click at [487, 311] on button "Logout" at bounding box center [504, 311] width 100 height 32
click at [494, 311] on button "Logout" at bounding box center [504, 311] width 100 height 32
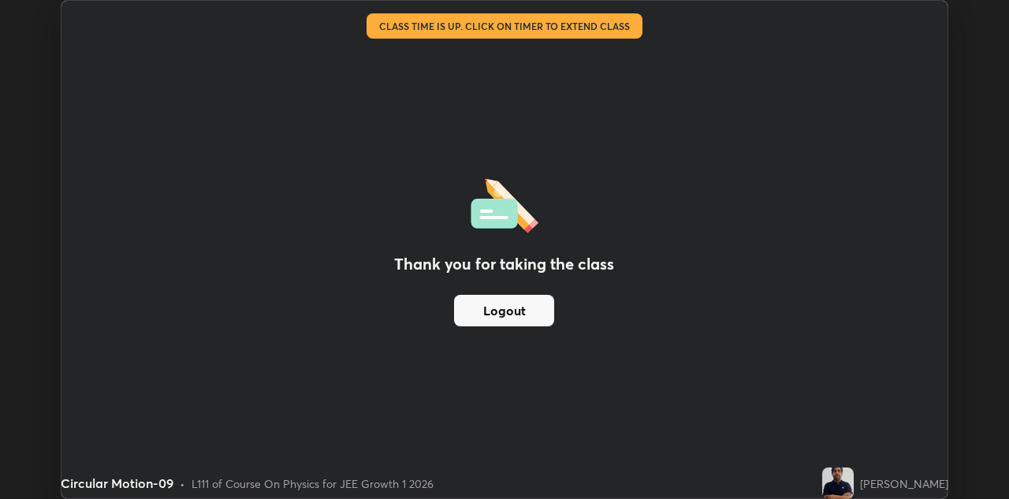
click at [497, 311] on button "Logout" at bounding box center [504, 311] width 100 height 32
click at [496, 311] on button "Logout" at bounding box center [504, 311] width 100 height 32
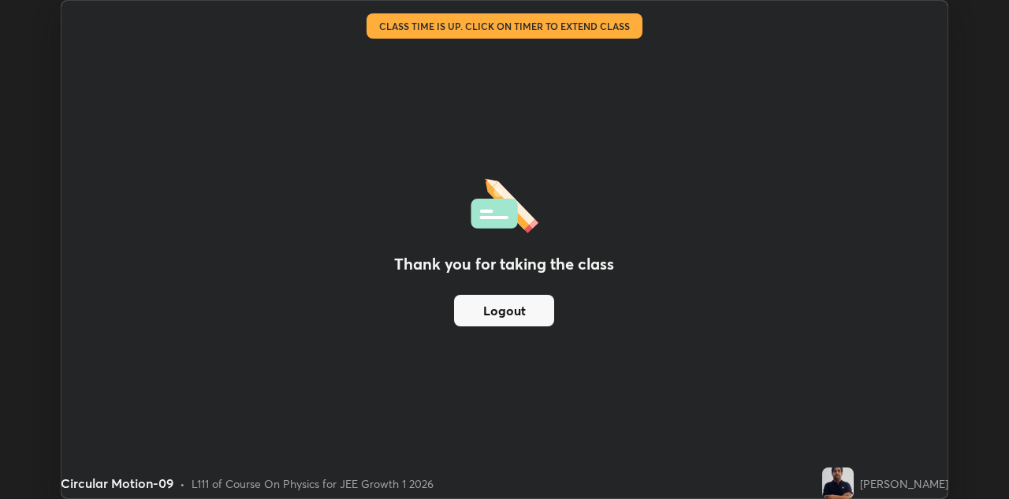
click at [496, 311] on button "Logout" at bounding box center [504, 311] width 100 height 32
click at [497, 308] on button "Logout" at bounding box center [504, 311] width 100 height 32
click at [498, 315] on button "Logout" at bounding box center [504, 311] width 100 height 32
click at [481, 307] on button "Logout" at bounding box center [504, 311] width 100 height 32
click at [499, 318] on button "Logout" at bounding box center [504, 311] width 100 height 32
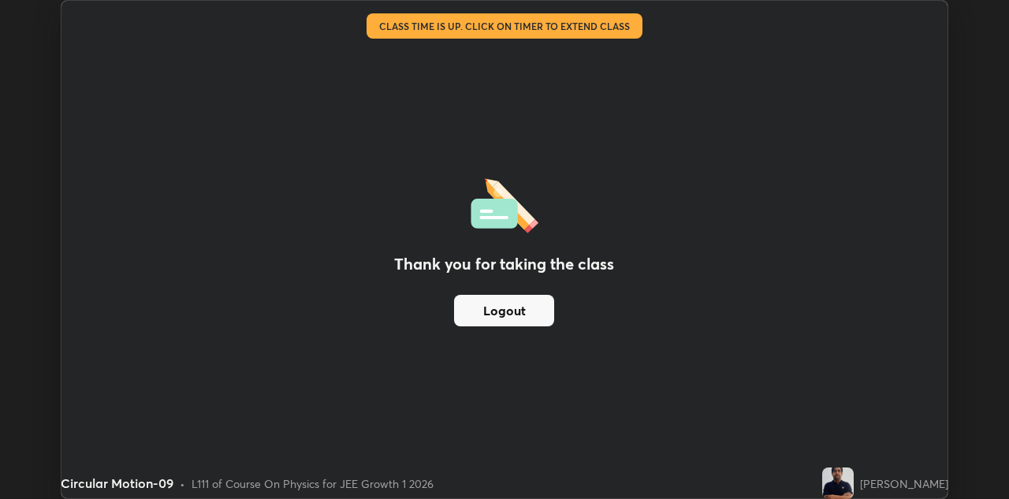
click at [500, 319] on button "Logout" at bounding box center [504, 311] width 100 height 32
click at [504, 320] on button "Logout" at bounding box center [504, 311] width 100 height 32
click at [509, 317] on button "Logout" at bounding box center [504, 311] width 100 height 32
